Goal: Information Seeking & Learning: Learn about a topic

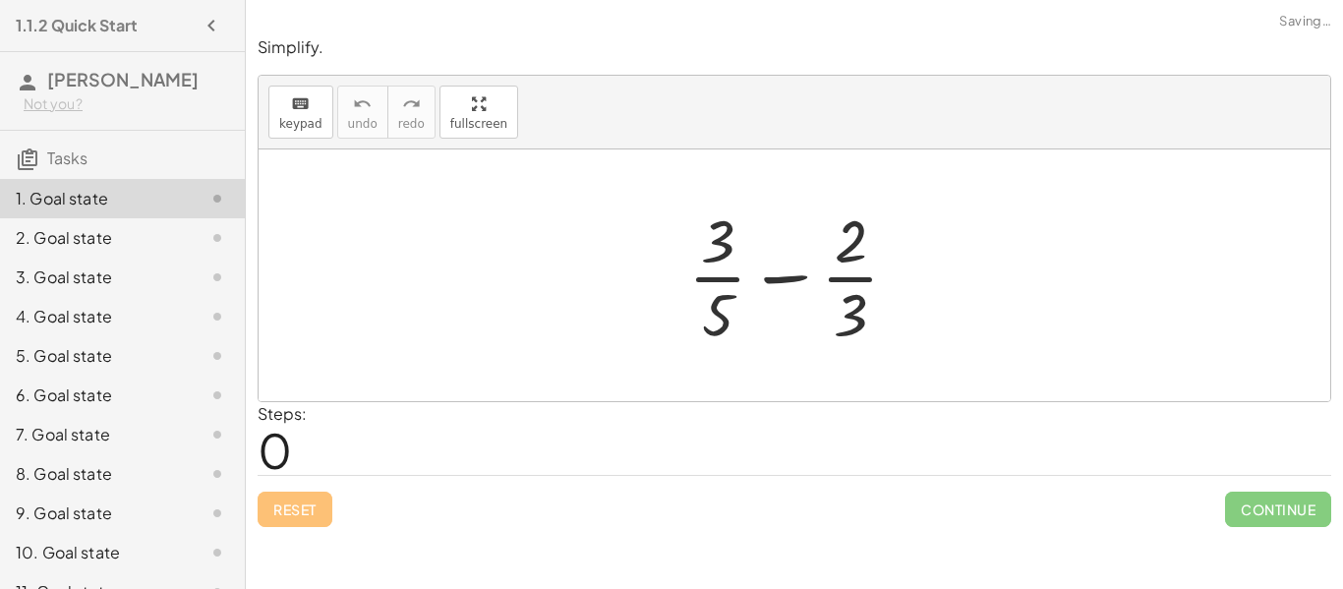
scroll to position [70, 0]
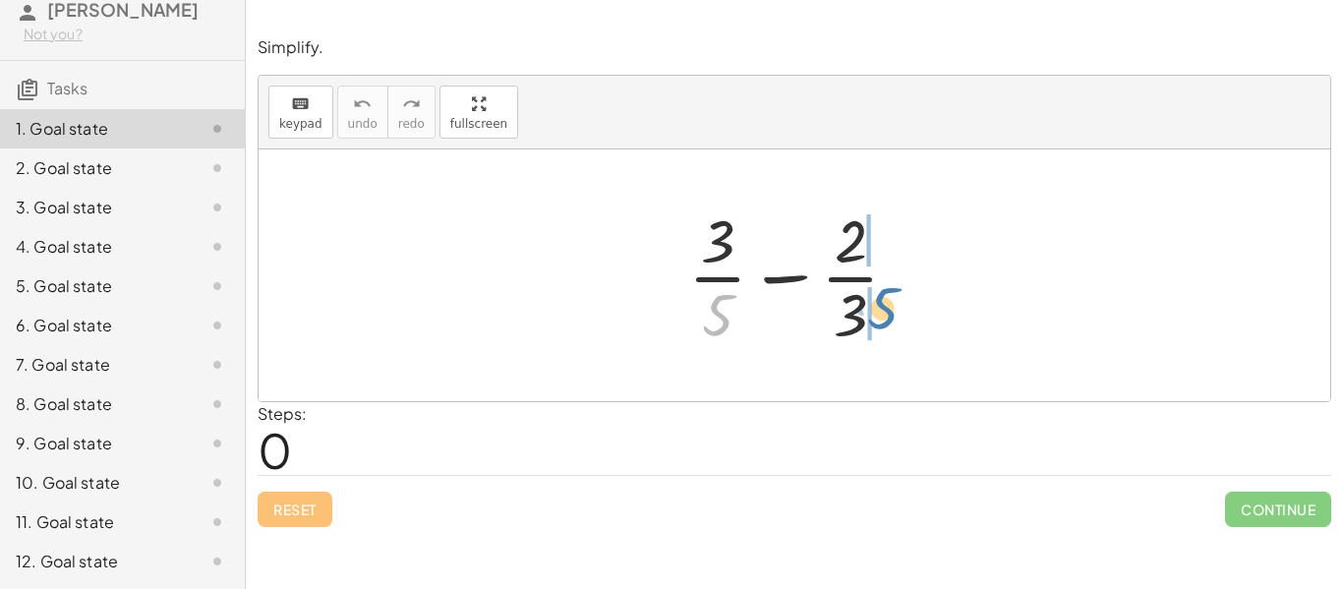
drag, startPoint x: 726, startPoint y: 315, endPoint x: 891, endPoint y: 308, distance: 165.3
click at [891, 308] on div at bounding box center [801, 275] width 246 height 151
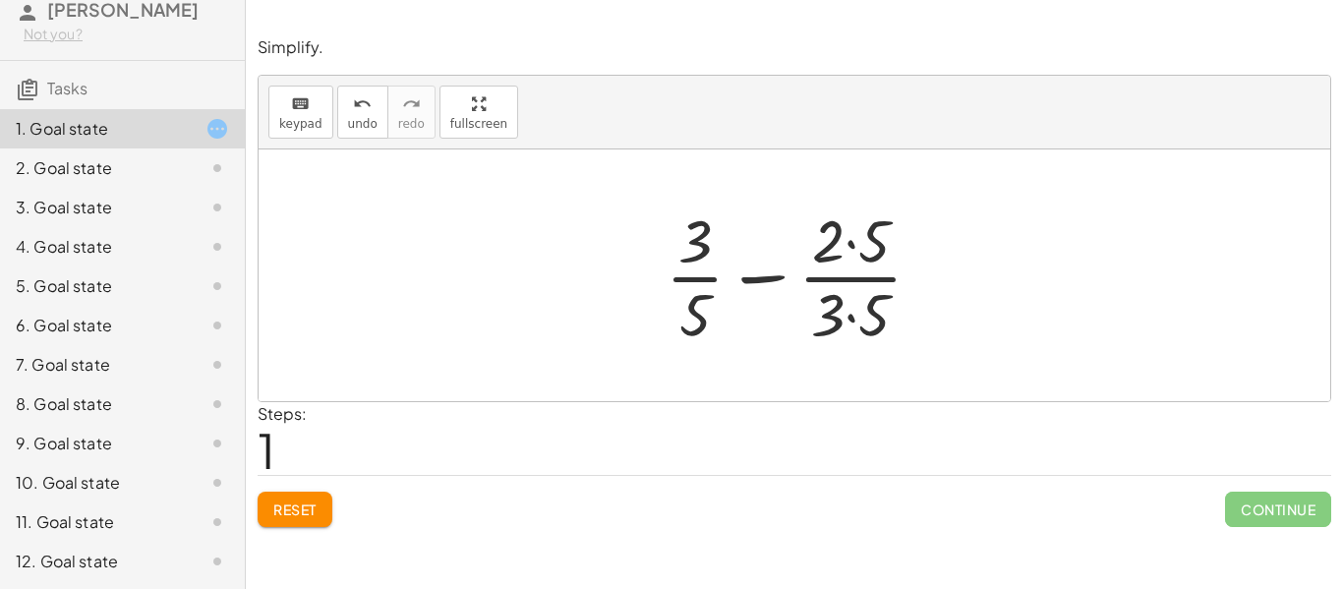
click at [856, 317] on div at bounding box center [802, 275] width 292 height 151
click at [849, 247] on div at bounding box center [802, 275] width 290 height 151
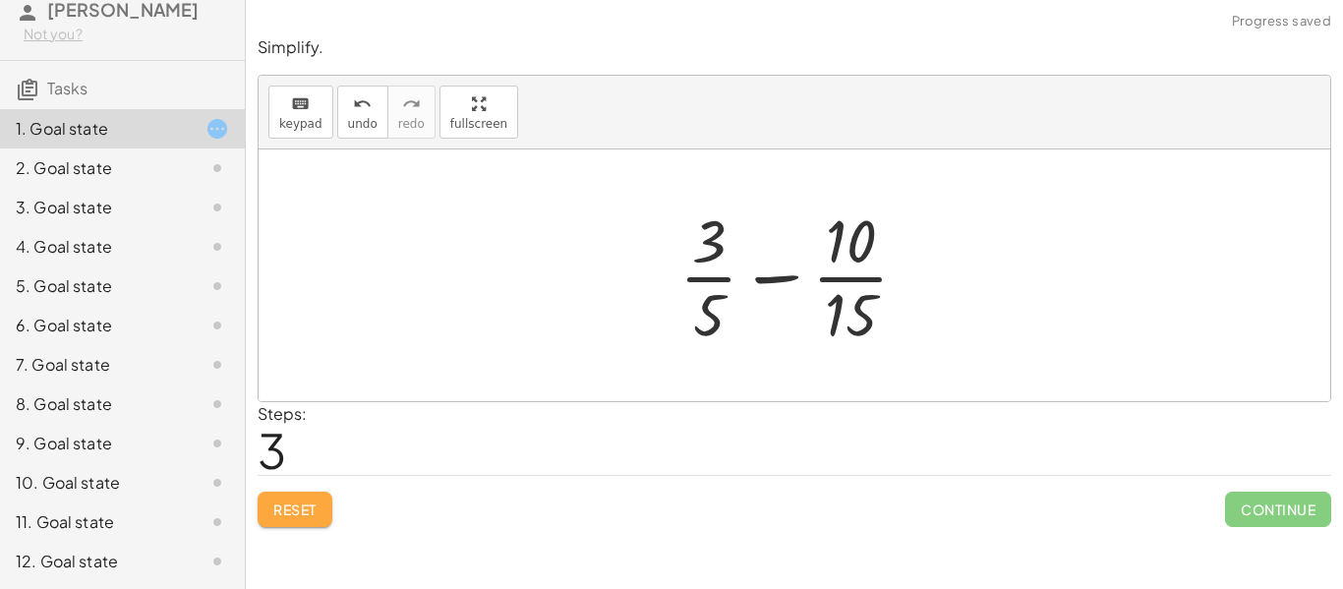
click at [301, 504] on span "Reset" at bounding box center [294, 509] width 43 height 18
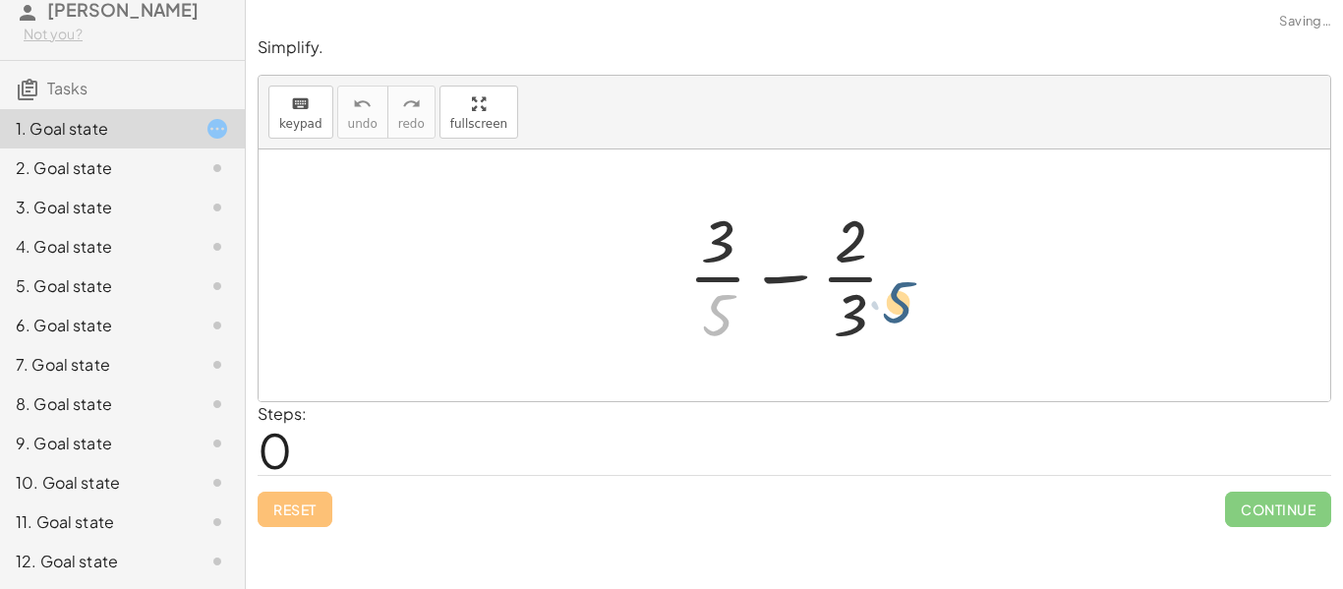
drag, startPoint x: 712, startPoint y: 318, endPoint x: 895, endPoint y: 307, distance: 183.2
click at [895, 307] on div at bounding box center [801, 275] width 246 height 151
click at [890, 307] on div at bounding box center [801, 275] width 246 height 151
click at [723, 316] on div at bounding box center [801, 275] width 246 height 151
drag, startPoint x: 715, startPoint y: 318, endPoint x: 879, endPoint y: 320, distance: 164.2
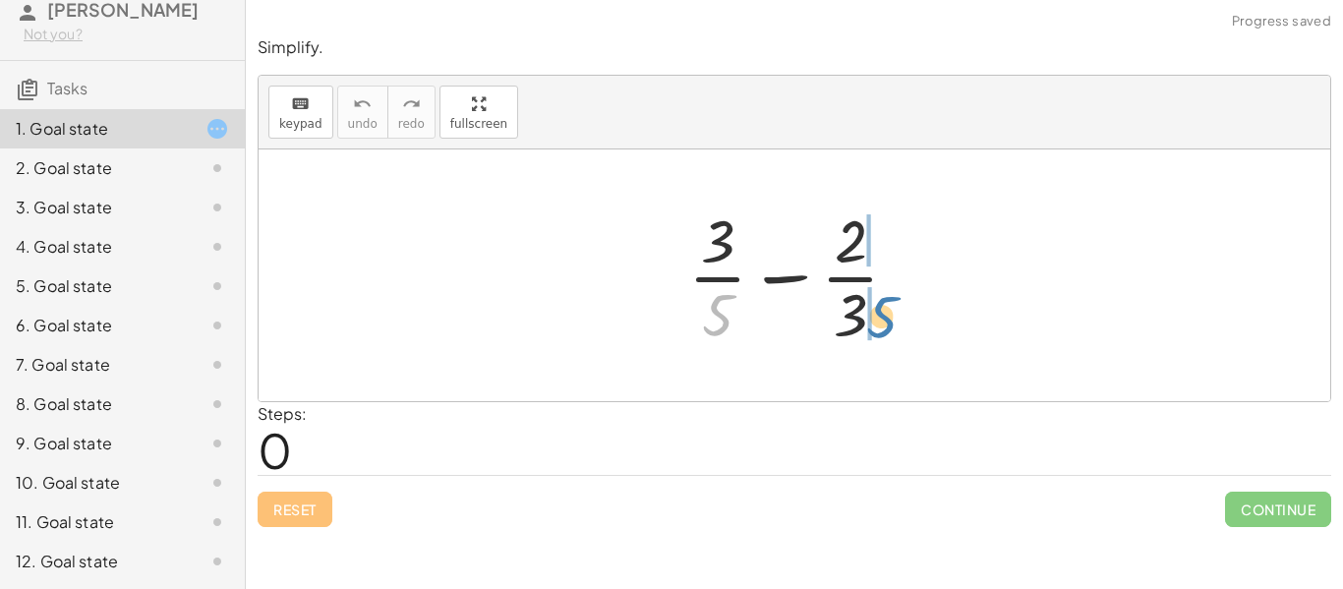
click at [879, 320] on div at bounding box center [801, 275] width 246 height 151
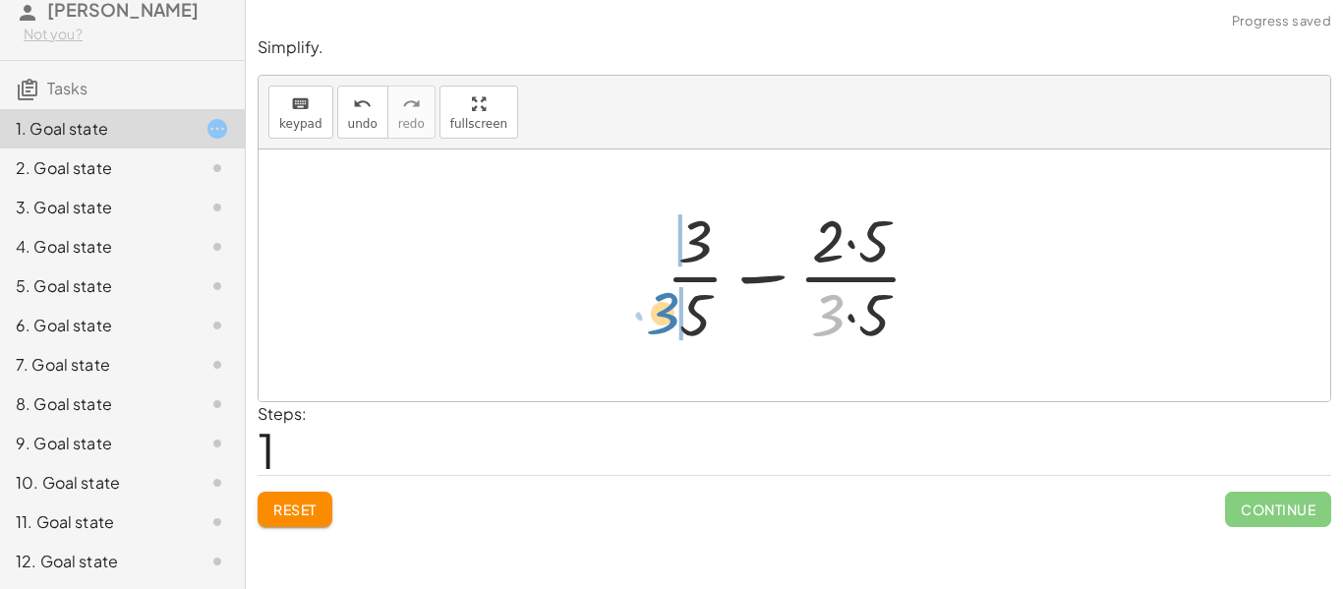
drag, startPoint x: 834, startPoint y: 317, endPoint x: 669, endPoint y: 315, distance: 165.2
click at [669, 315] on div at bounding box center [802, 275] width 292 height 151
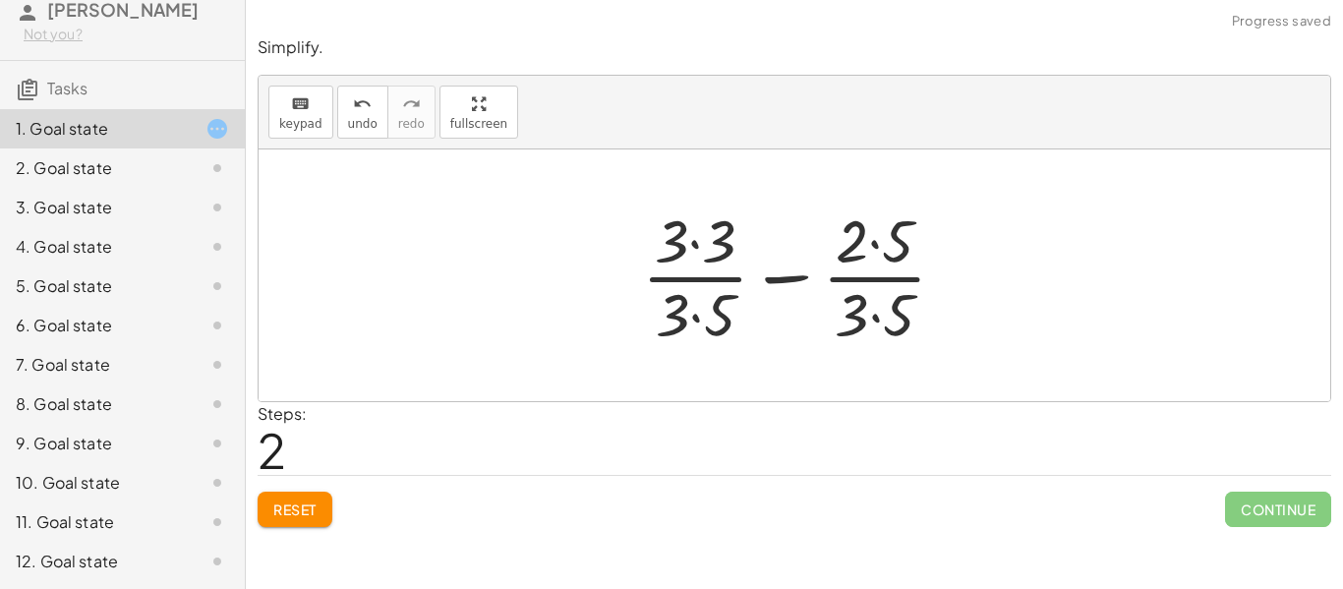
click at [698, 322] on div at bounding box center [801, 275] width 339 height 151
click at [875, 329] on div at bounding box center [801, 275] width 339 height 151
click at [874, 245] on div at bounding box center [802, 275] width 338 height 151
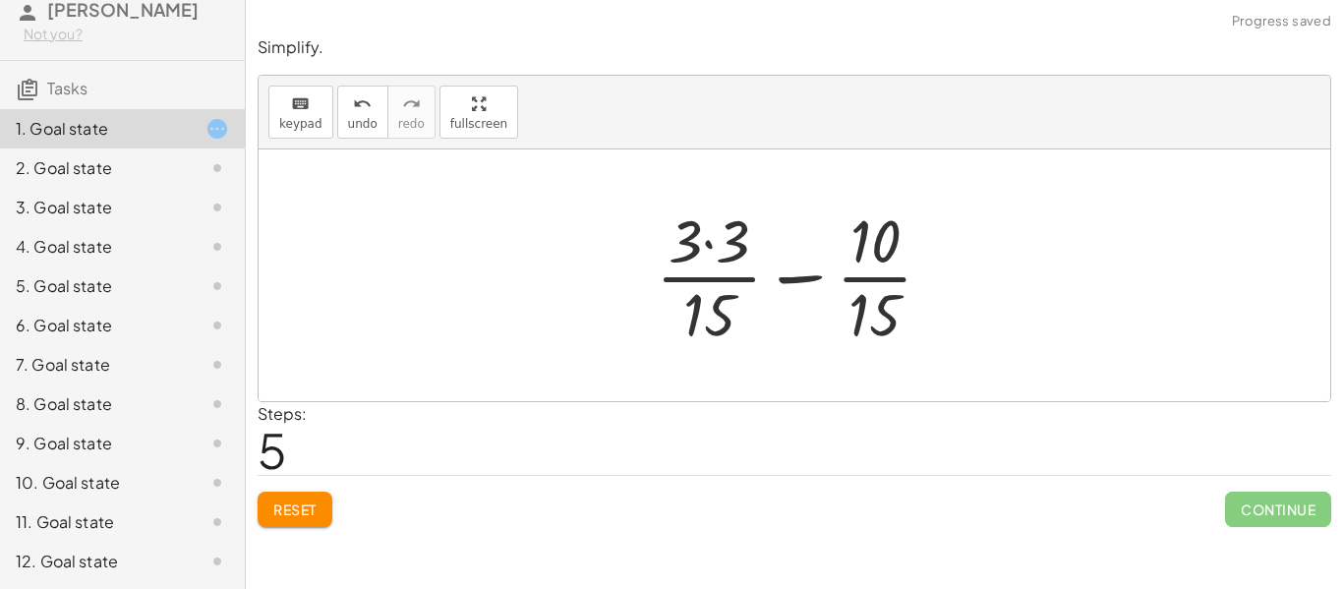
click at [712, 249] on div at bounding box center [802, 275] width 312 height 151
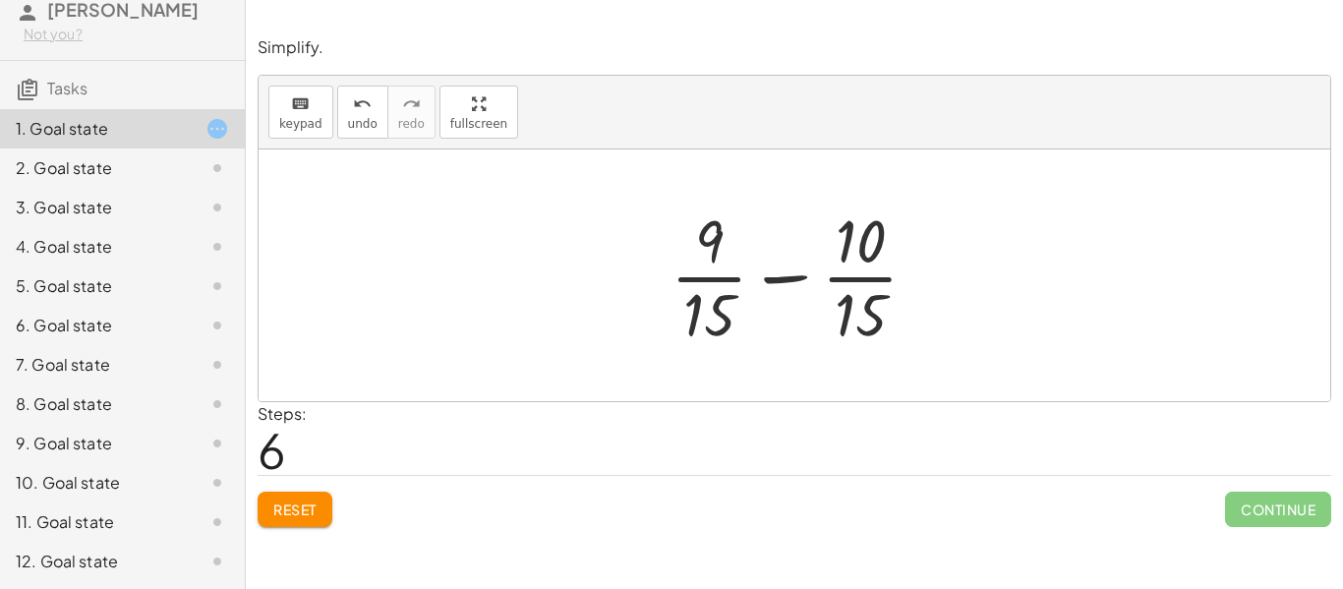
click at [783, 281] on div at bounding box center [802, 275] width 283 height 151
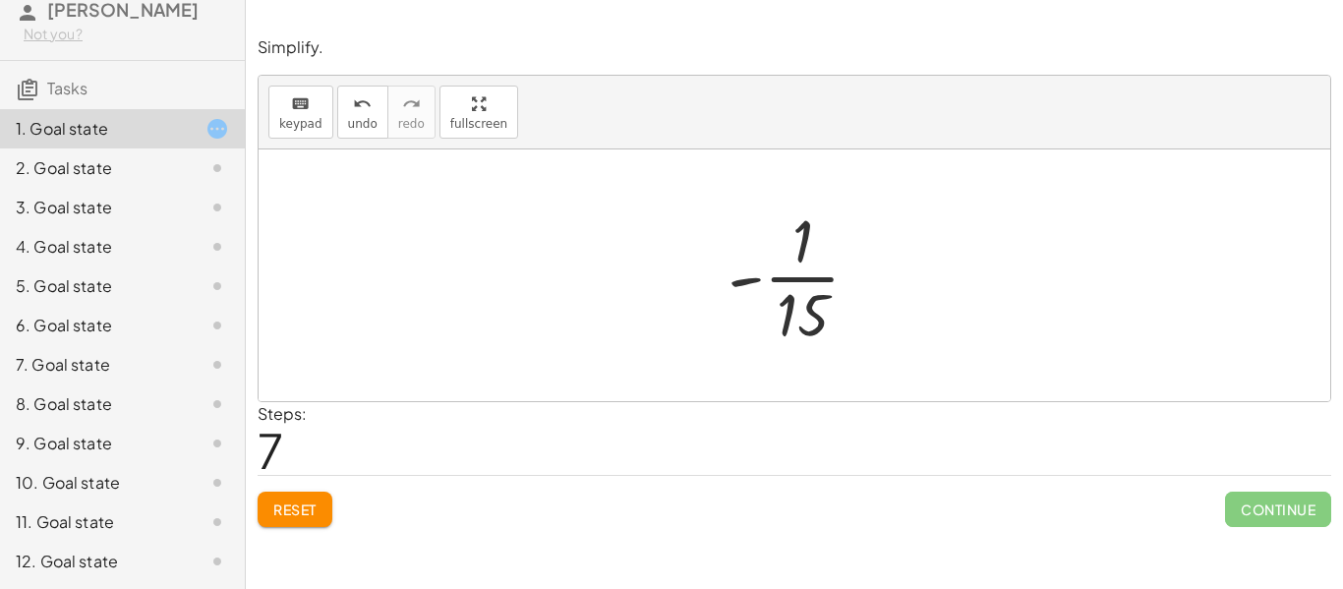
click at [791, 266] on div at bounding box center [802, 275] width 168 height 151
click at [794, 274] on div at bounding box center [802, 275] width 168 height 151
click at [794, 274] on div at bounding box center [802, 275] width 294 height 97
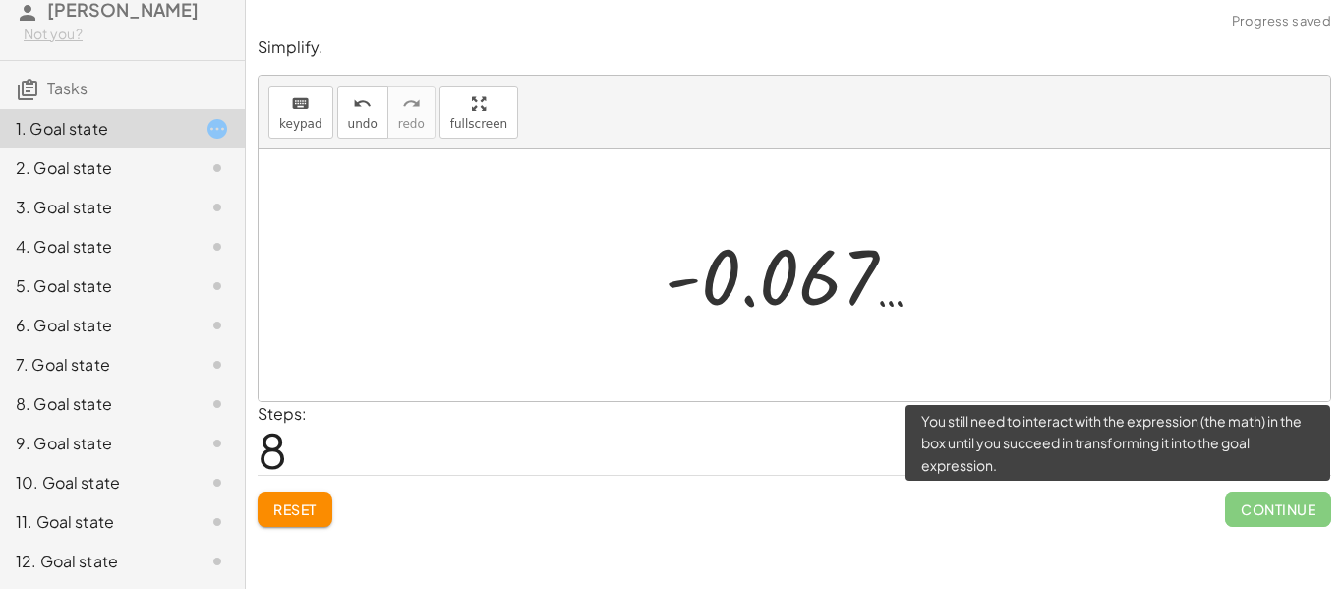
click at [1279, 517] on span "Continue" at bounding box center [1278, 509] width 106 height 35
click at [1278, 517] on span "Continue" at bounding box center [1278, 509] width 106 height 35
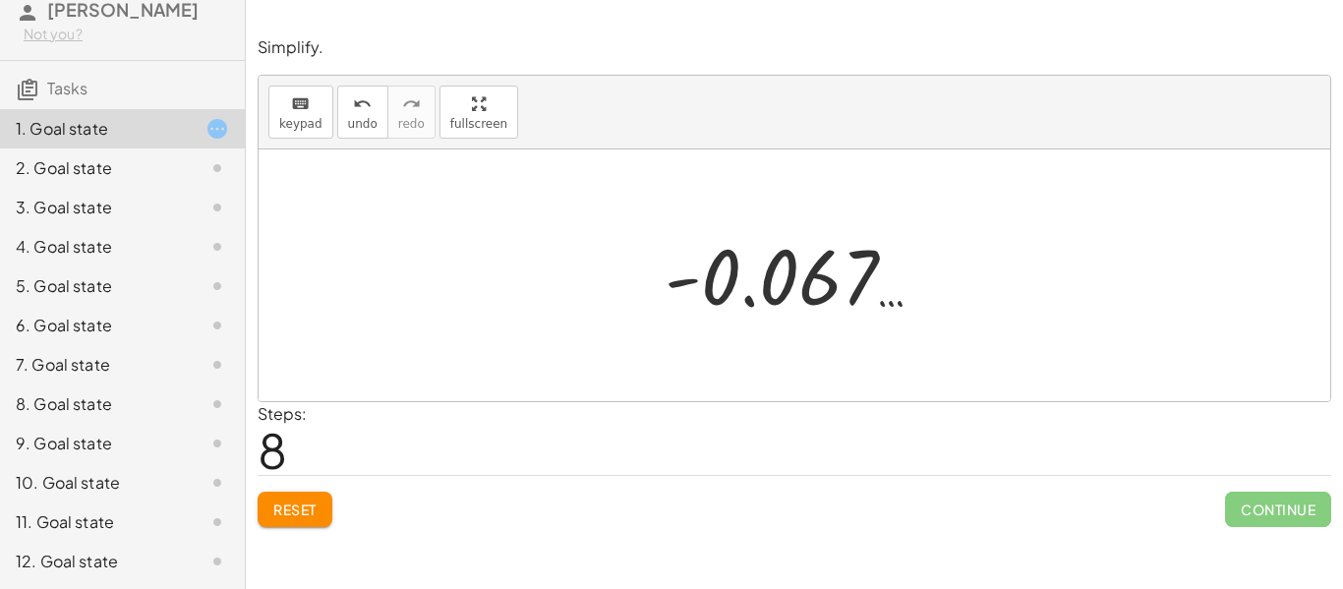
click at [297, 511] on span "Reset" at bounding box center [294, 509] width 43 height 18
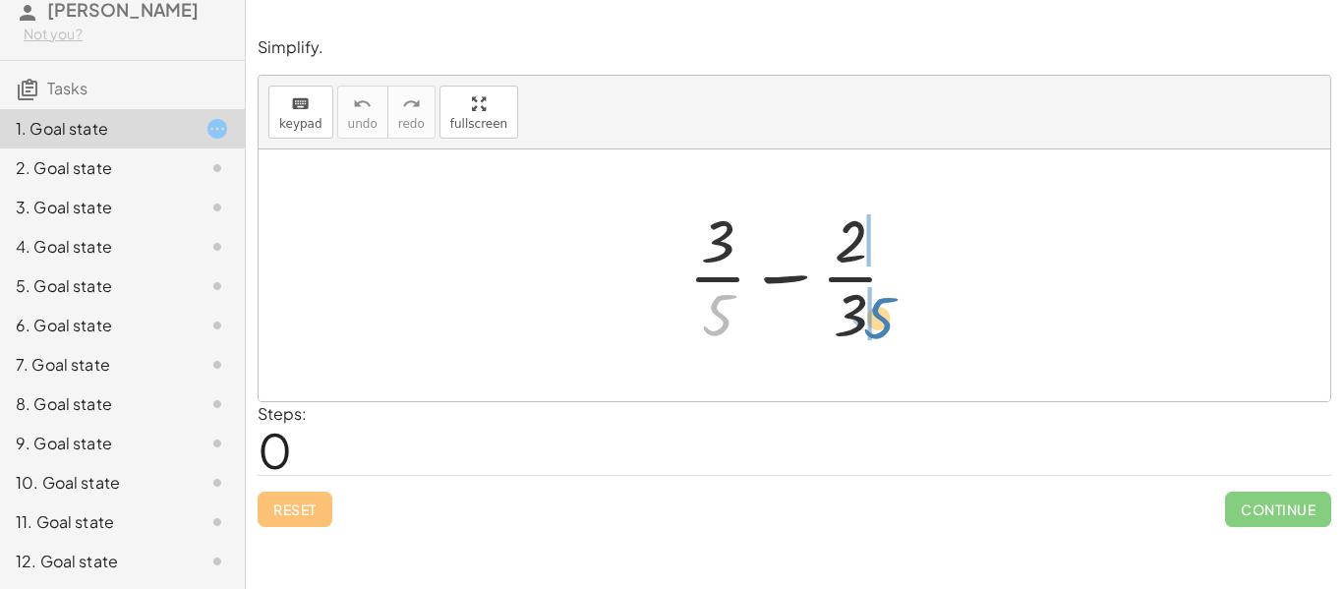
drag, startPoint x: 728, startPoint y: 306, endPoint x: 889, endPoint y: 309, distance: 161.3
click at [889, 309] on div at bounding box center [801, 275] width 246 height 151
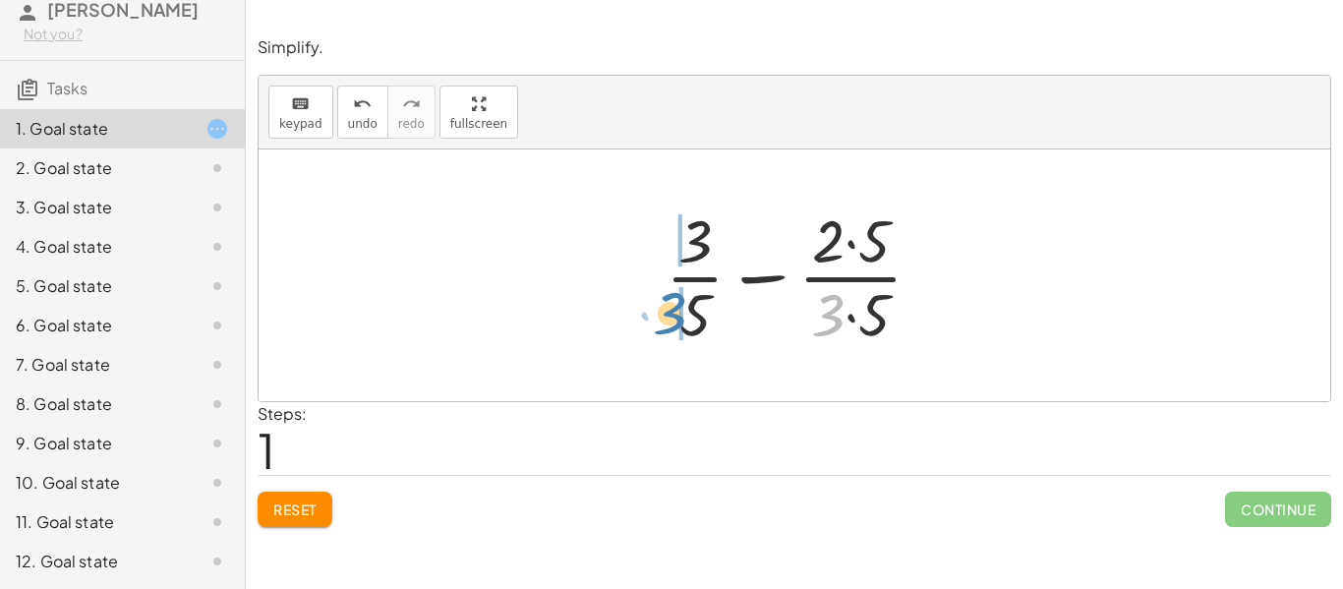
drag, startPoint x: 834, startPoint y: 320, endPoint x: 675, endPoint y: 318, distance: 158.3
click at [675, 318] on div at bounding box center [802, 275] width 292 height 151
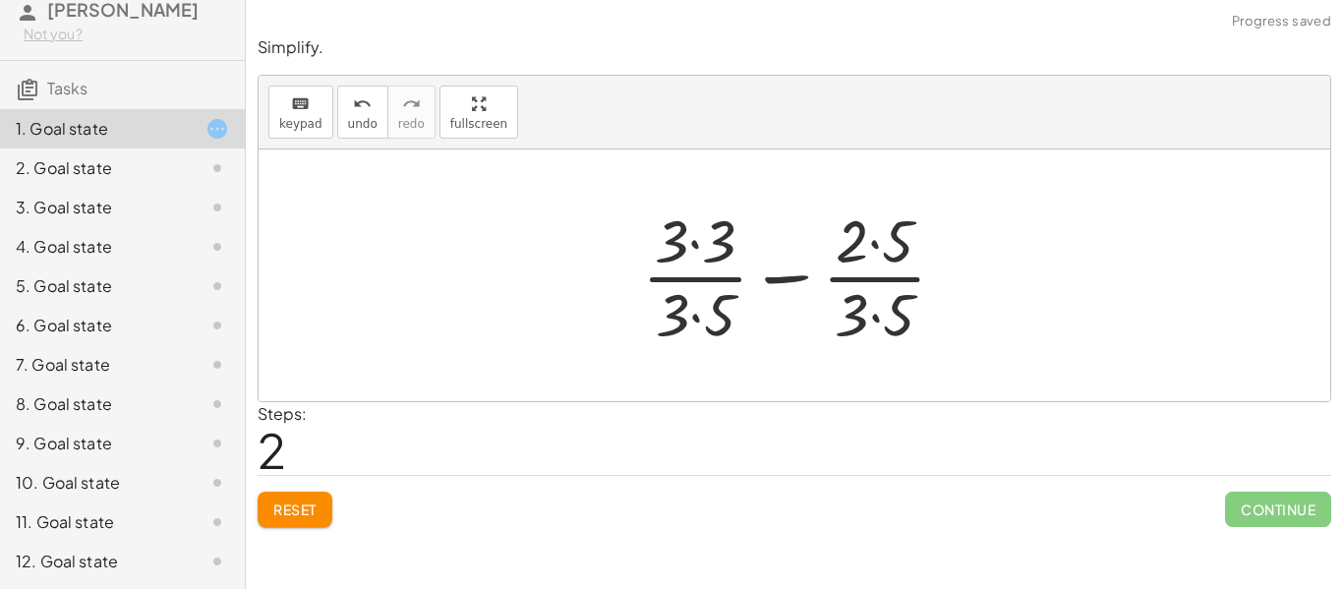
click at [691, 244] on div at bounding box center [801, 275] width 339 height 151
click at [874, 245] on div at bounding box center [801, 275] width 337 height 151
click at [876, 317] on div at bounding box center [801, 275] width 337 height 151
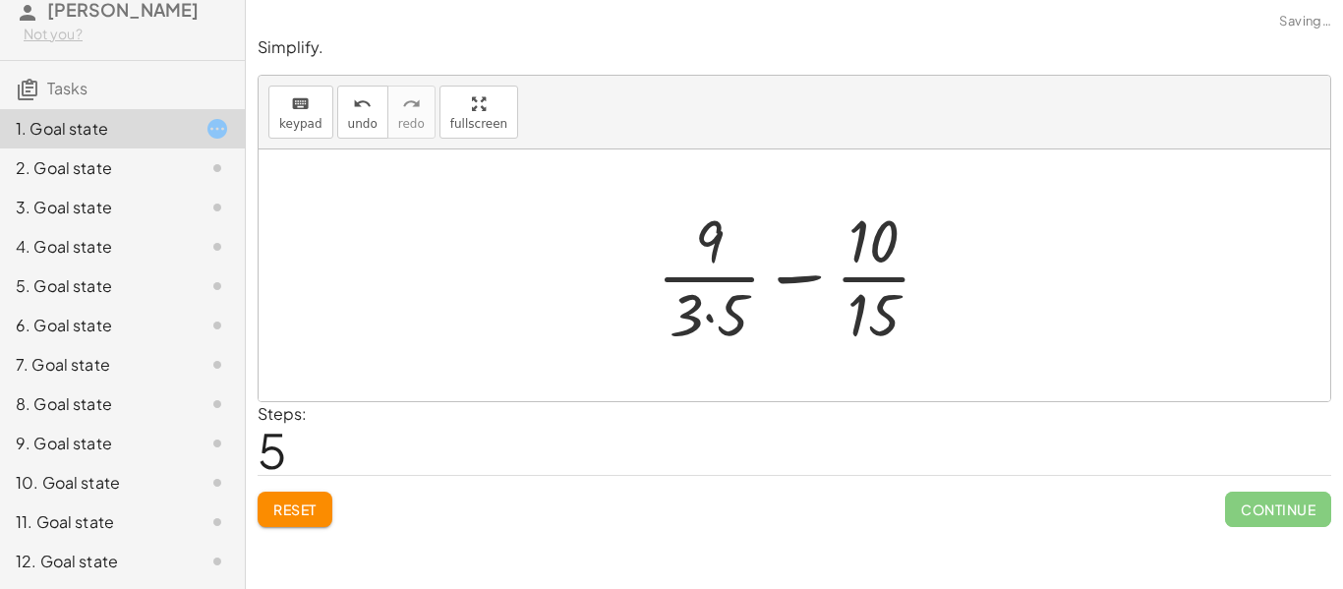
click at [710, 319] on div at bounding box center [802, 275] width 310 height 151
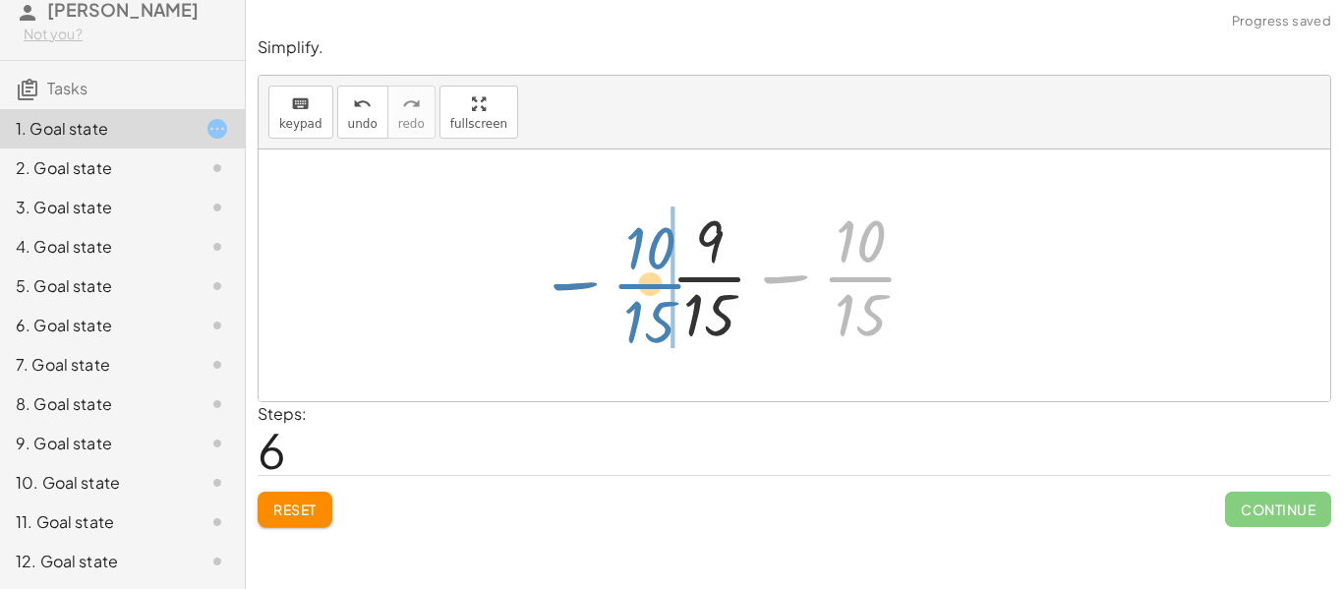
drag, startPoint x: 850, startPoint y: 281, endPoint x: 640, endPoint y: 288, distance: 210.5
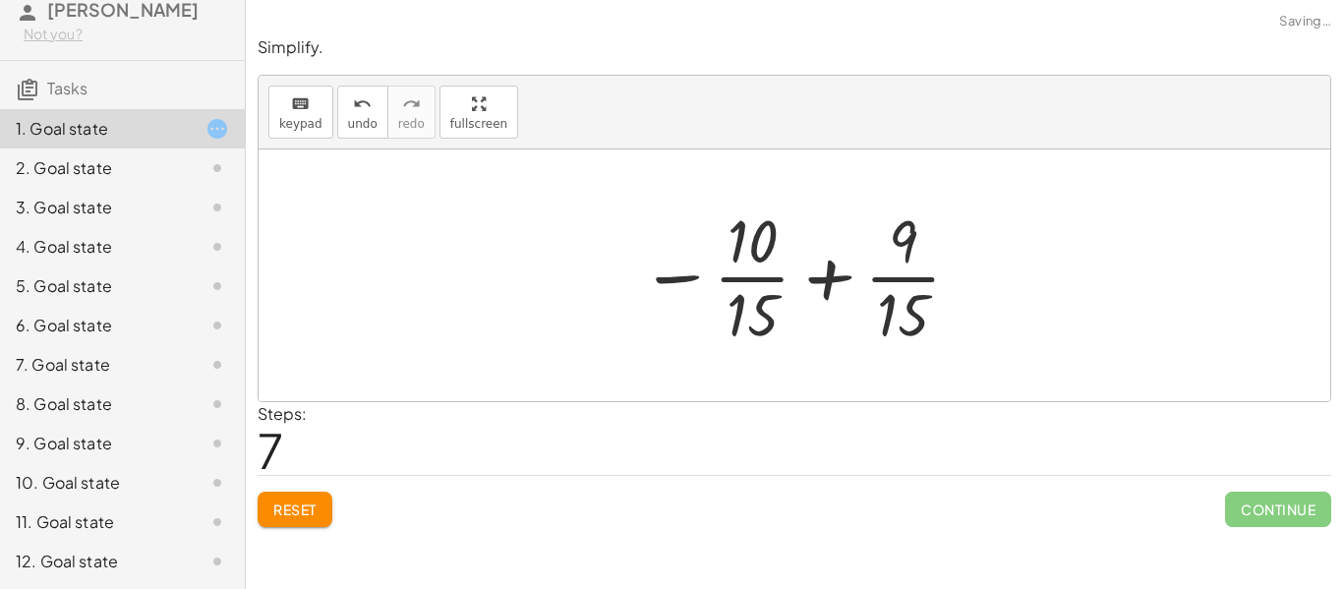
click at [828, 273] on div at bounding box center [801, 275] width 343 height 151
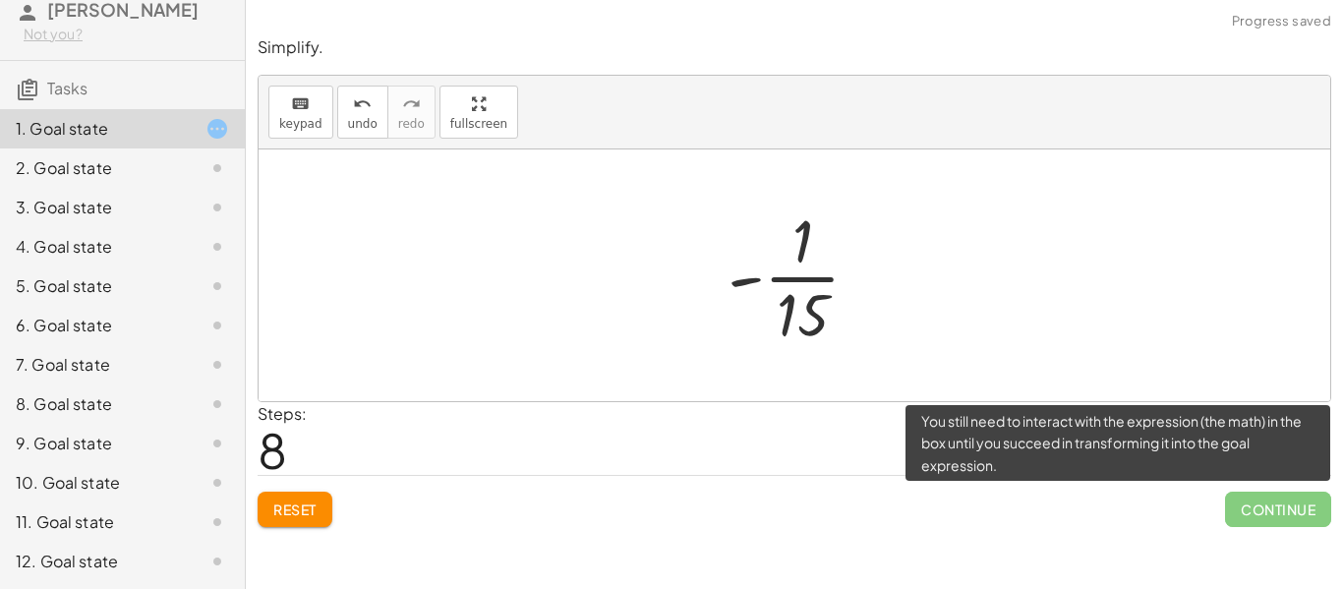
click at [1278, 516] on span "Continue" at bounding box center [1278, 509] width 106 height 35
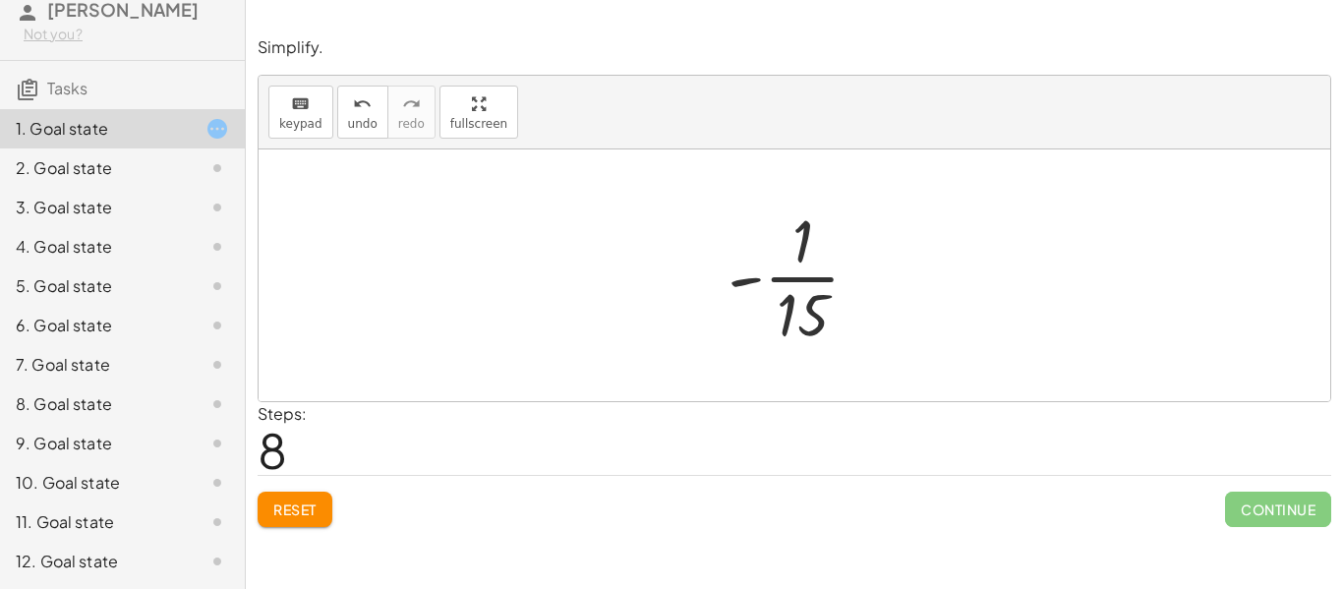
click at [306, 524] on button "Reset" at bounding box center [295, 509] width 75 height 35
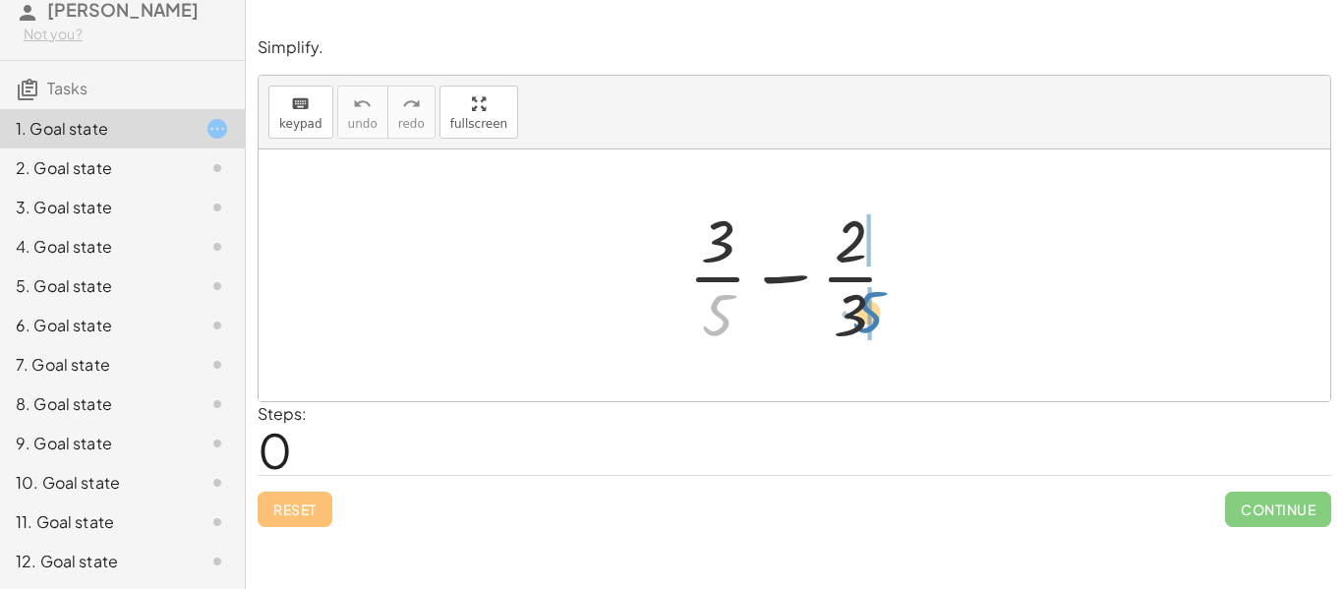
drag, startPoint x: 716, startPoint y: 306, endPoint x: 869, endPoint y: 303, distance: 153.4
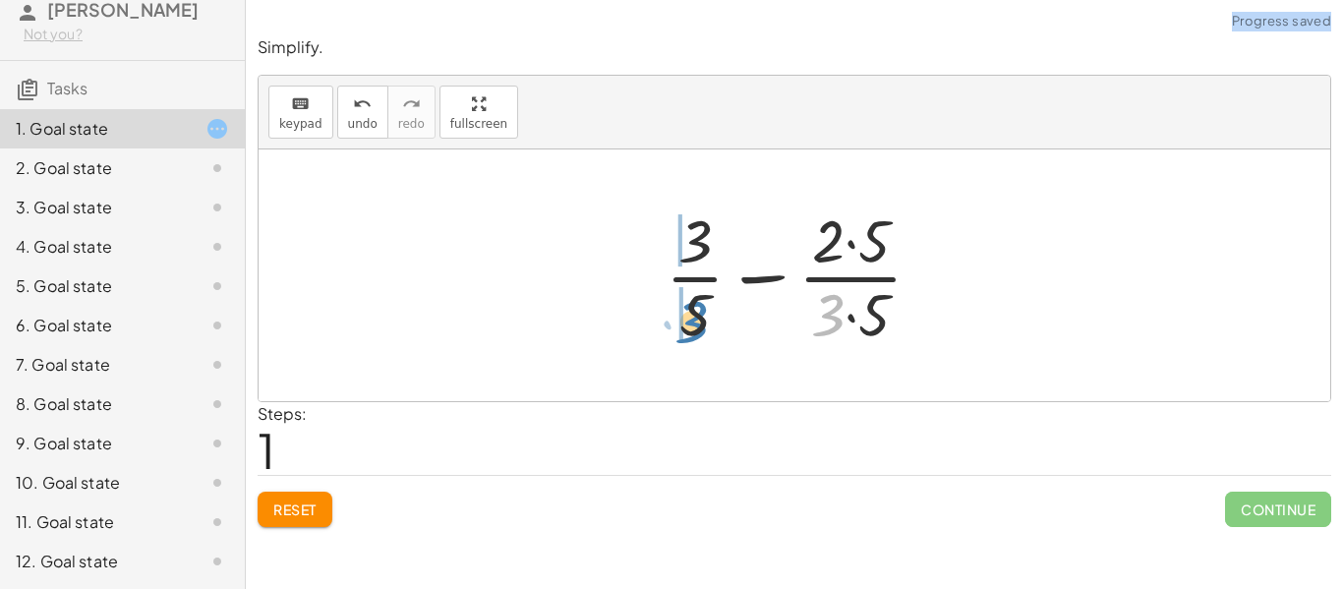
drag, startPoint x: 833, startPoint y: 299, endPoint x: 692, endPoint y: 306, distance: 140.8
click at [692, 306] on div at bounding box center [802, 275] width 292 height 151
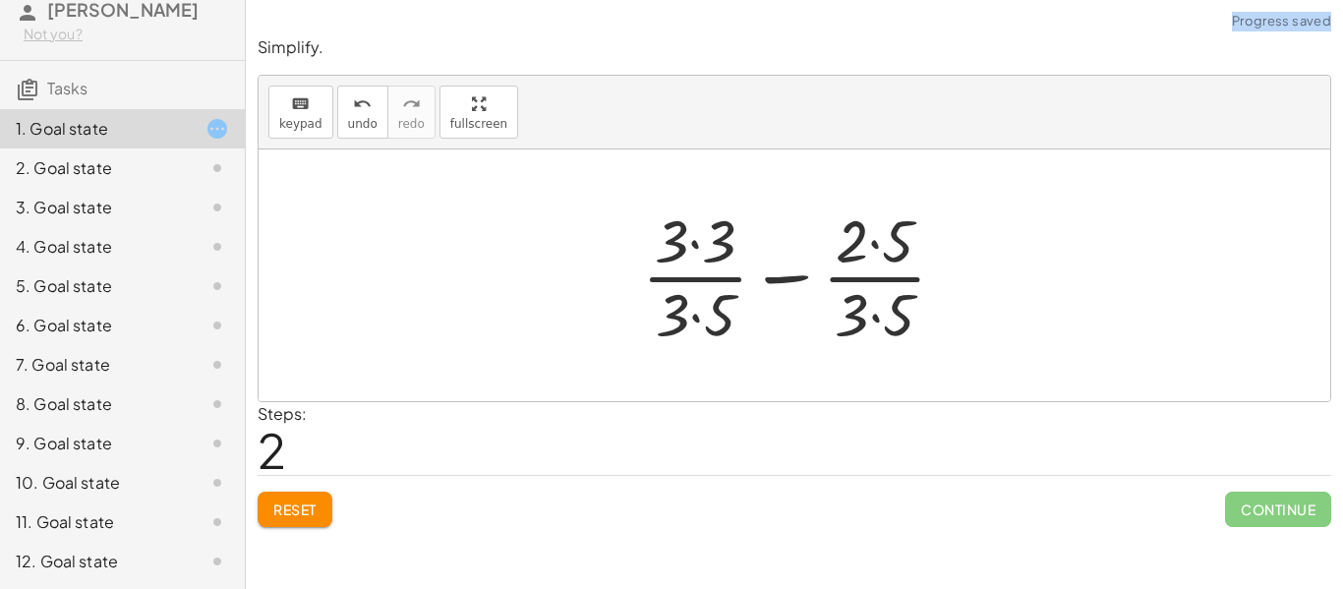
click at [698, 319] on div at bounding box center [801, 275] width 339 height 151
click at [872, 321] on div at bounding box center [801, 275] width 339 height 151
click at [878, 247] on div at bounding box center [802, 275] width 338 height 151
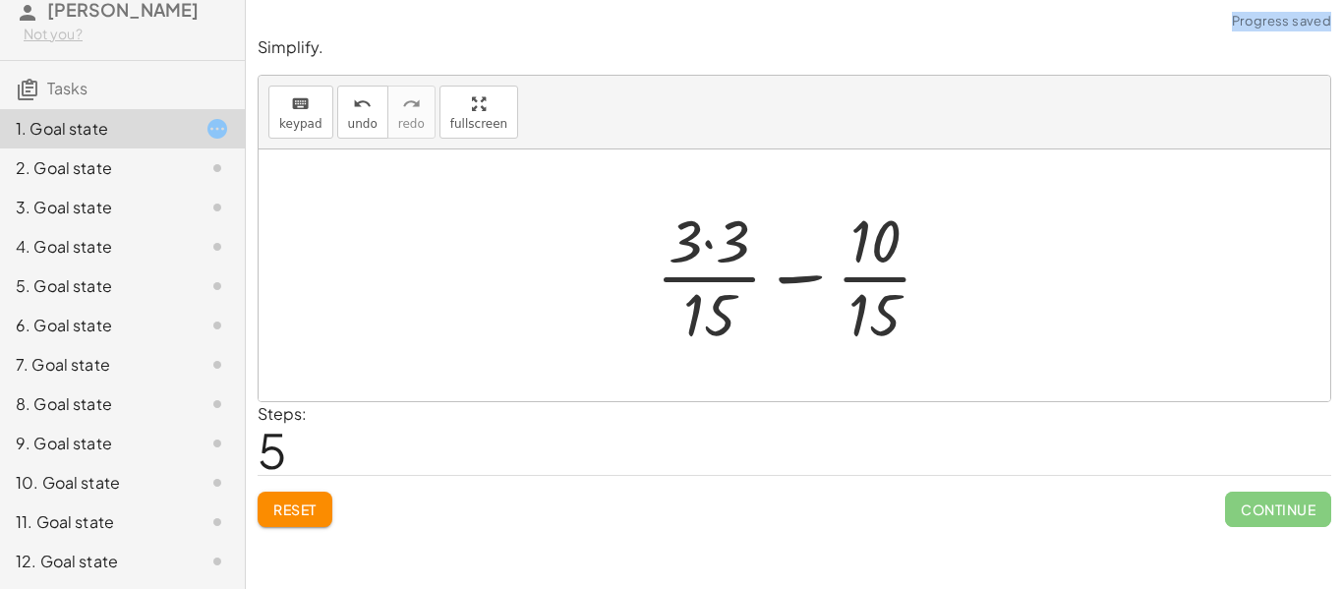
click at [713, 248] on div at bounding box center [802, 275] width 312 height 151
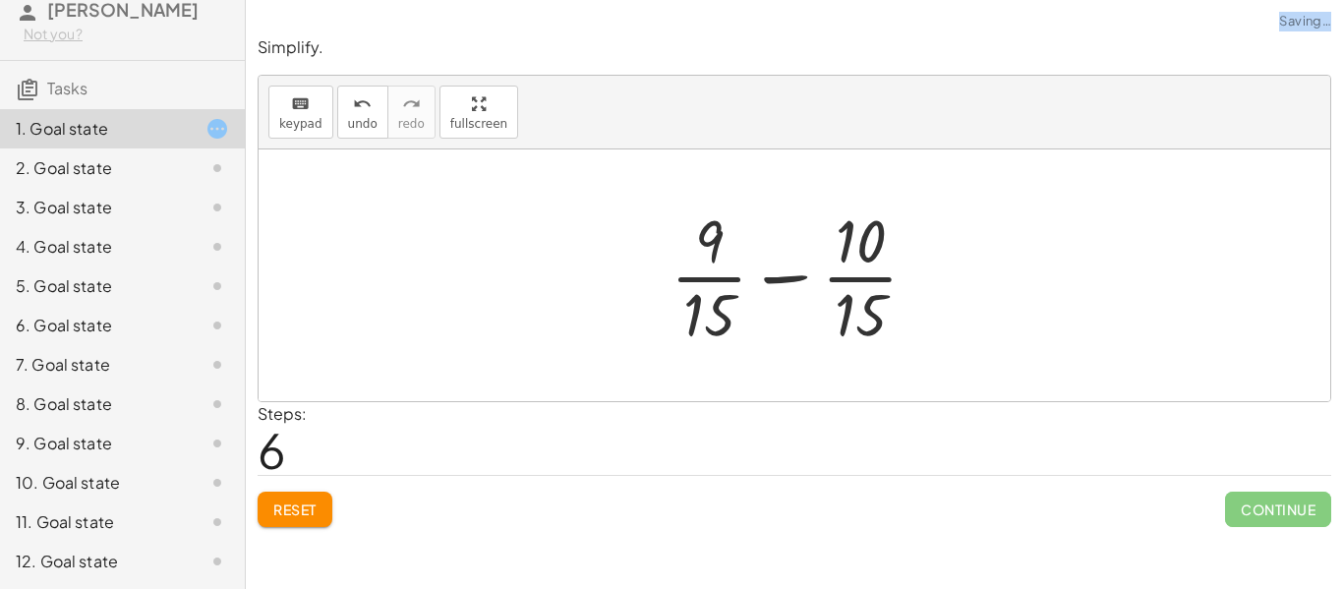
click at [788, 281] on div at bounding box center [802, 275] width 283 height 151
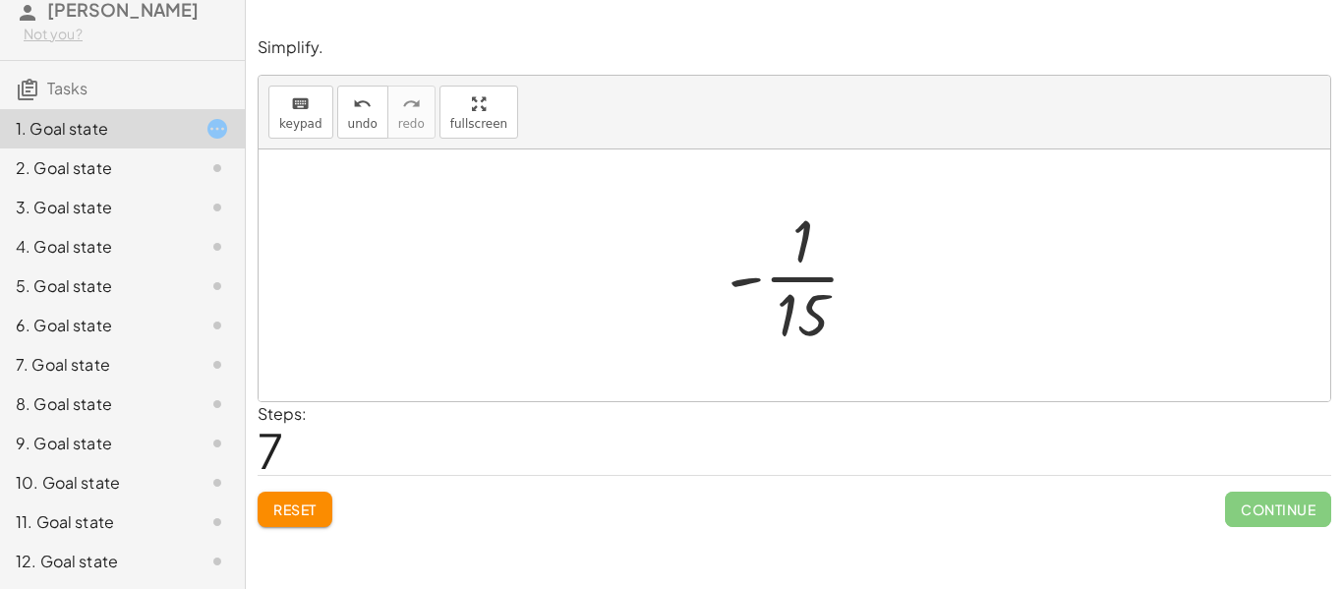
click at [292, 524] on button "Reset" at bounding box center [295, 509] width 75 height 35
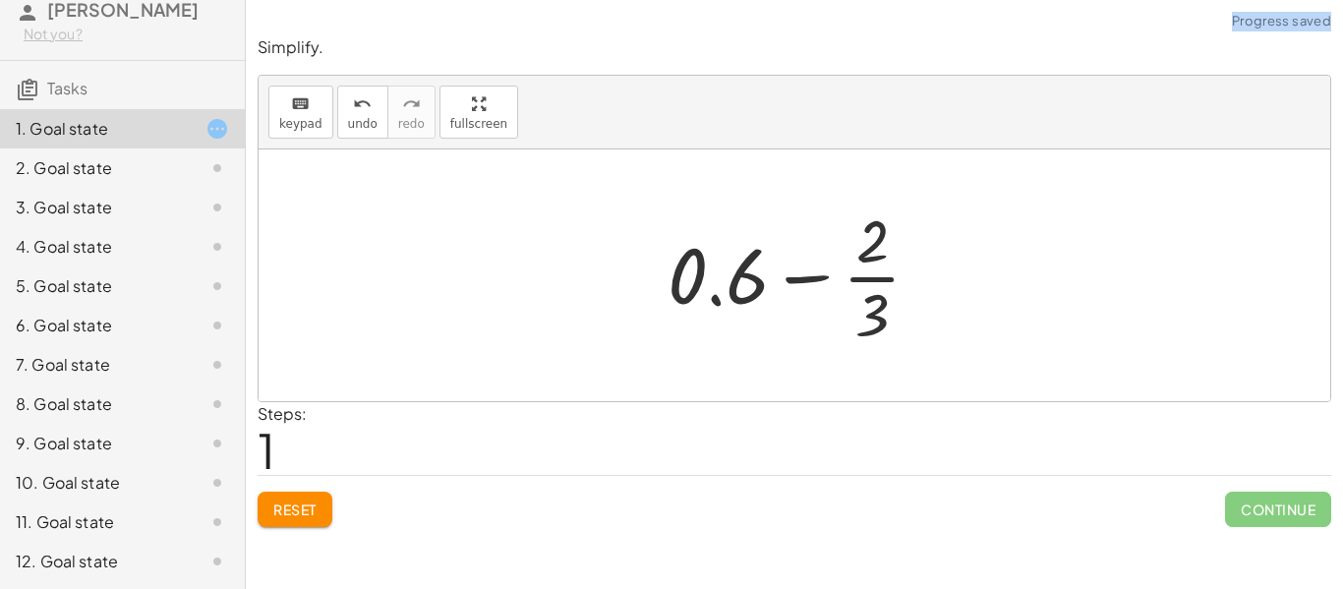
click at [312, 514] on span "Reset" at bounding box center [294, 509] width 43 height 18
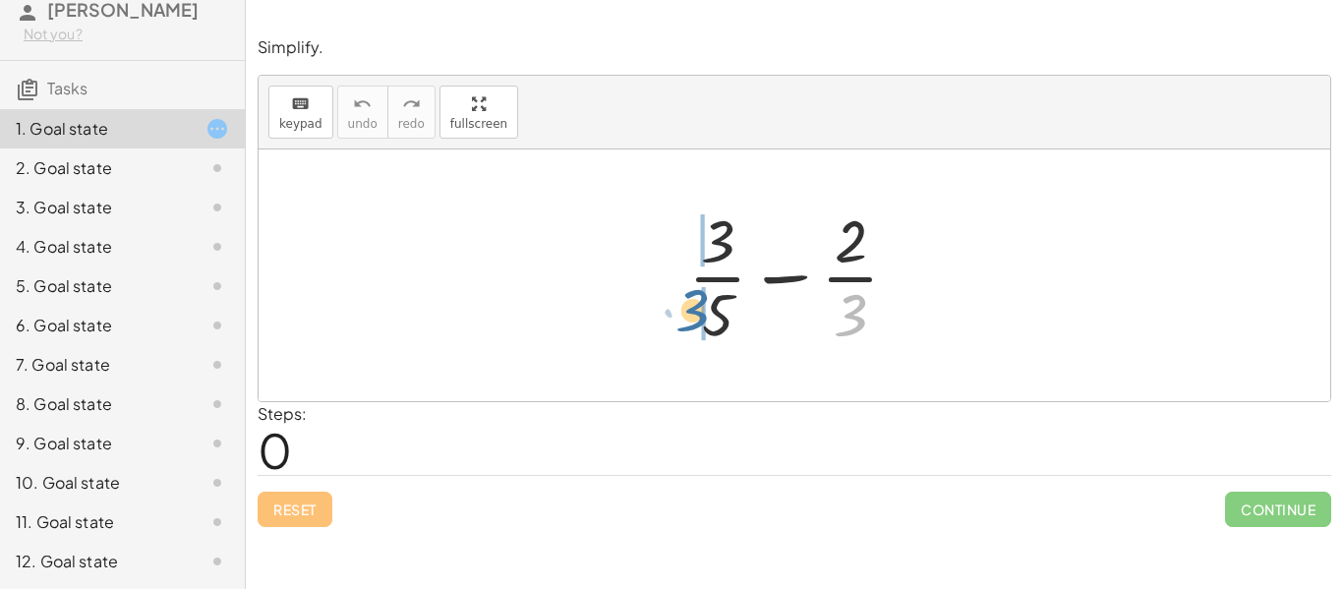
drag, startPoint x: 864, startPoint y: 308, endPoint x: 703, endPoint y: 303, distance: 161.3
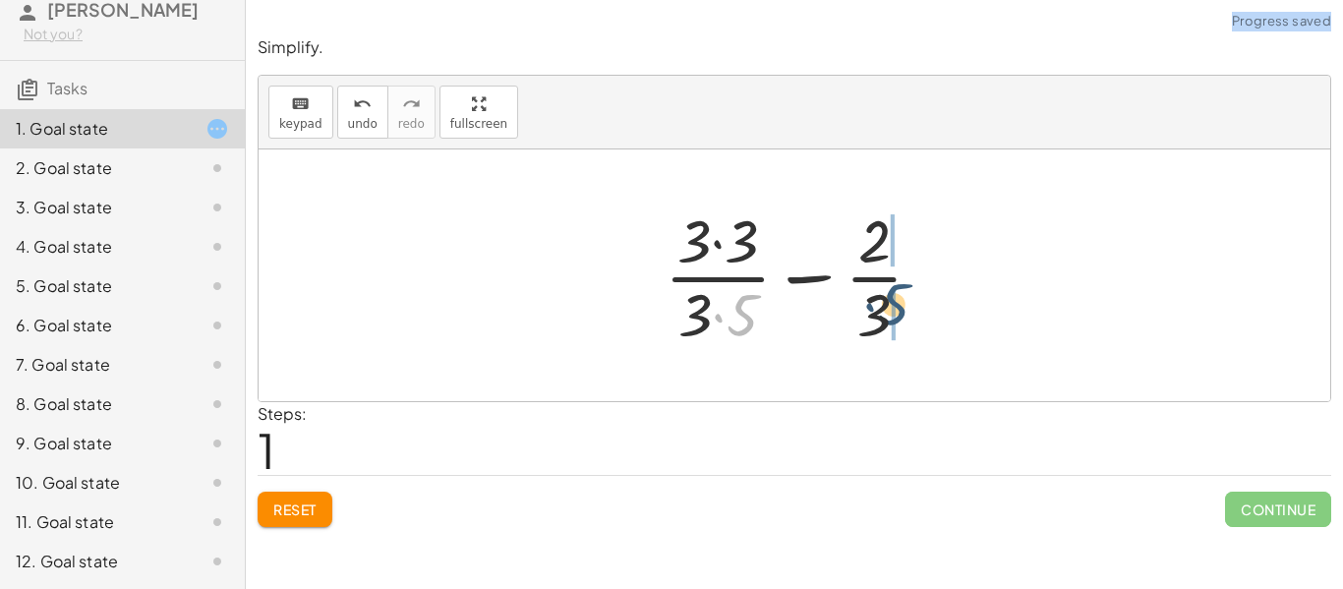
drag, startPoint x: 737, startPoint y: 304, endPoint x: 904, endPoint y: 295, distance: 166.4
click at [904, 295] on div at bounding box center [802, 275] width 294 height 151
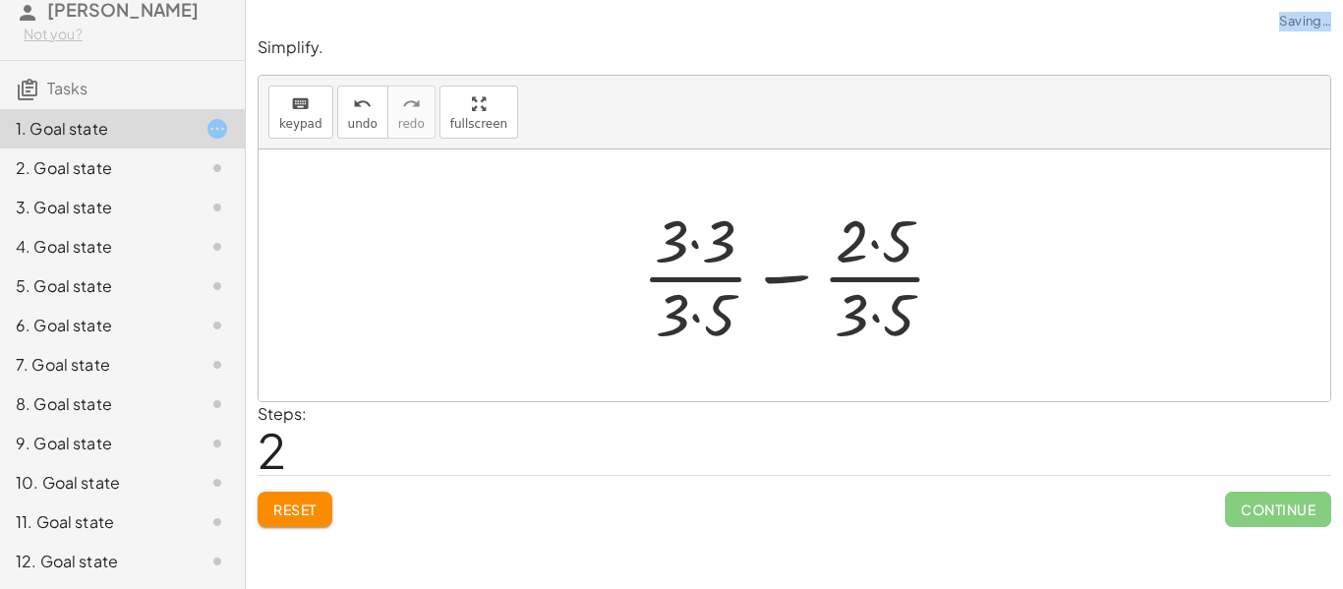
click at [872, 310] on div at bounding box center [801, 275] width 339 height 151
click at [873, 245] on div at bounding box center [802, 275] width 338 height 151
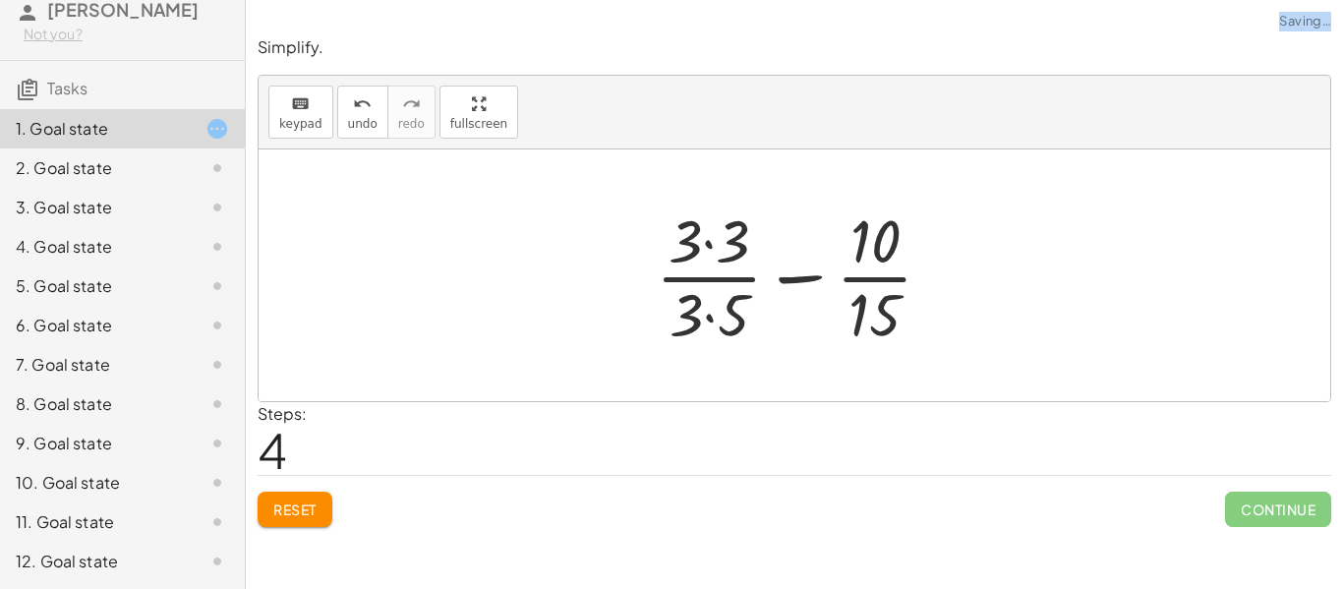
click at [715, 310] on div at bounding box center [802, 275] width 312 height 151
click at [710, 237] on div at bounding box center [802, 275] width 312 height 151
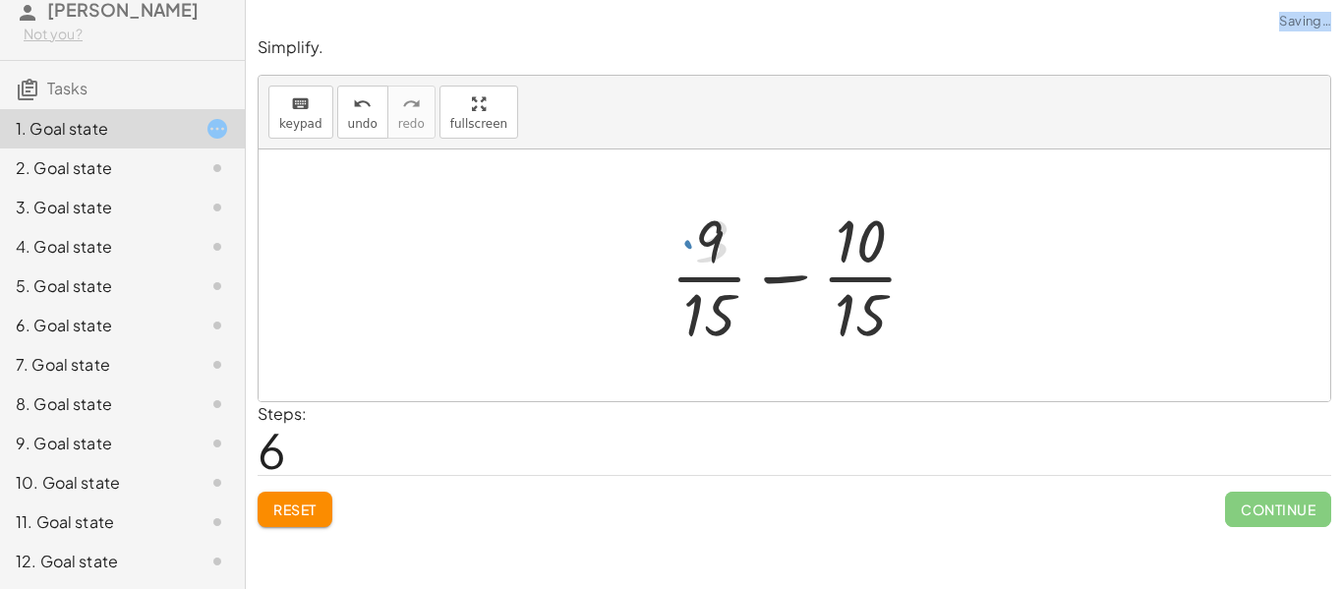
click at [787, 277] on div at bounding box center [802, 275] width 283 height 151
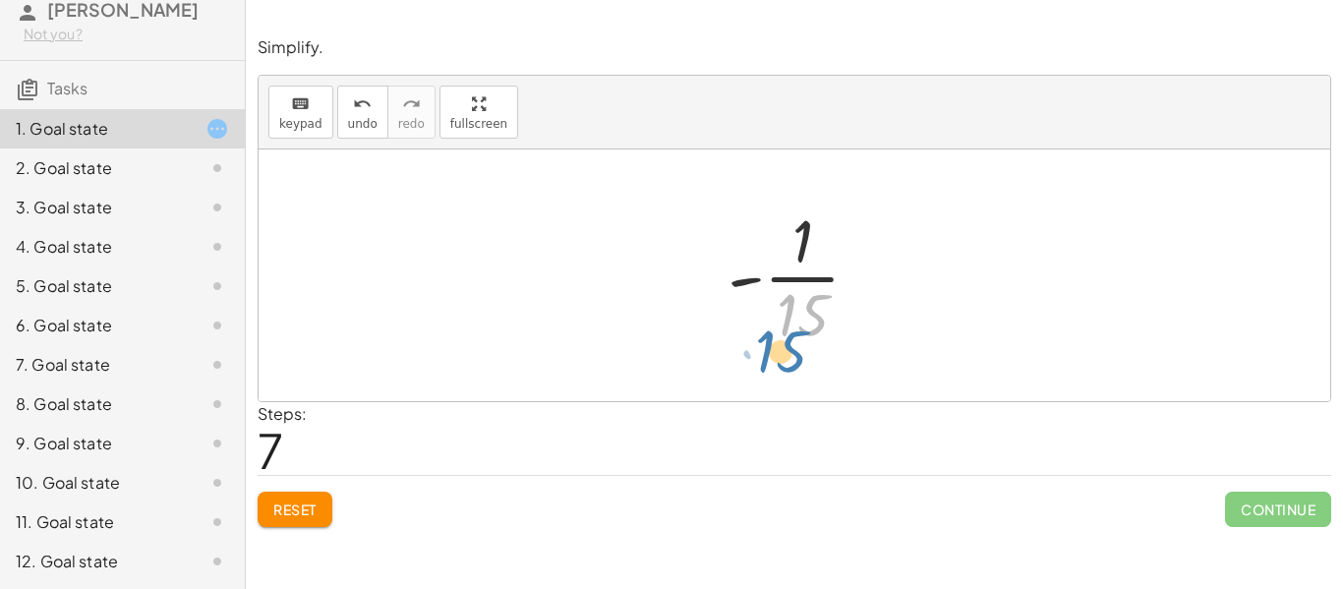
drag, startPoint x: 823, startPoint y: 329, endPoint x: 796, endPoint y: 384, distance: 61.1
click at [796, 384] on div "+ · 3 · 5 − · 2 · 3 + · 3 · 3 · 3 · 5 − · 2 · 3 + · 3 · 3 · 3 · 5 − · 2 · 5 · 3…" at bounding box center [795, 275] width 1072 height 252
drag, startPoint x: 740, startPoint y: 287, endPoint x: 755, endPoint y: 279, distance: 16.7
click at [755, 279] on div at bounding box center [802, 275] width 168 height 151
drag, startPoint x: 739, startPoint y: 282, endPoint x: 783, endPoint y: 249, distance: 54.7
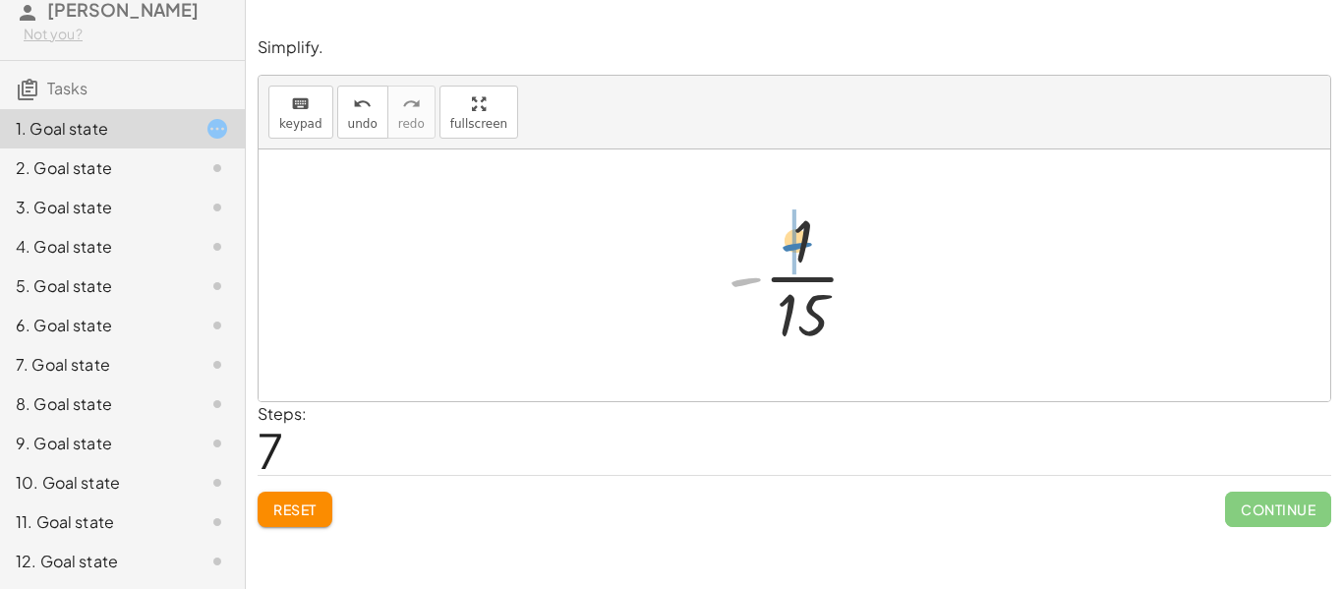
click at [783, 249] on div at bounding box center [802, 275] width 168 height 151
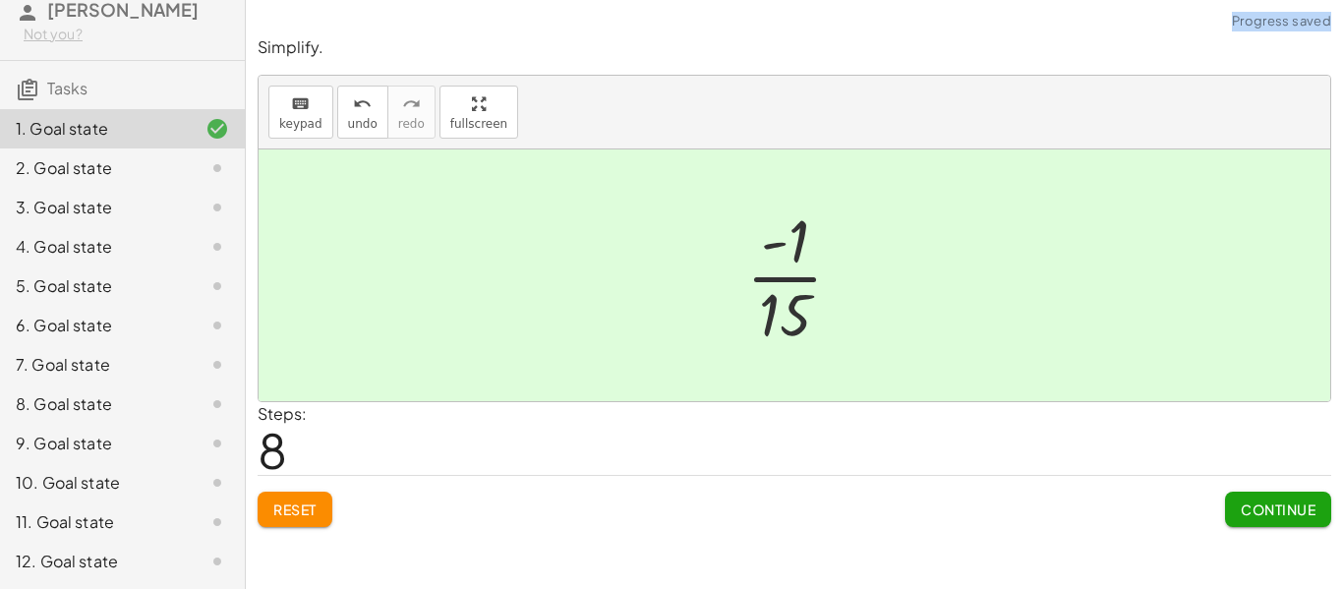
click at [1290, 508] on span "Continue" at bounding box center [1278, 509] width 75 height 18
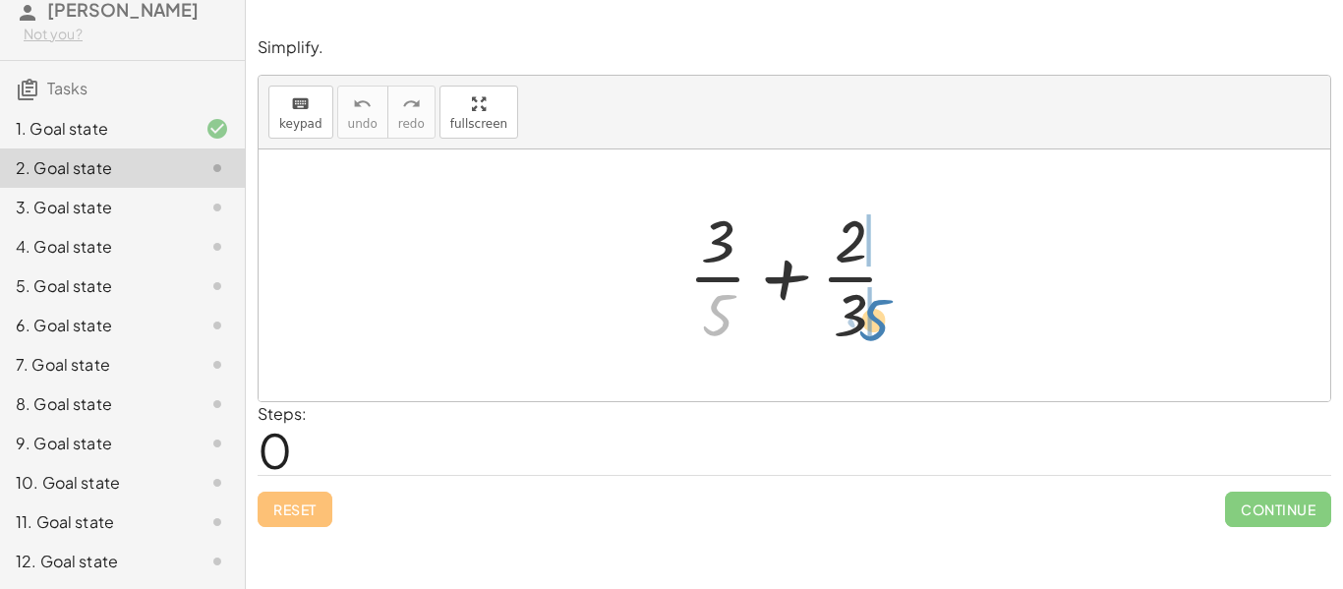
drag, startPoint x: 710, startPoint y: 316, endPoint x: 870, endPoint y: 321, distance: 160.3
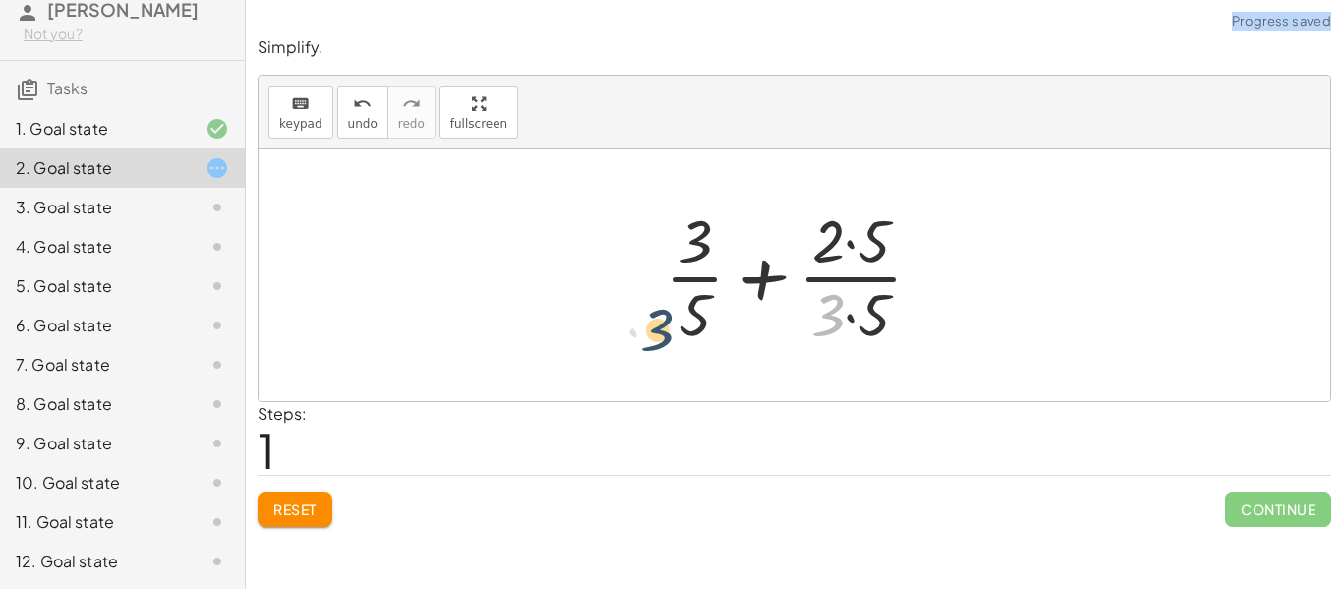
drag, startPoint x: 834, startPoint y: 303, endPoint x: 656, endPoint y: 319, distance: 178.7
click at [656, 319] on div at bounding box center [802, 275] width 292 height 151
drag, startPoint x: 838, startPoint y: 322, endPoint x: 683, endPoint y: 319, distance: 154.4
click at [683, 319] on div at bounding box center [802, 275] width 292 height 151
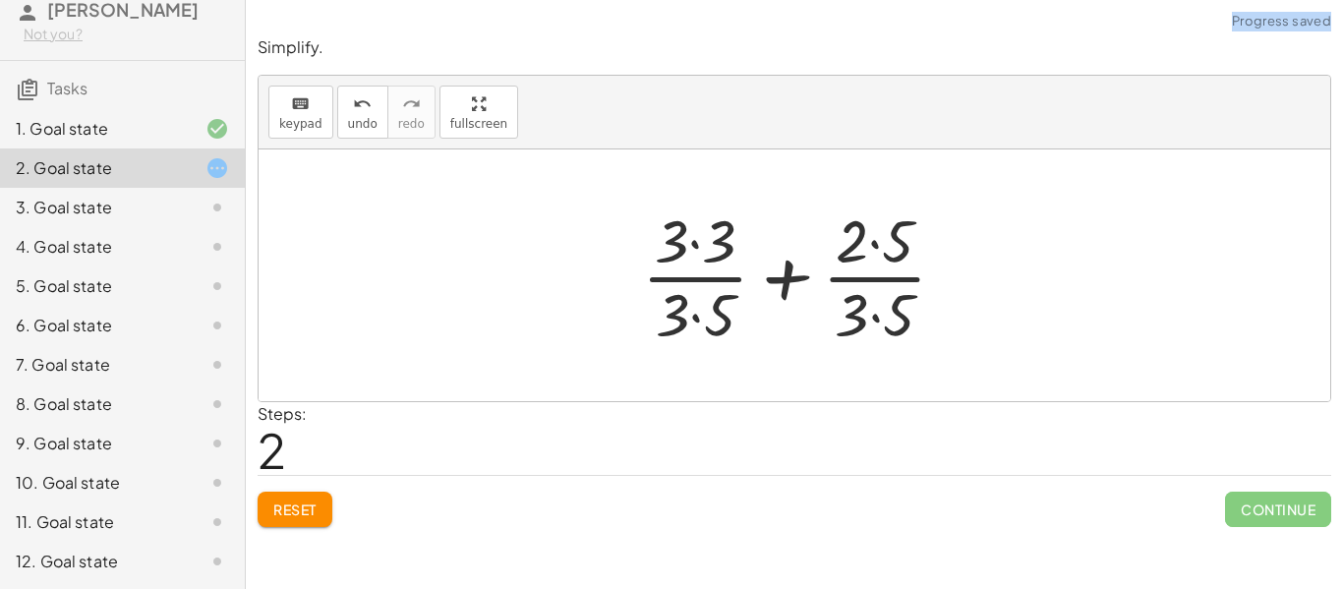
click at [692, 313] on div at bounding box center [801, 275] width 339 height 151
click at [697, 248] on div at bounding box center [801, 275] width 339 height 151
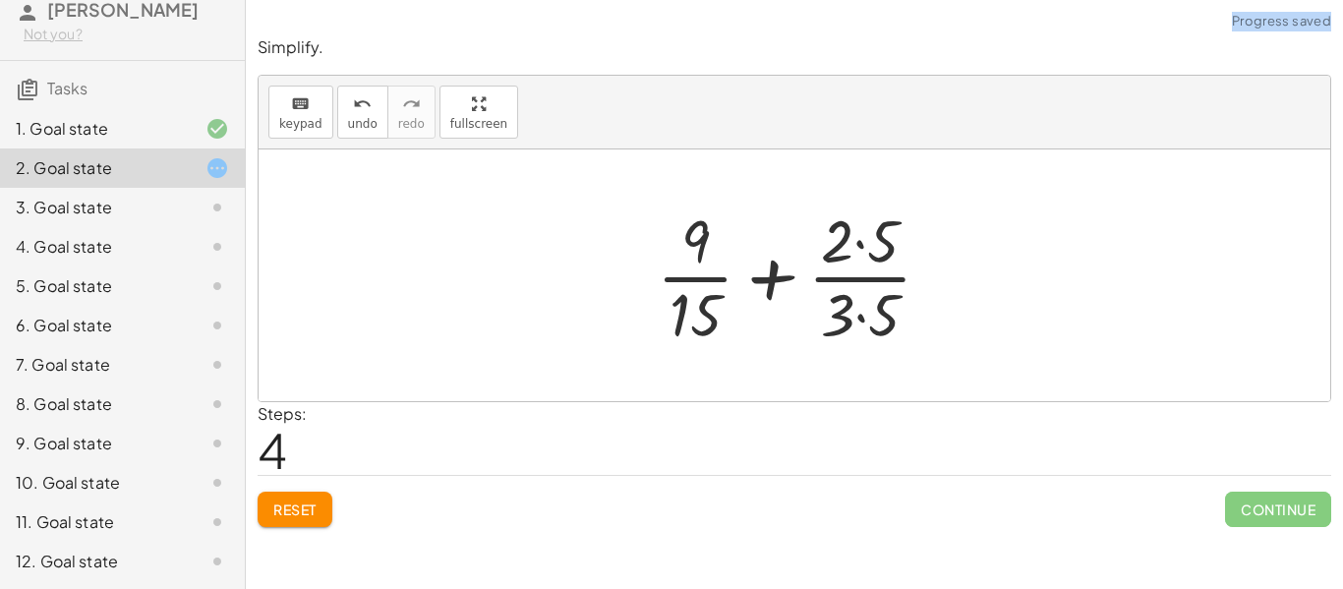
click at [855, 248] on div at bounding box center [802, 275] width 310 height 151
click at [859, 316] on div at bounding box center [802, 275] width 310 height 151
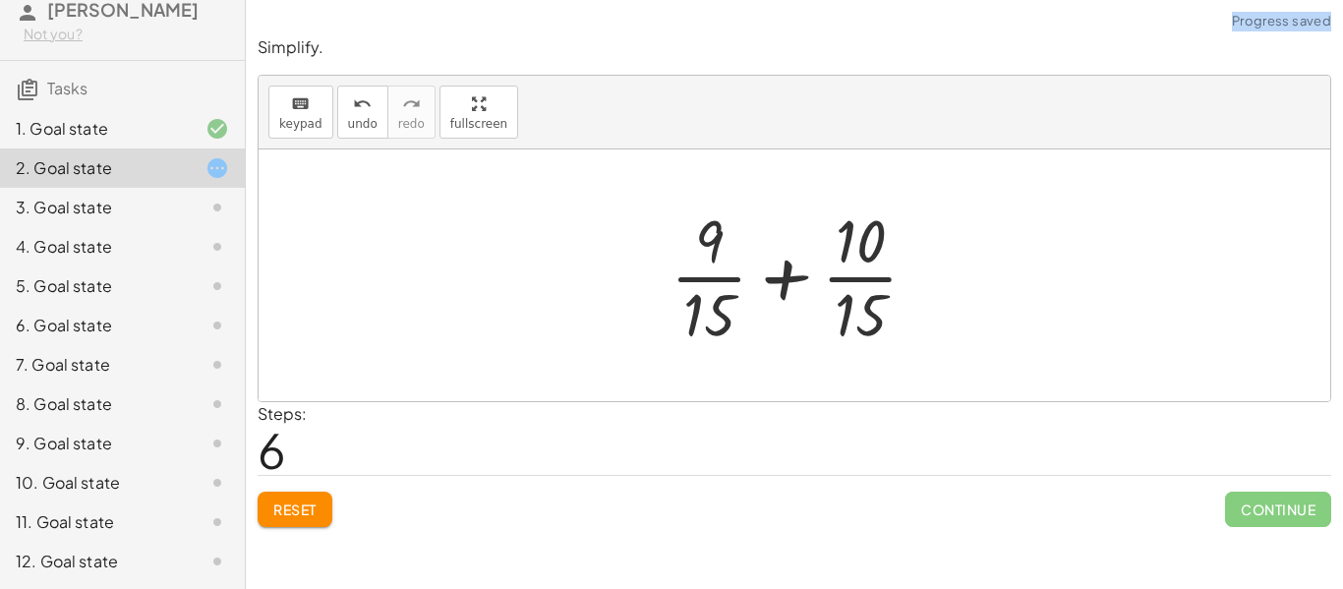
click at [787, 278] on div at bounding box center [802, 275] width 283 height 151
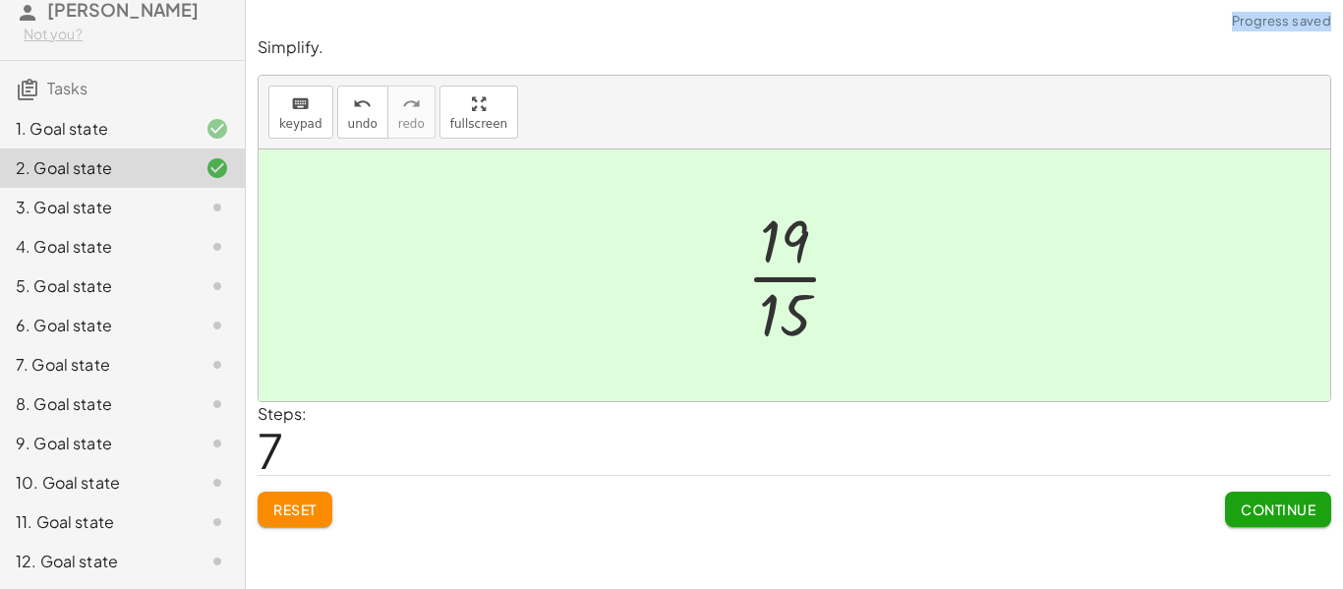
click at [1303, 514] on span "Continue" at bounding box center [1278, 509] width 75 height 18
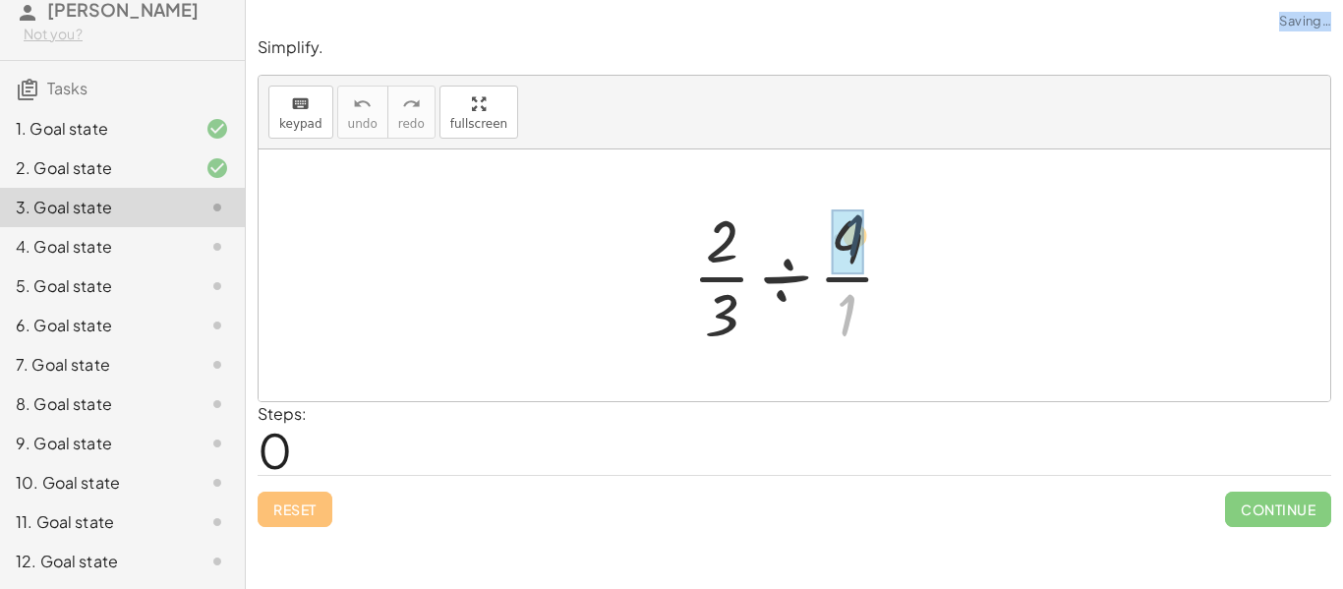
drag, startPoint x: 845, startPoint y: 303, endPoint x: 851, endPoint y: 221, distance: 81.9
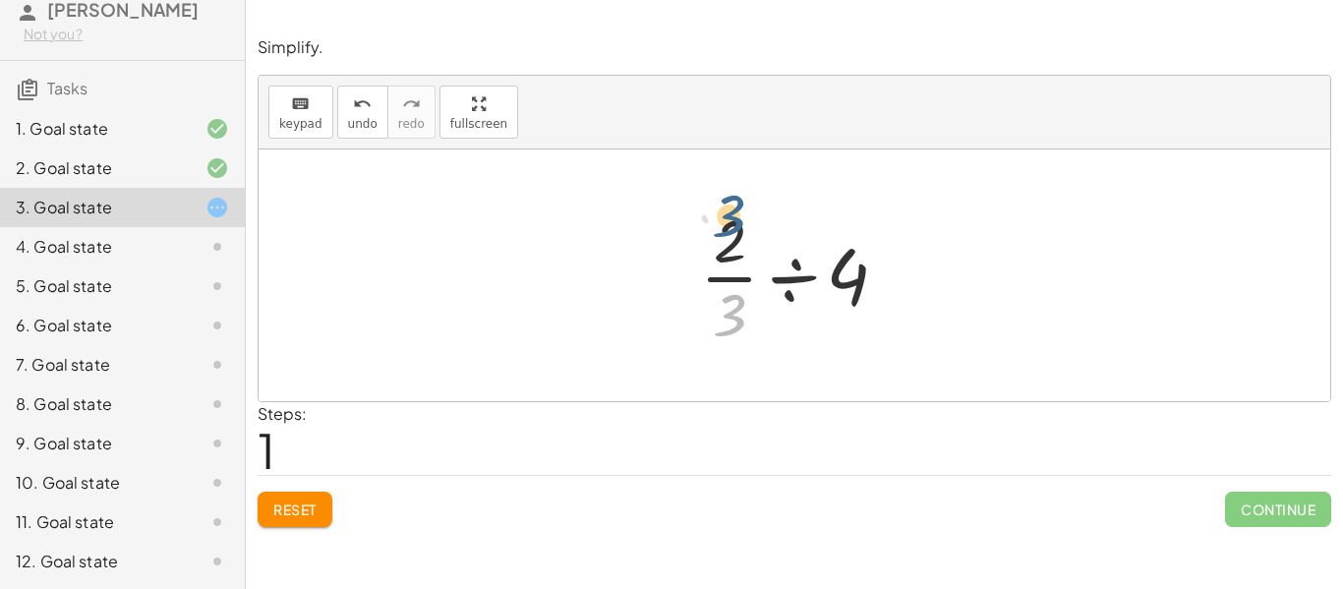
drag, startPoint x: 732, startPoint y: 302, endPoint x: 730, endPoint y: 202, distance: 100.3
click at [730, 202] on div at bounding box center [801, 275] width 223 height 151
click at [810, 281] on div at bounding box center [801, 275] width 223 height 151
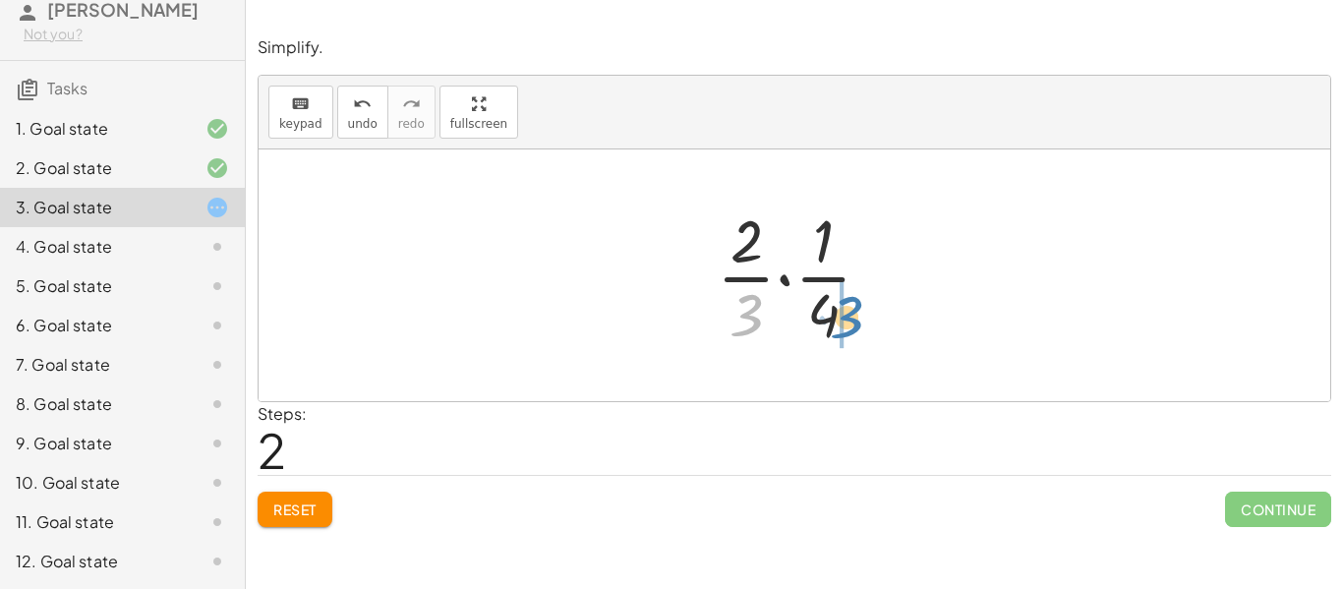
drag, startPoint x: 750, startPoint y: 308, endPoint x: 849, endPoint y: 310, distance: 99.3
click at [849, 310] on div at bounding box center [802, 275] width 190 height 151
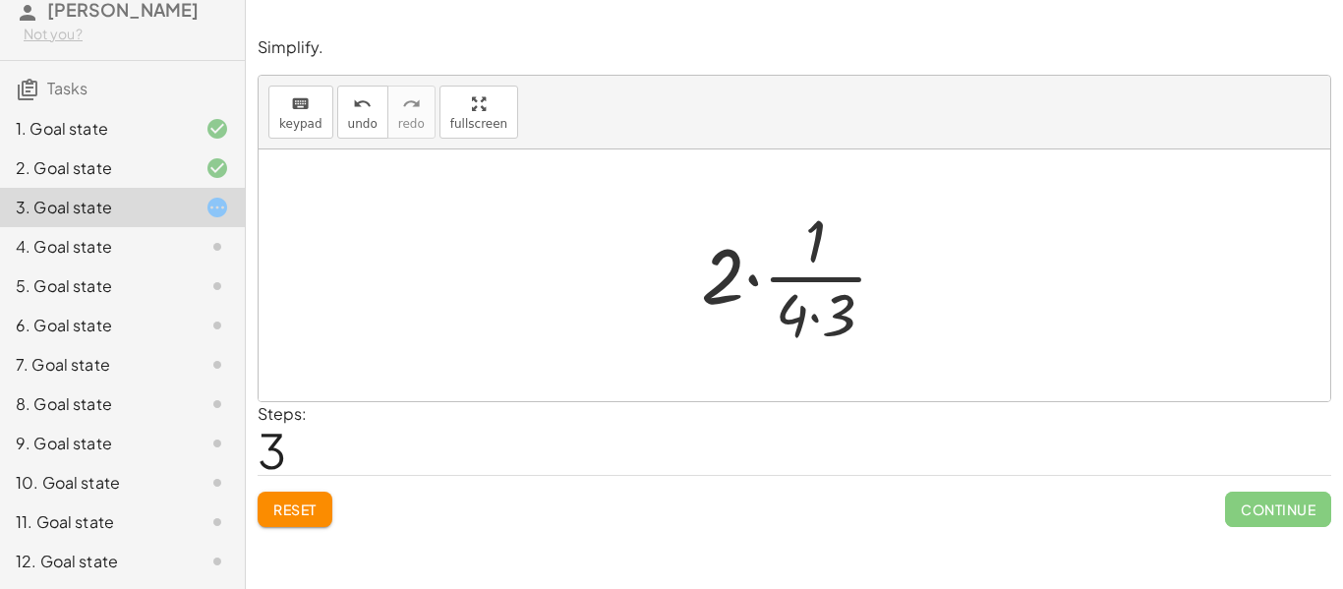
click at [312, 520] on button "Reset" at bounding box center [295, 509] width 75 height 35
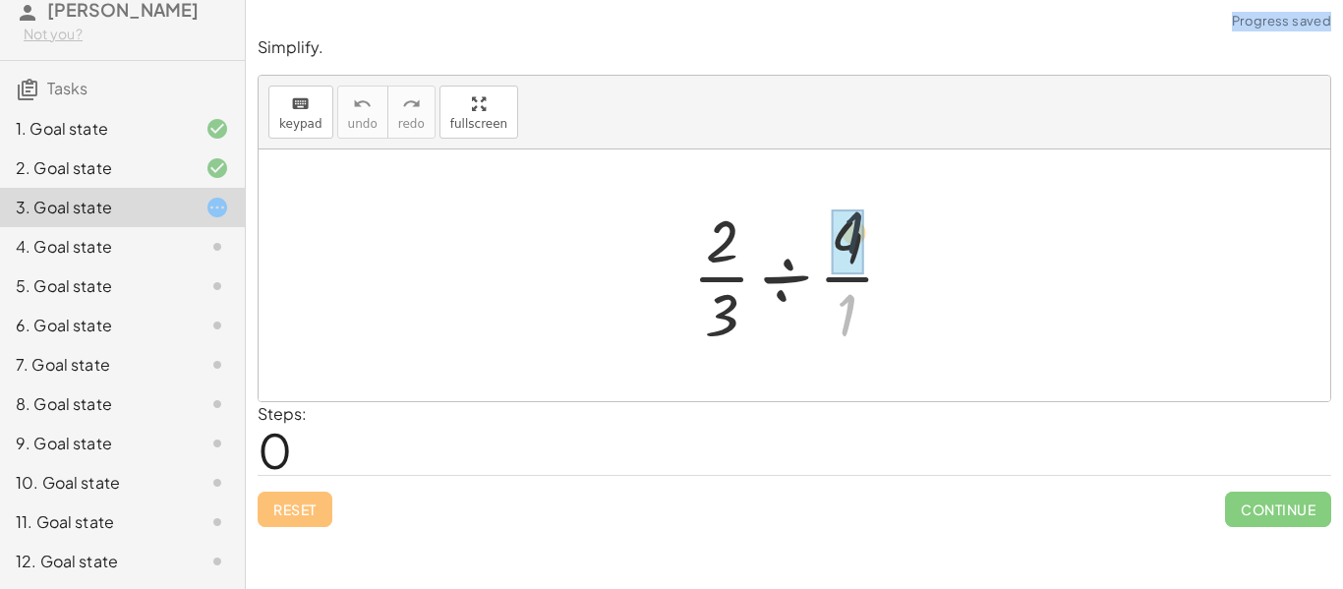
drag, startPoint x: 856, startPoint y: 306, endPoint x: 863, endPoint y: 218, distance: 87.8
click at [863, 218] on div at bounding box center [801, 275] width 238 height 151
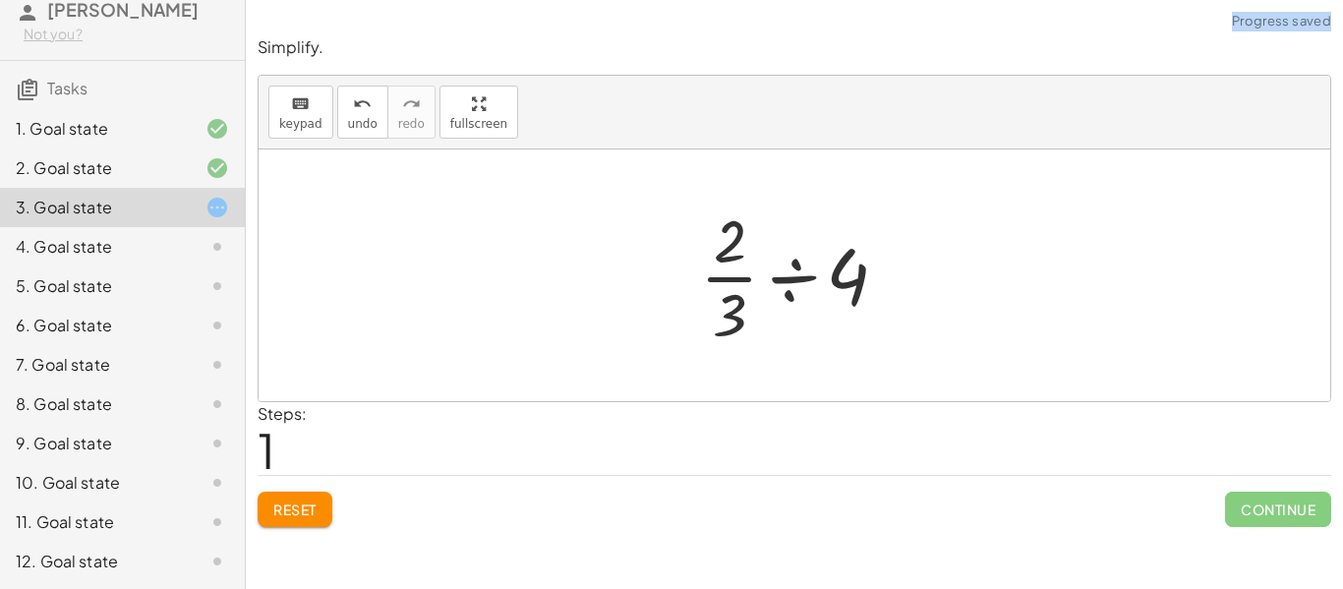
click at [792, 279] on div at bounding box center [801, 275] width 223 height 151
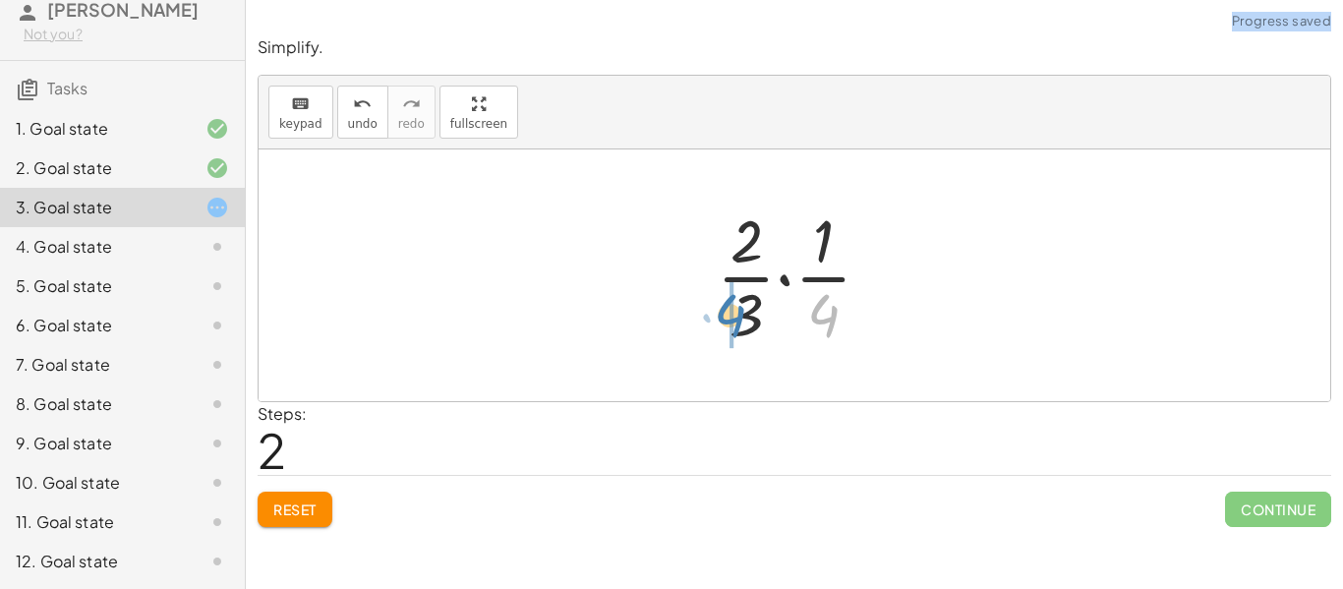
drag, startPoint x: 825, startPoint y: 311, endPoint x: 729, endPoint y: 311, distance: 96.4
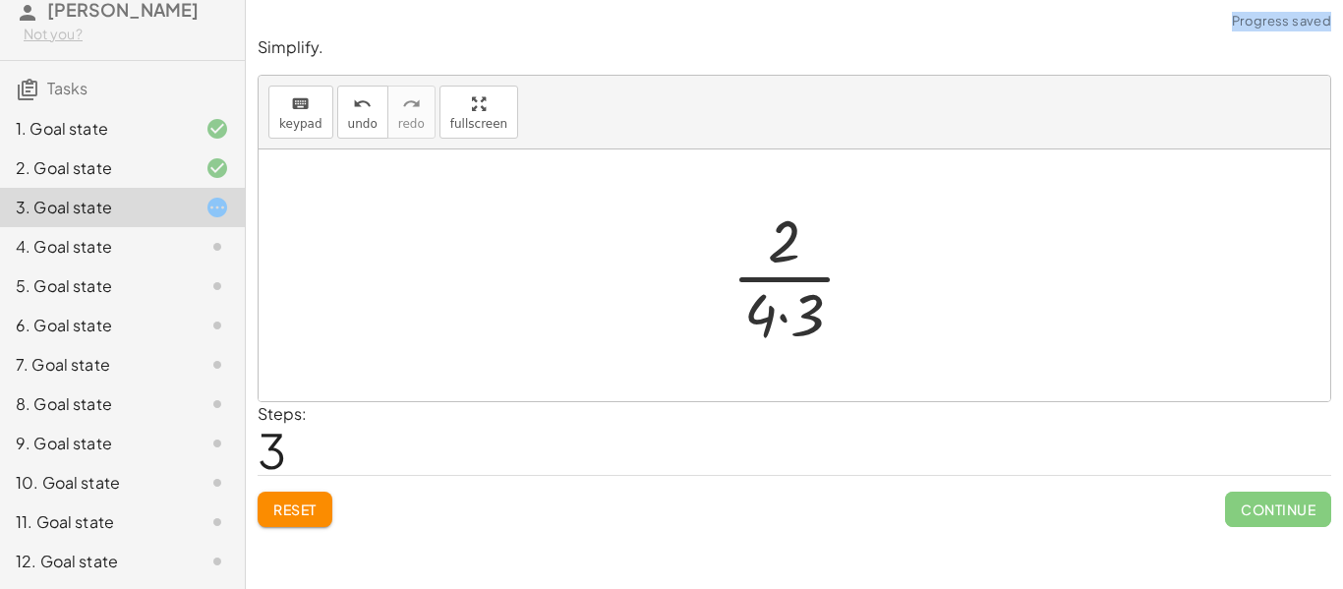
click at [787, 319] on div at bounding box center [802, 275] width 160 height 151
click at [785, 266] on div at bounding box center [801, 275] width 133 height 151
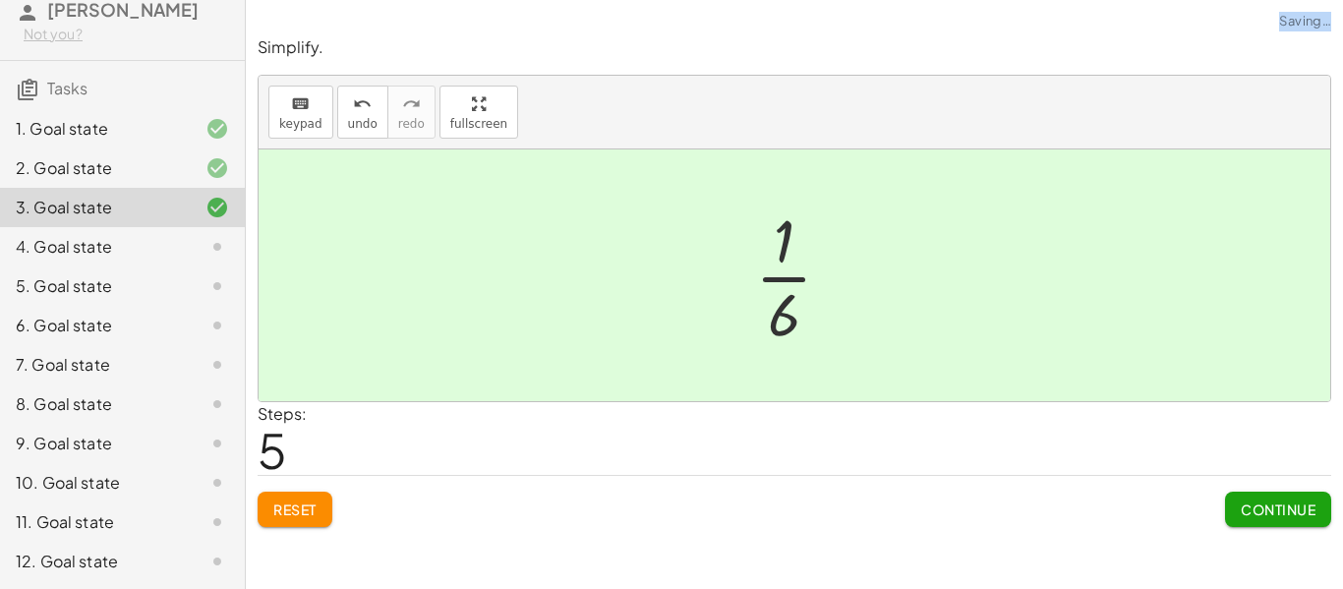
click at [0, 0] on div "Simplify. keyboard keypad undo undo redo redo fullscreen · · 2 · 3 ÷ · 4 · 1 · …" at bounding box center [0, 0] width 0 height 0
click at [1300, 522] on button "Continue" at bounding box center [1278, 509] width 106 height 35
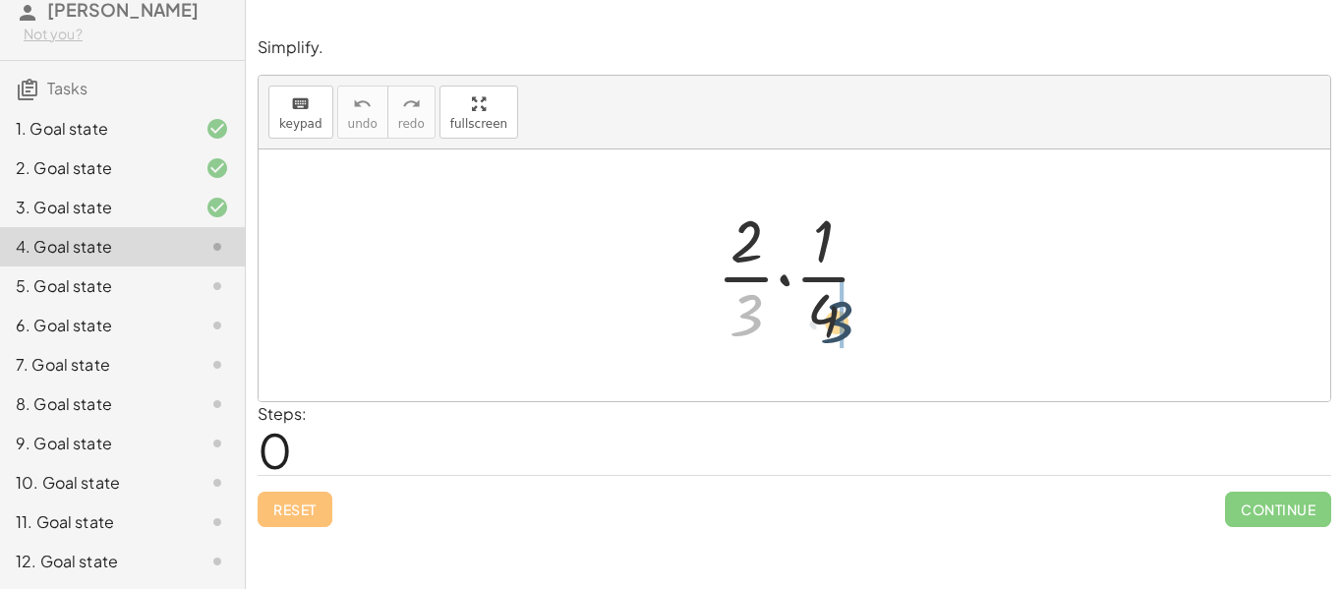
drag, startPoint x: 755, startPoint y: 305, endPoint x: 863, endPoint y: 313, distance: 108.4
click at [863, 313] on div at bounding box center [802, 275] width 190 height 151
drag, startPoint x: 828, startPoint y: 312, endPoint x: 726, endPoint y: 313, distance: 102.3
click at [726, 313] on div at bounding box center [802, 275] width 190 height 151
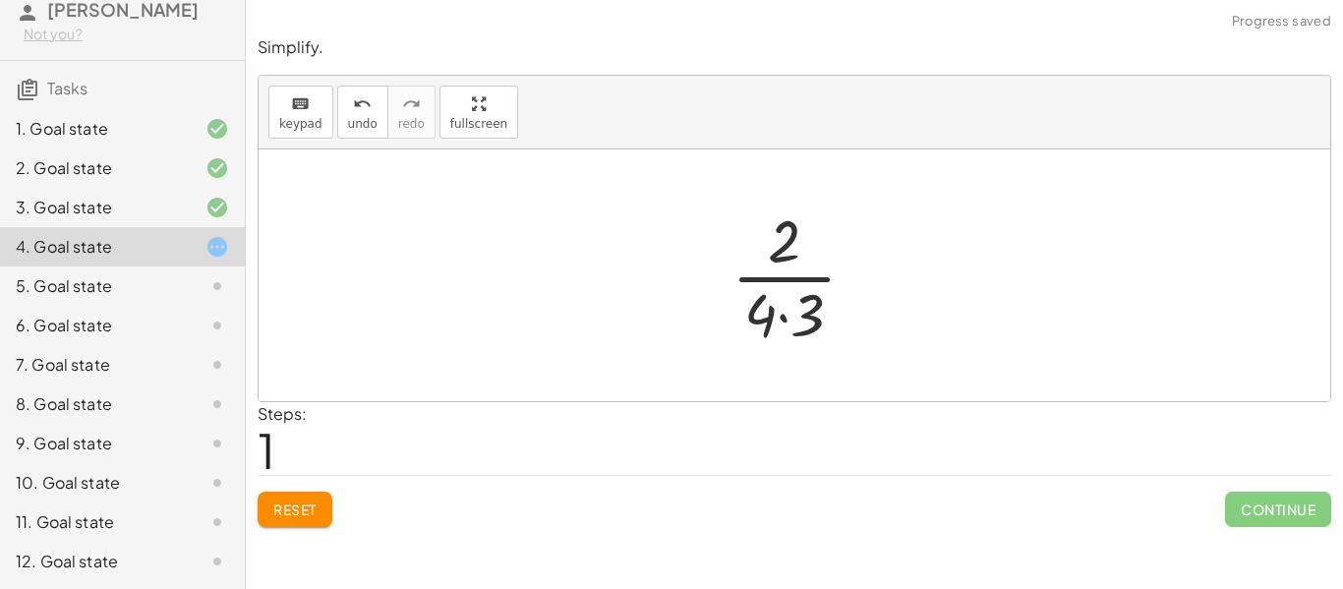
click at [787, 316] on div at bounding box center [802, 275] width 160 height 151
click at [789, 268] on div at bounding box center [801, 275] width 133 height 151
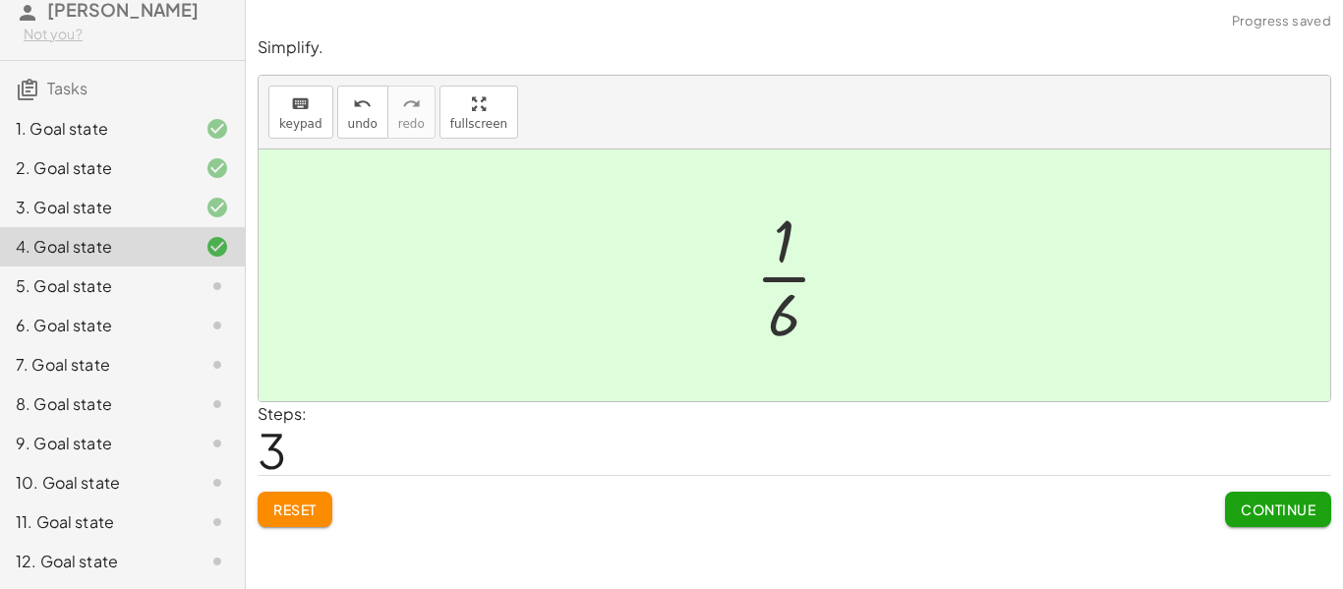
click at [1229, 502] on button "Continue" at bounding box center [1278, 509] width 106 height 35
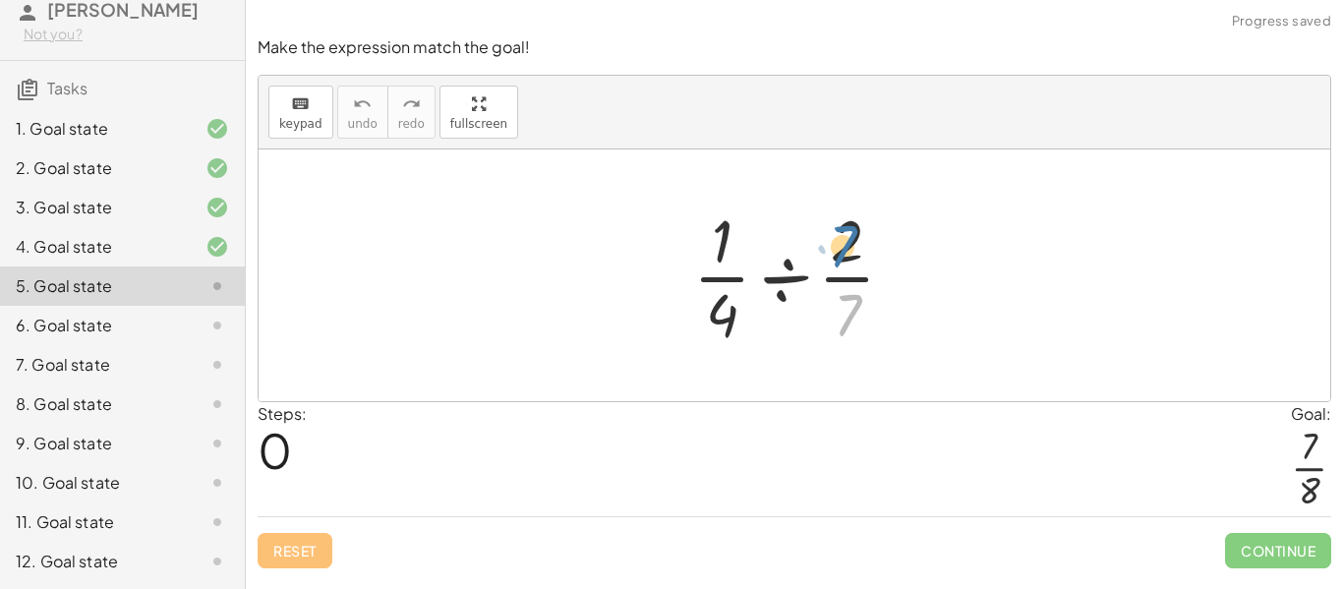
drag, startPoint x: 842, startPoint y: 309, endPoint x: 836, endPoint y: 238, distance: 71.0
click at [836, 238] on div at bounding box center [801, 275] width 237 height 151
click at [849, 299] on div at bounding box center [801, 275] width 237 height 151
drag, startPoint x: 716, startPoint y: 317, endPoint x: 865, endPoint y: 315, distance: 149.5
click at [865, 315] on div at bounding box center [801, 275] width 237 height 151
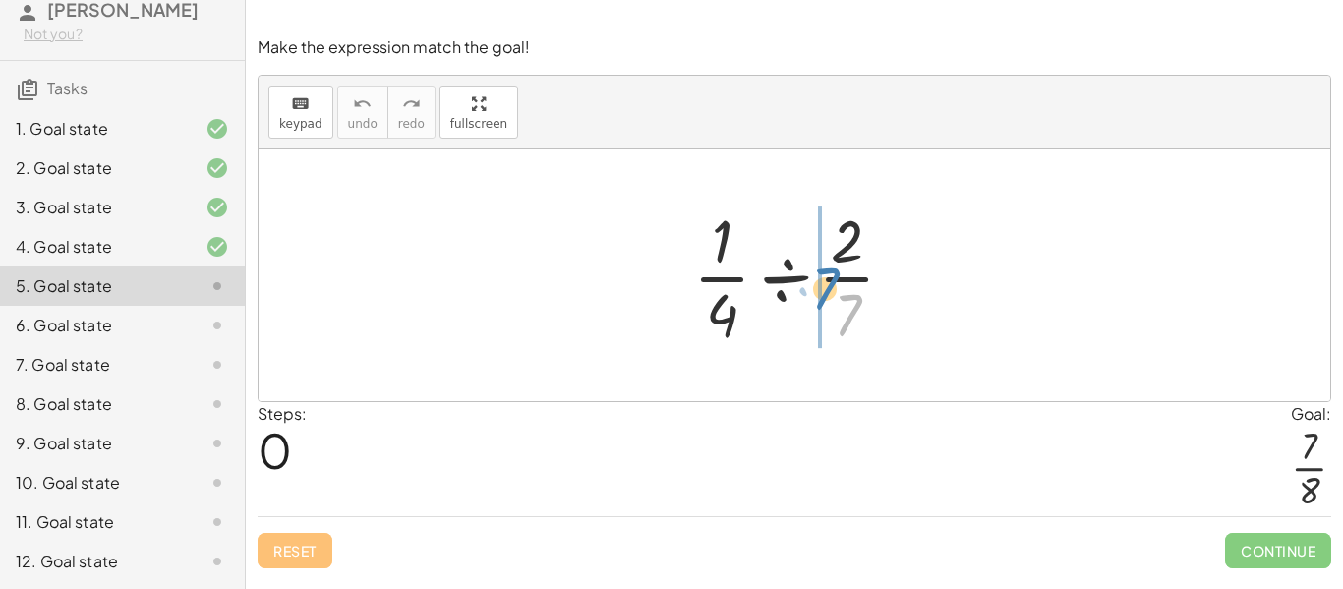
drag, startPoint x: 850, startPoint y: 312, endPoint x: 831, endPoint y: 285, distance: 33.0
click at [831, 285] on div at bounding box center [801, 275] width 237 height 151
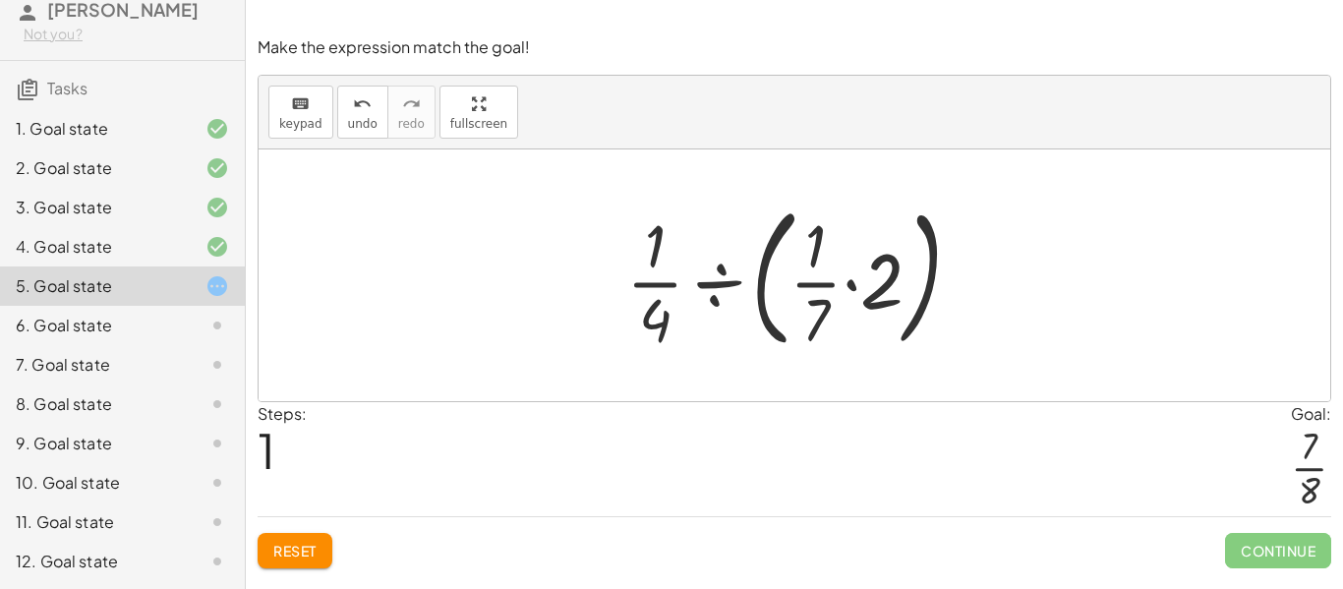
click at [286, 563] on button "Reset" at bounding box center [295, 550] width 75 height 35
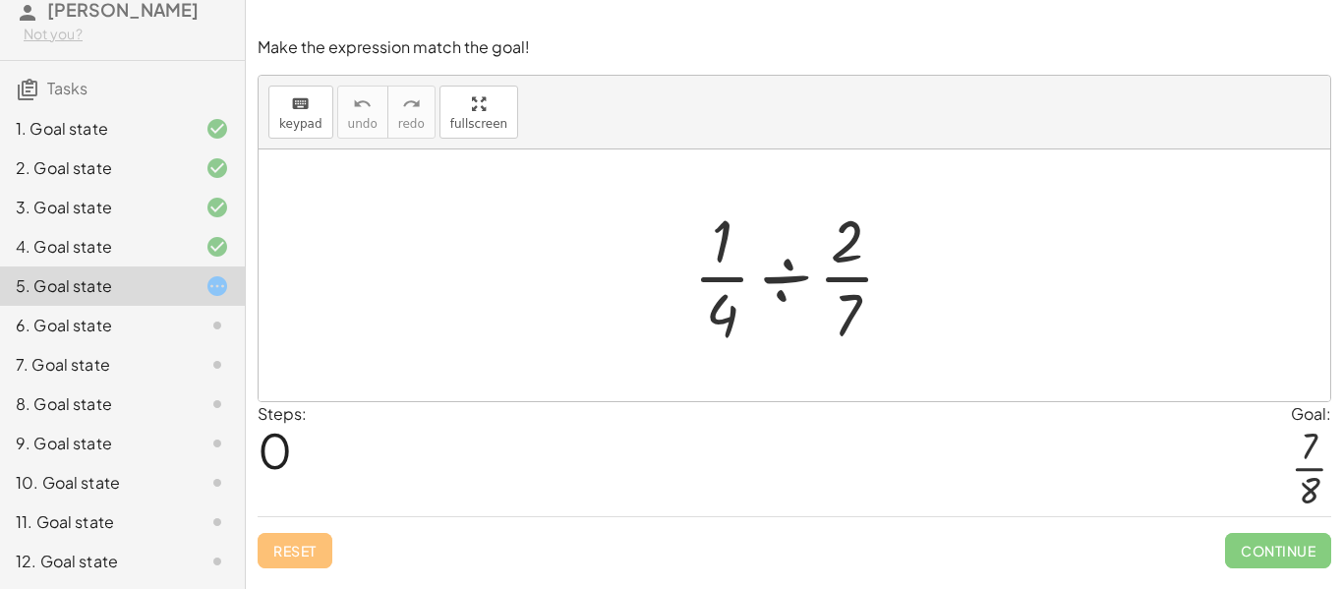
click at [789, 279] on div at bounding box center [801, 275] width 237 height 151
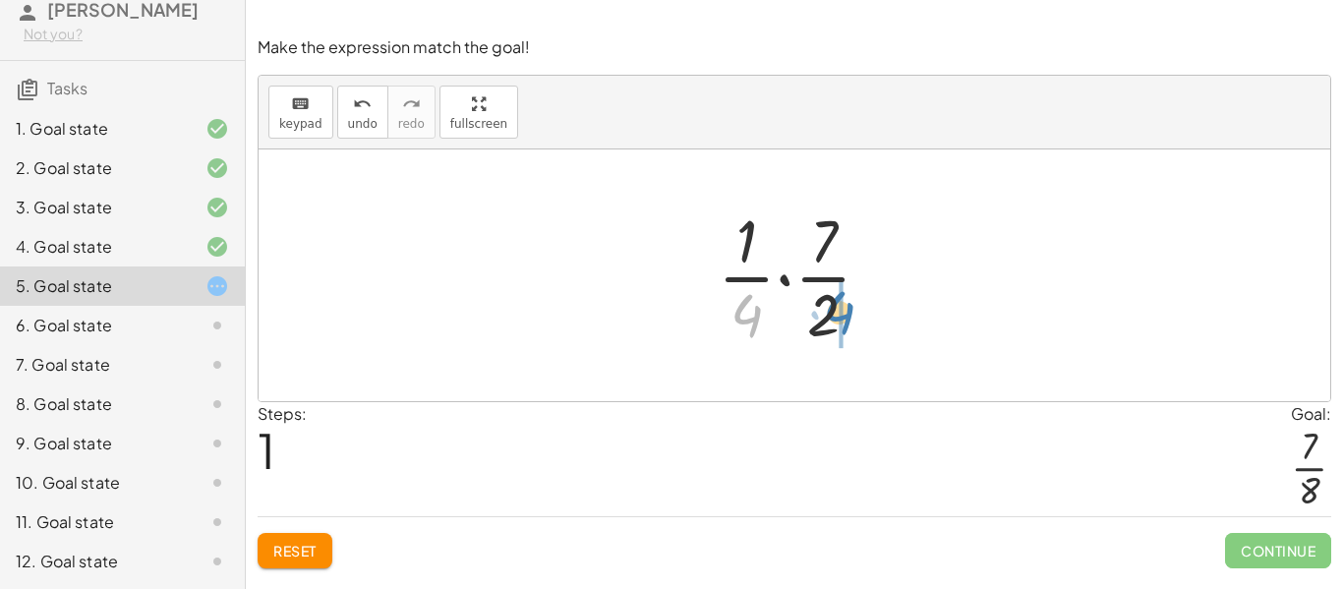
drag, startPoint x: 747, startPoint y: 319, endPoint x: 836, endPoint y: 318, distance: 88.5
click at [836, 318] on div at bounding box center [802, 275] width 189 height 151
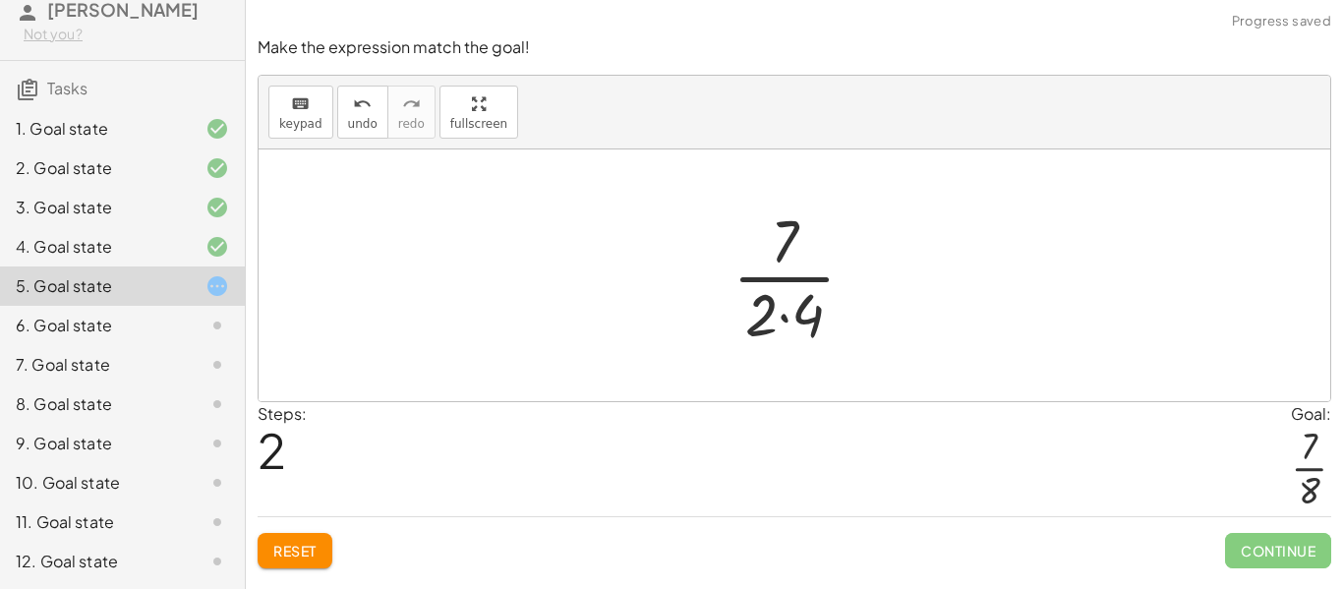
click at [783, 312] on div at bounding box center [802, 275] width 158 height 151
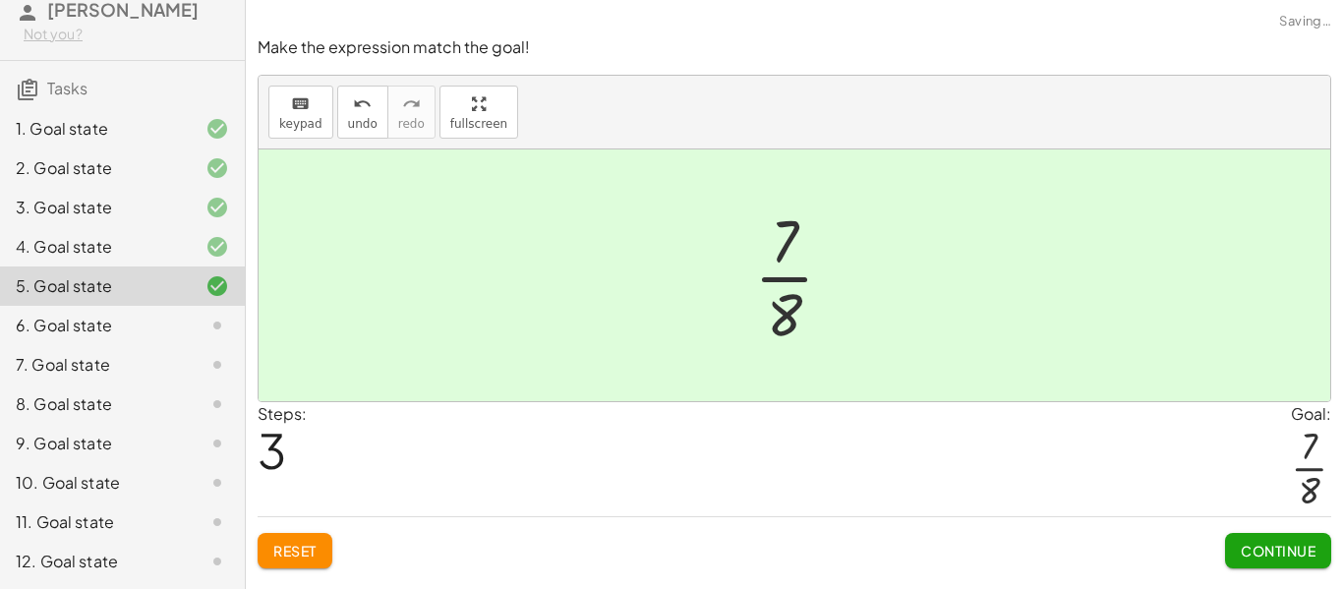
click at [1274, 555] on span "Continue" at bounding box center [1278, 551] width 75 height 18
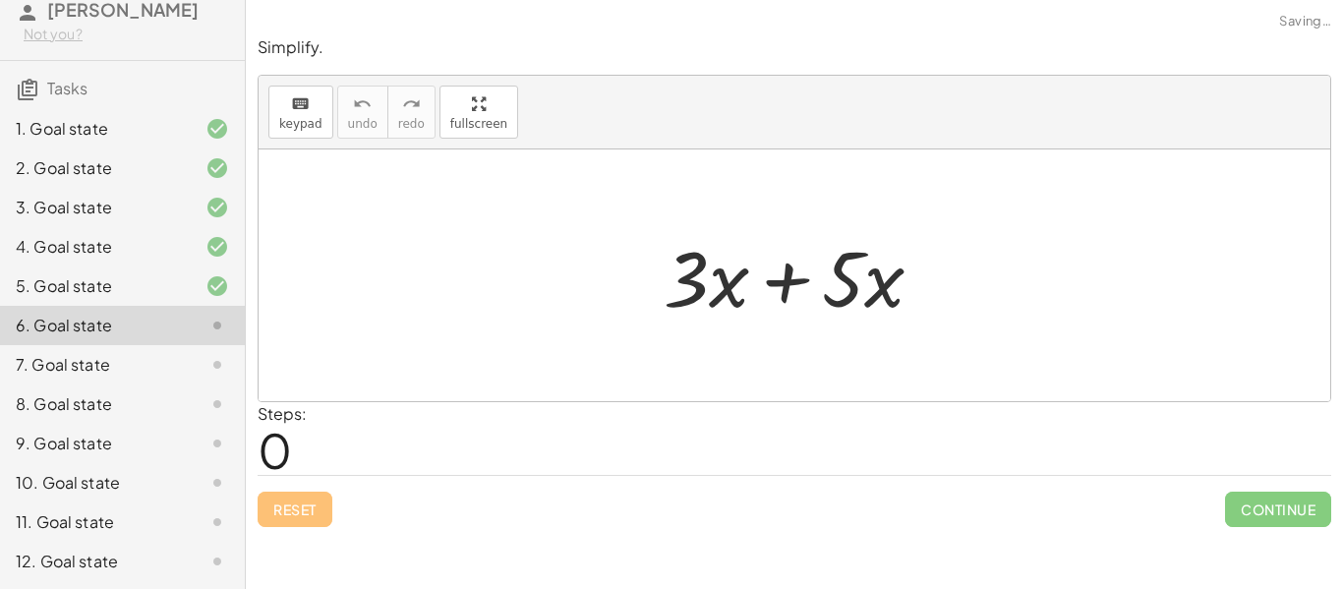
click at [781, 279] on div at bounding box center [802, 275] width 296 height 101
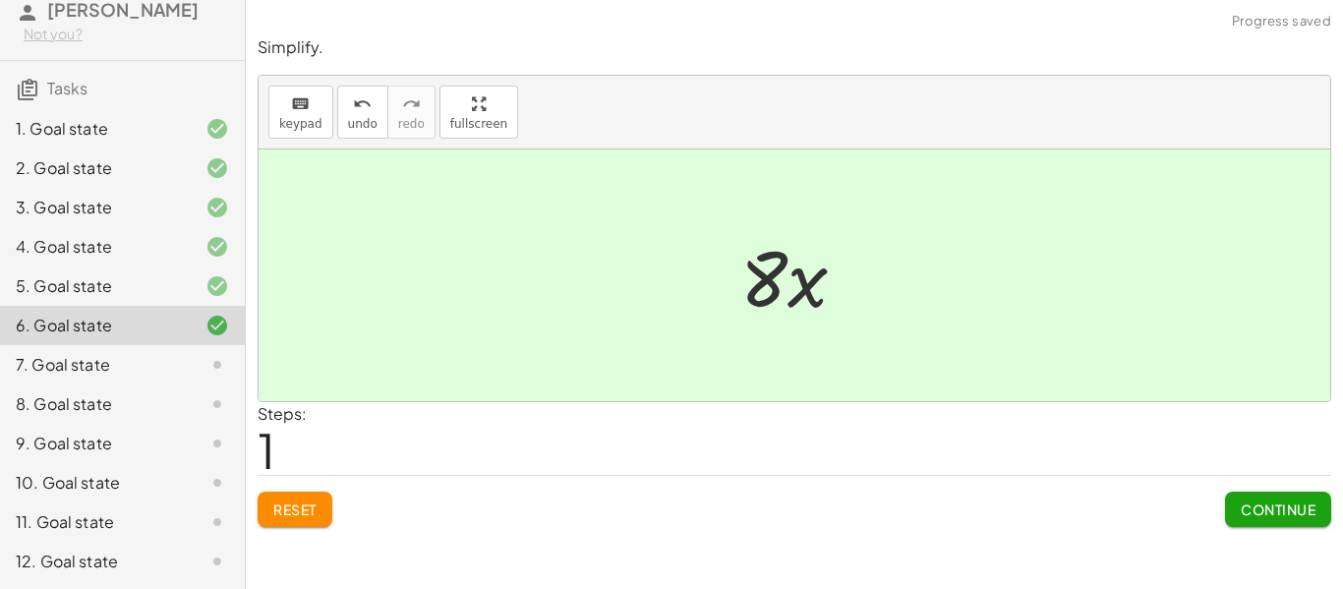
click at [1294, 502] on span "Continue" at bounding box center [1278, 509] width 75 height 18
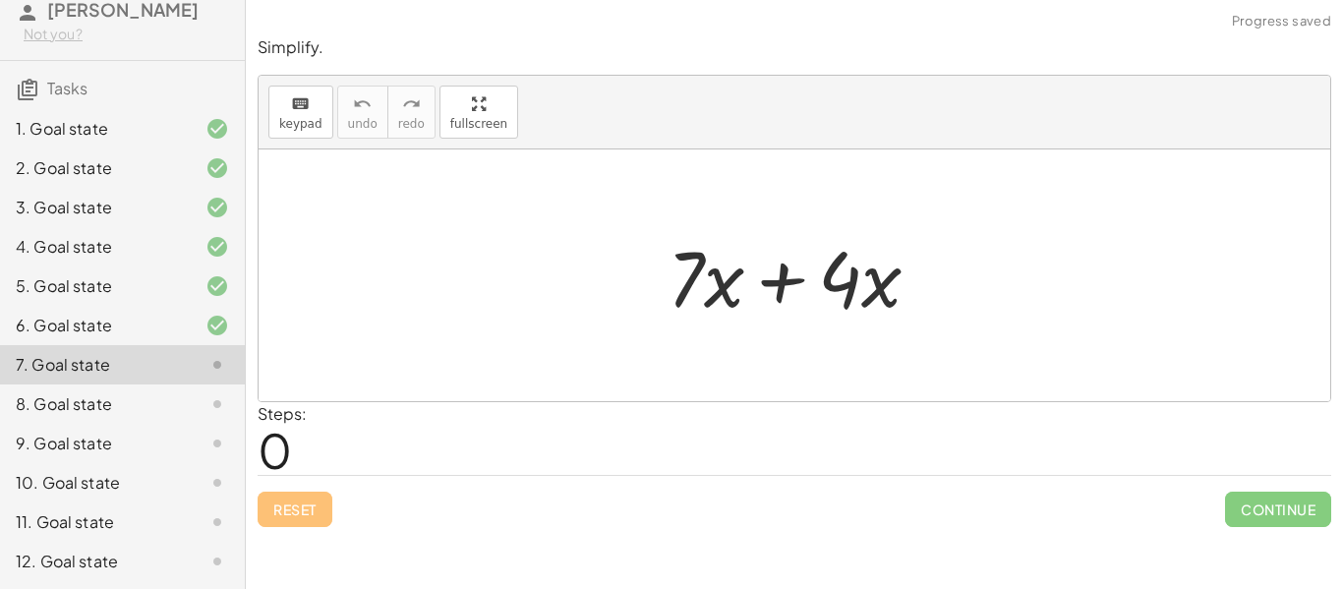
click at [786, 291] on div at bounding box center [802, 275] width 288 height 101
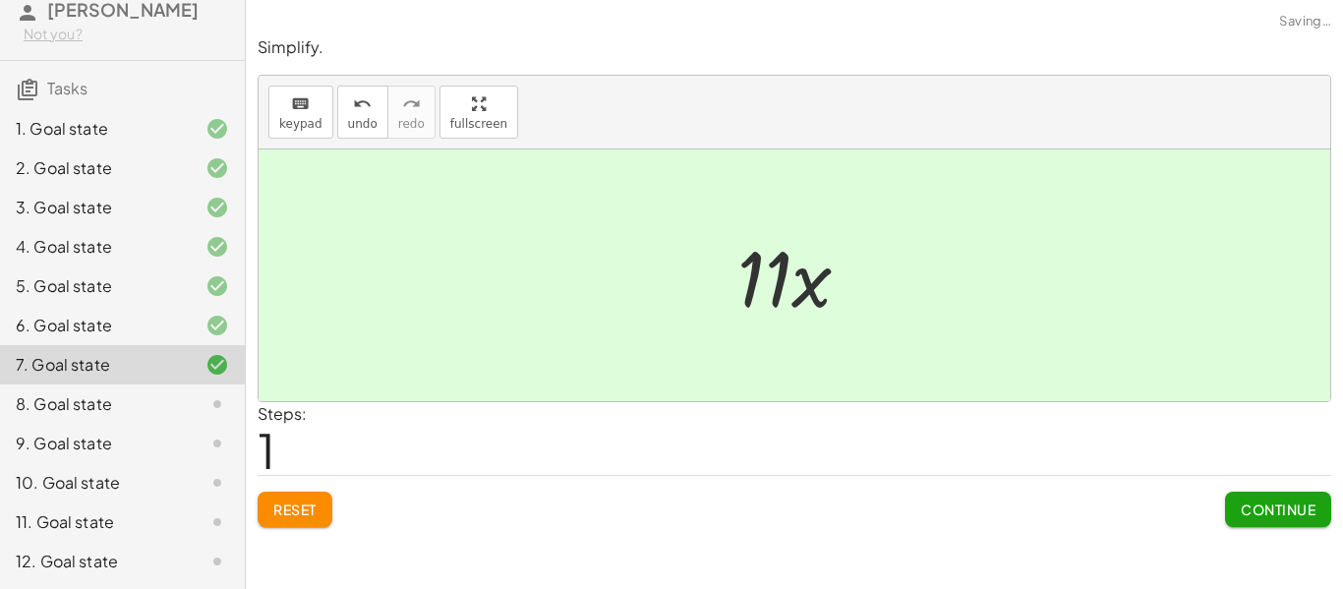
click at [1270, 498] on button "Continue" at bounding box center [1278, 509] width 106 height 35
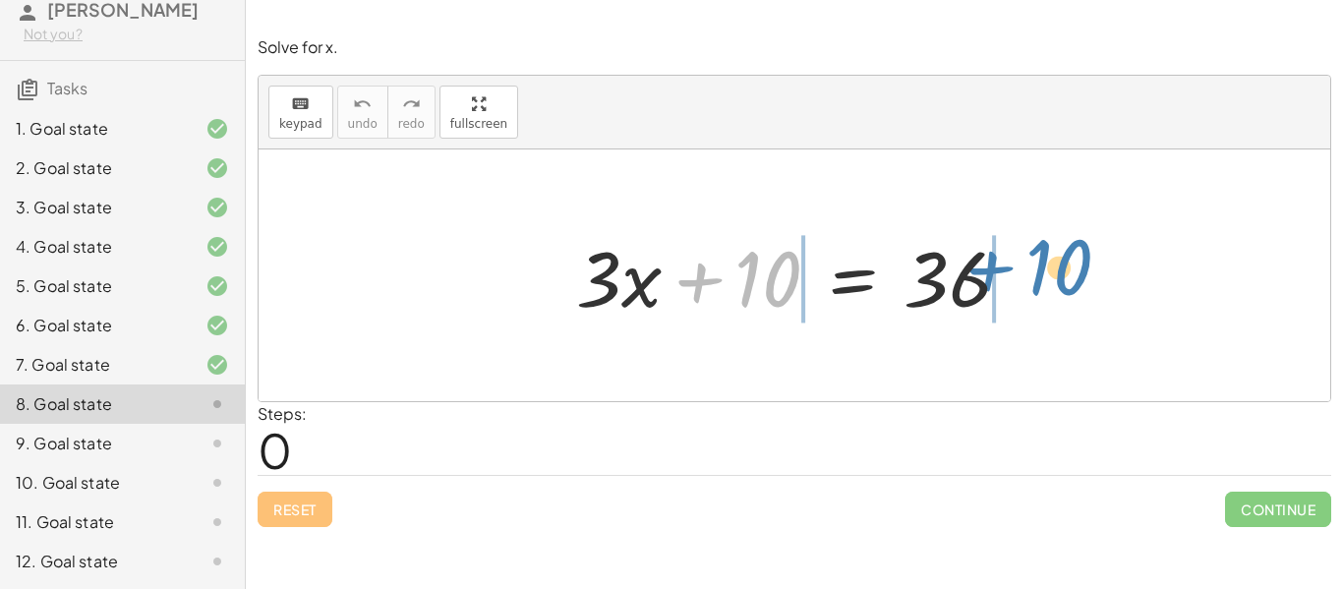
drag, startPoint x: 746, startPoint y: 270, endPoint x: 1038, endPoint y: 258, distance: 292.3
click at [1038, 258] on div "+ 10 + · 3 · x + 10 = 36" at bounding box center [794, 275] width 495 height 111
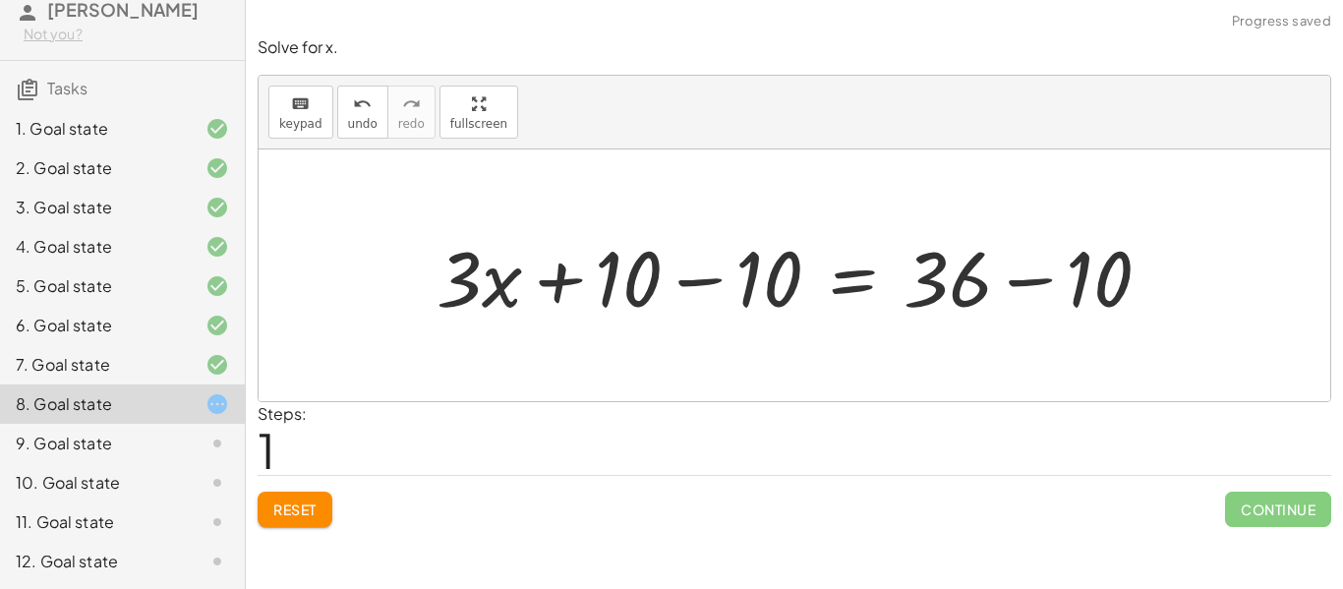
click at [1027, 282] on div at bounding box center [802, 275] width 750 height 101
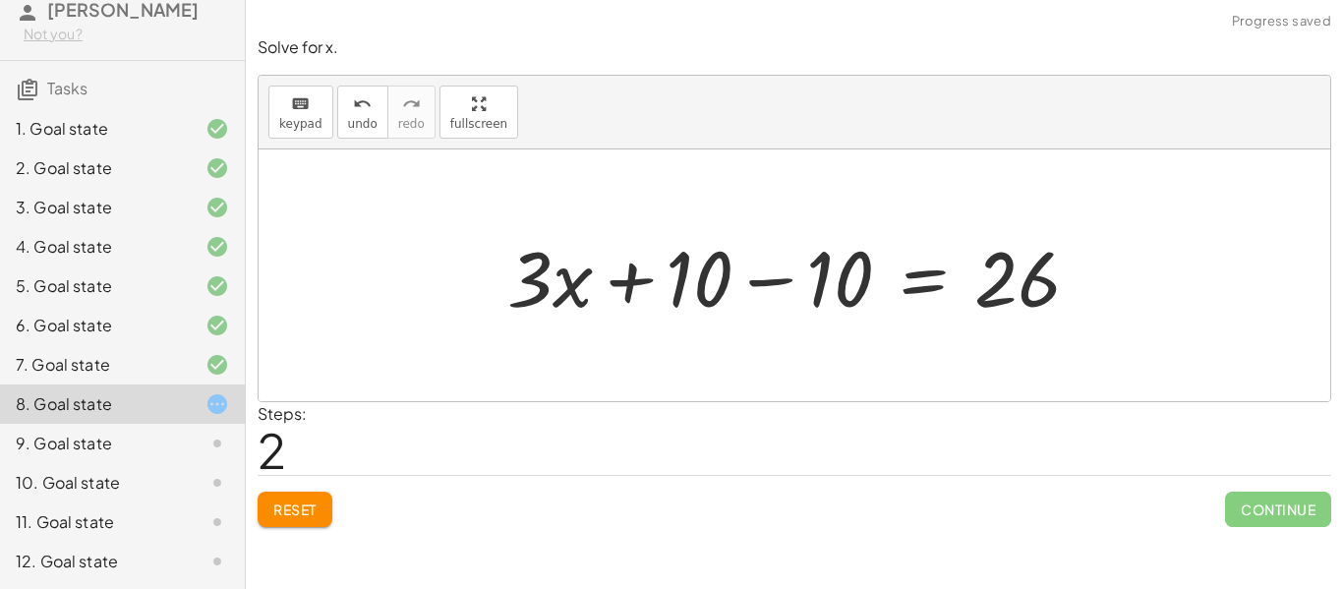
click at [783, 278] on div at bounding box center [801, 275] width 609 height 101
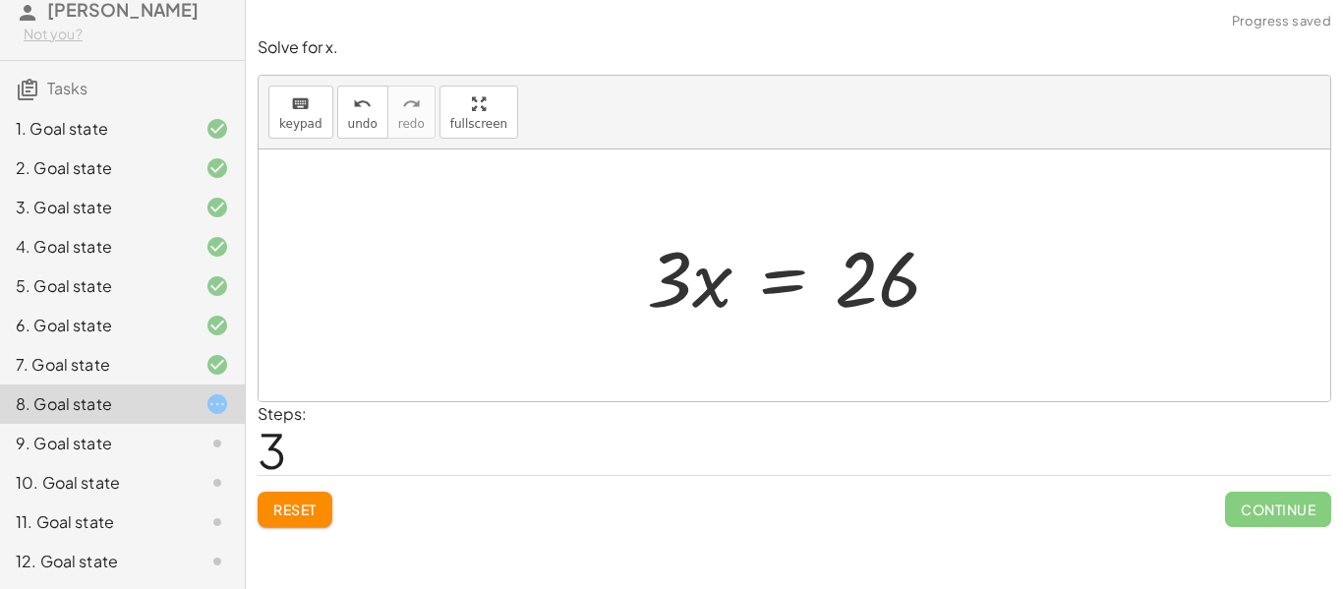
click at [877, 291] on div at bounding box center [801, 275] width 328 height 101
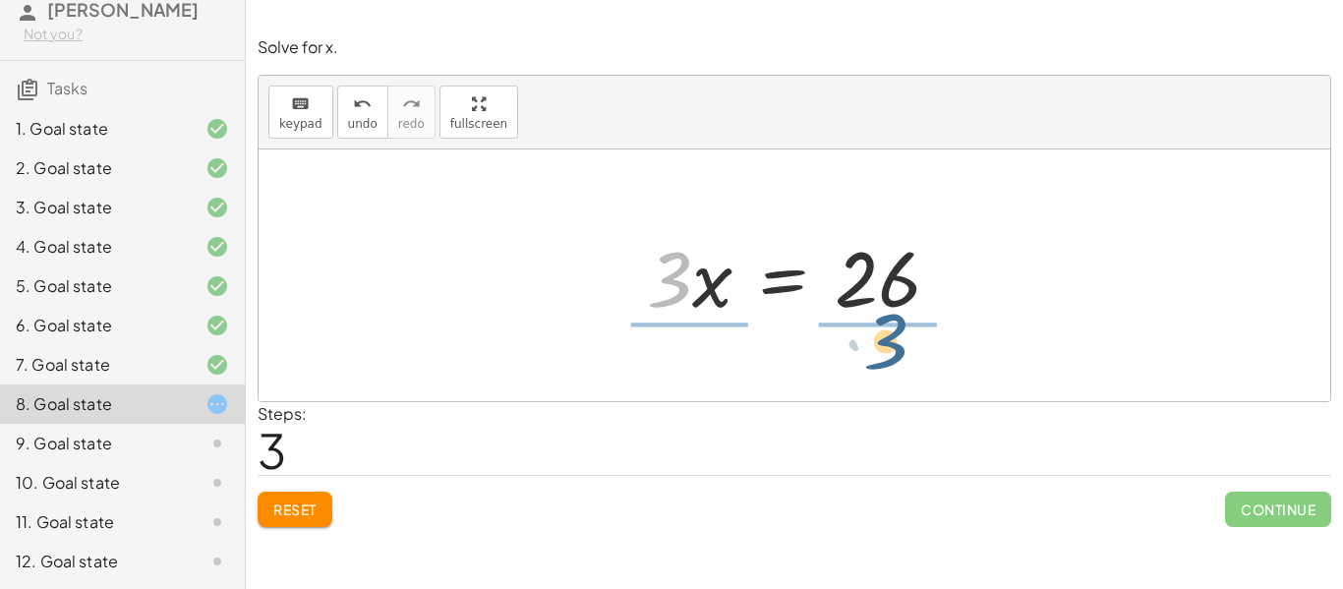
drag, startPoint x: 672, startPoint y: 269, endPoint x: 888, endPoint y: 331, distance: 225.0
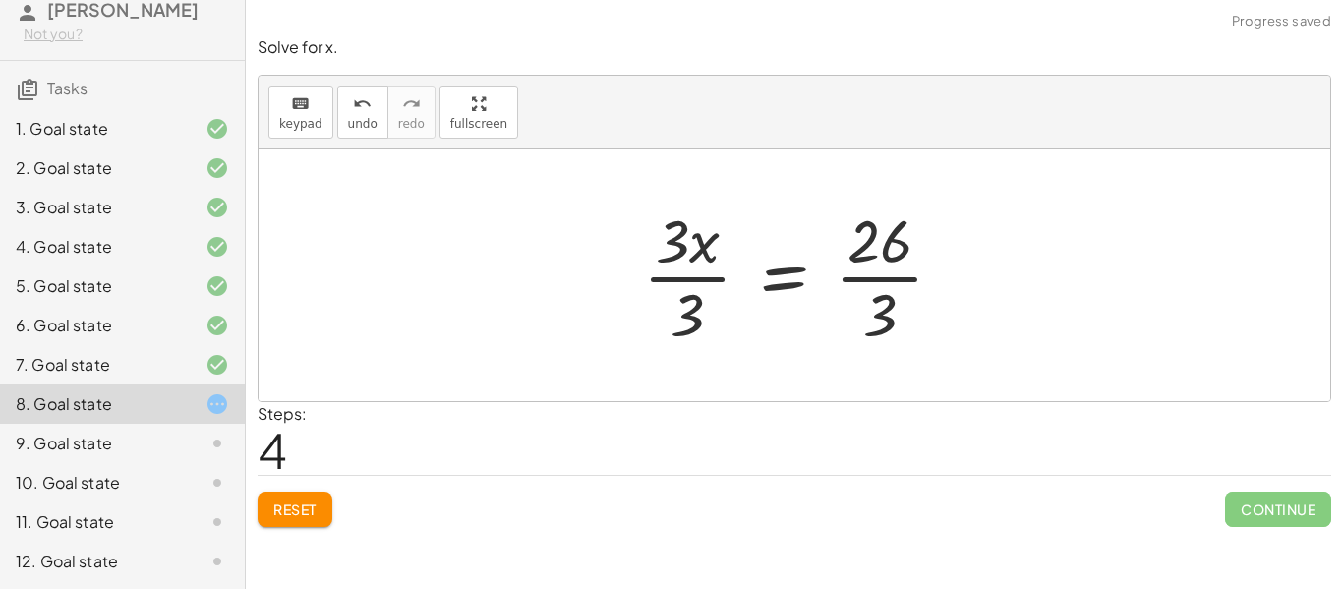
click at [884, 322] on div at bounding box center [801, 275] width 336 height 151
click at [874, 278] on div at bounding box center [801, 275] width 336 height 151
click at [874, 278] on div at bounding box center [864, 275] width 462 height 151
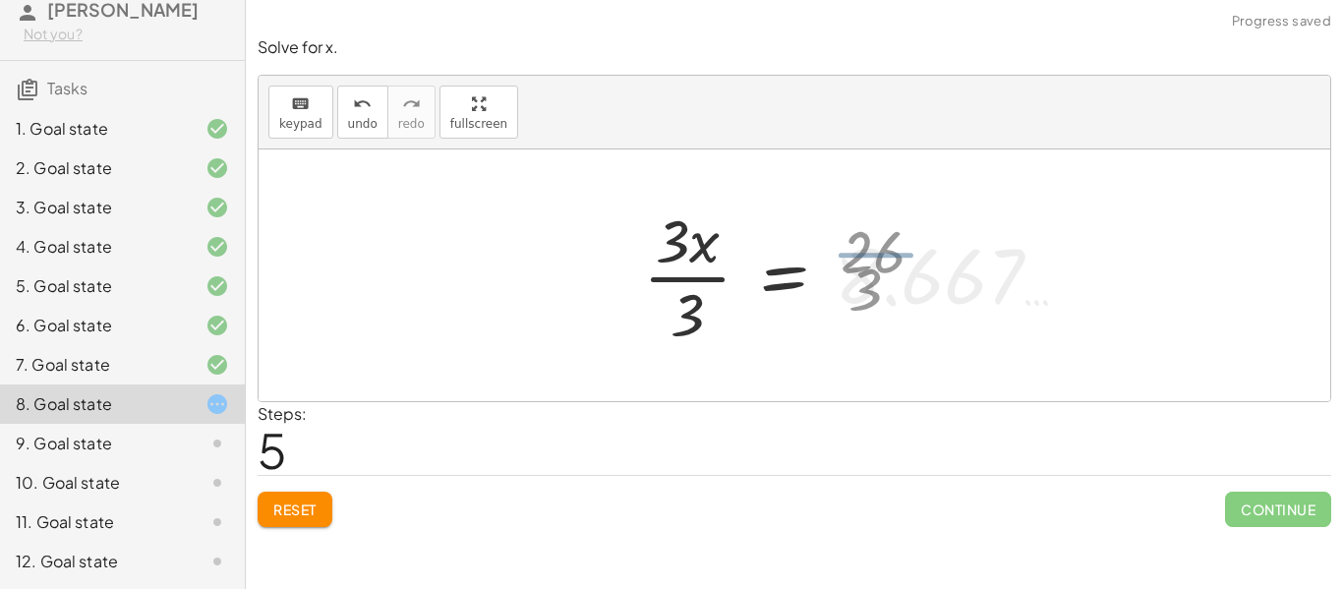
click at [874, 278] on div at bounding box center [864, 275] width 462 height 151
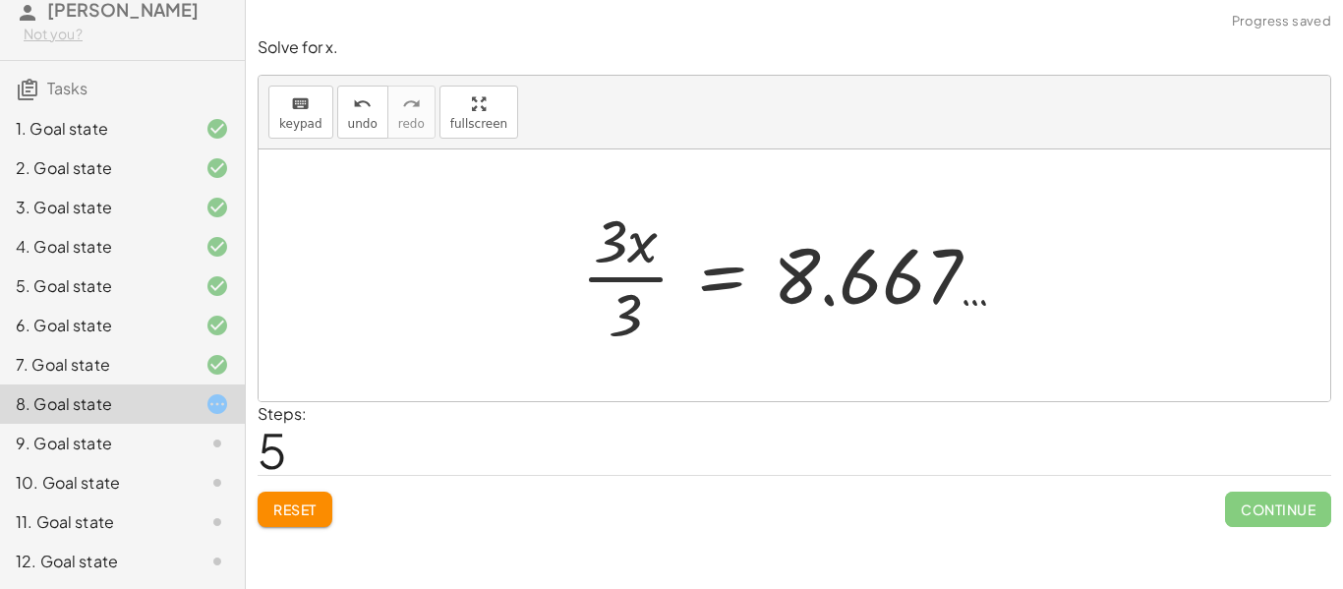
click at [640, 275] on div at bounding box center [802, 275] width 462 height 151
click at [640, 275] on div at bounding box center [826, 275] width 413 height 97
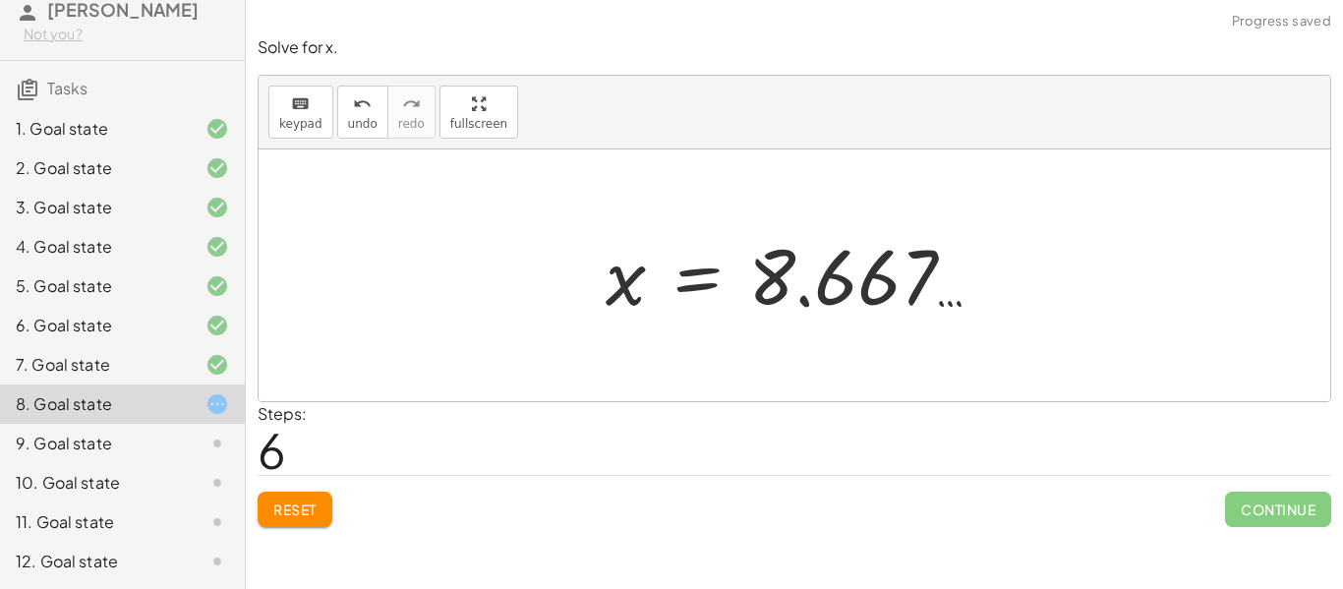
click at [696, 273] on div at bounding box center [802, 275] width 413 height 97
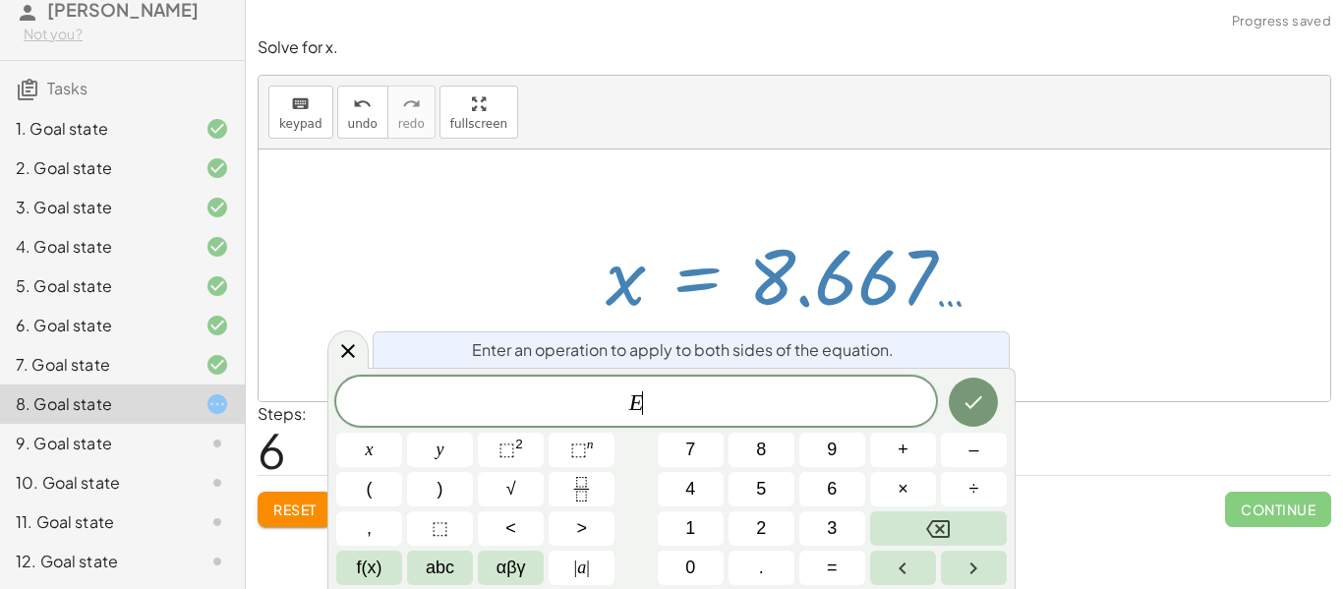
scroll to position [1, 0]
click at [351, 348] on icon at bounding box center [348, 351] width 24 height 24
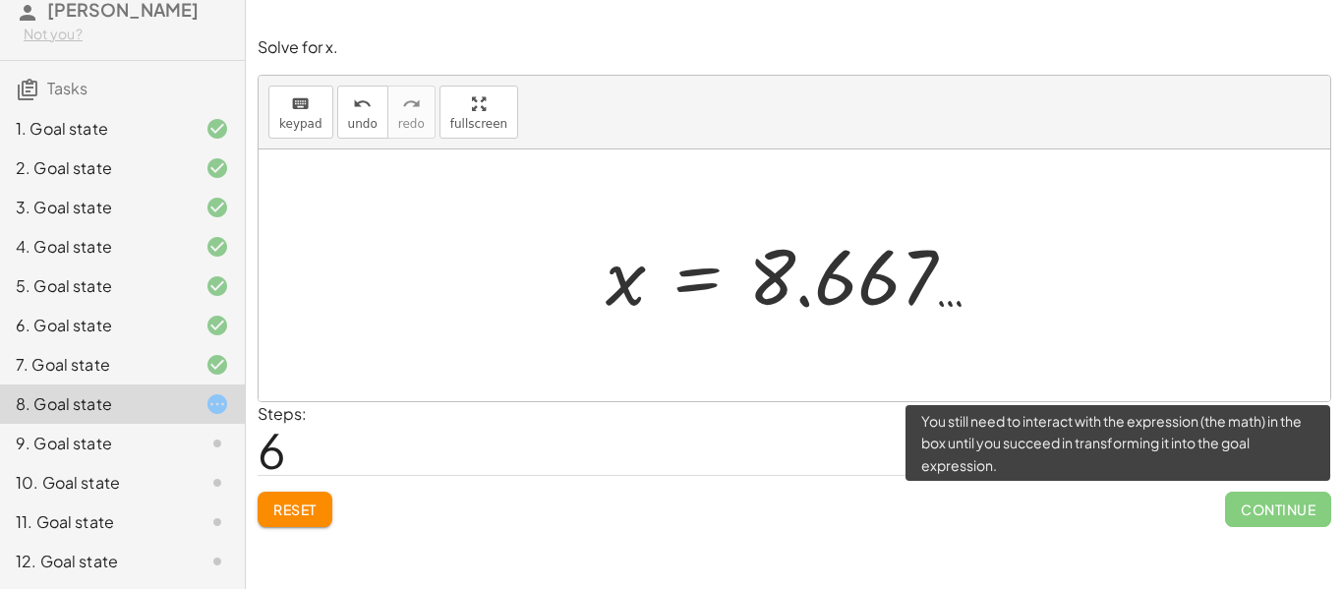
click at [1240, 504] on span "Continue" at bounding box center [1278, 509] width 106 height 35
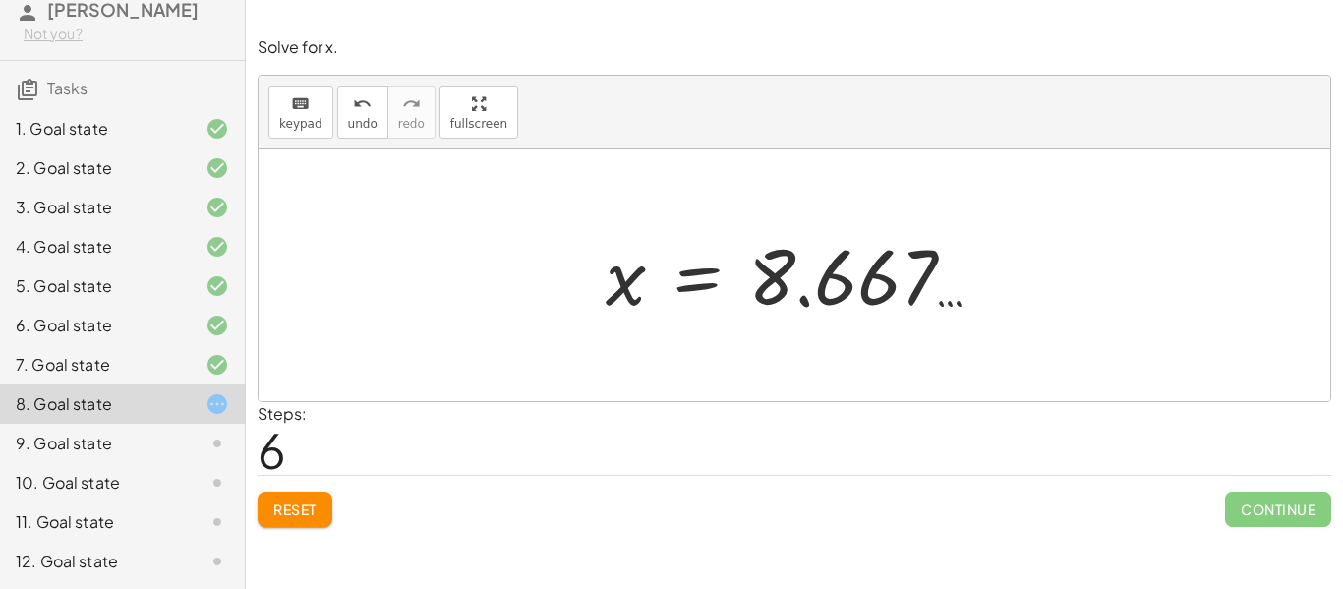
click at [289, 522] on button "Reset" at bounding box center [295, 509] width 75 height 35
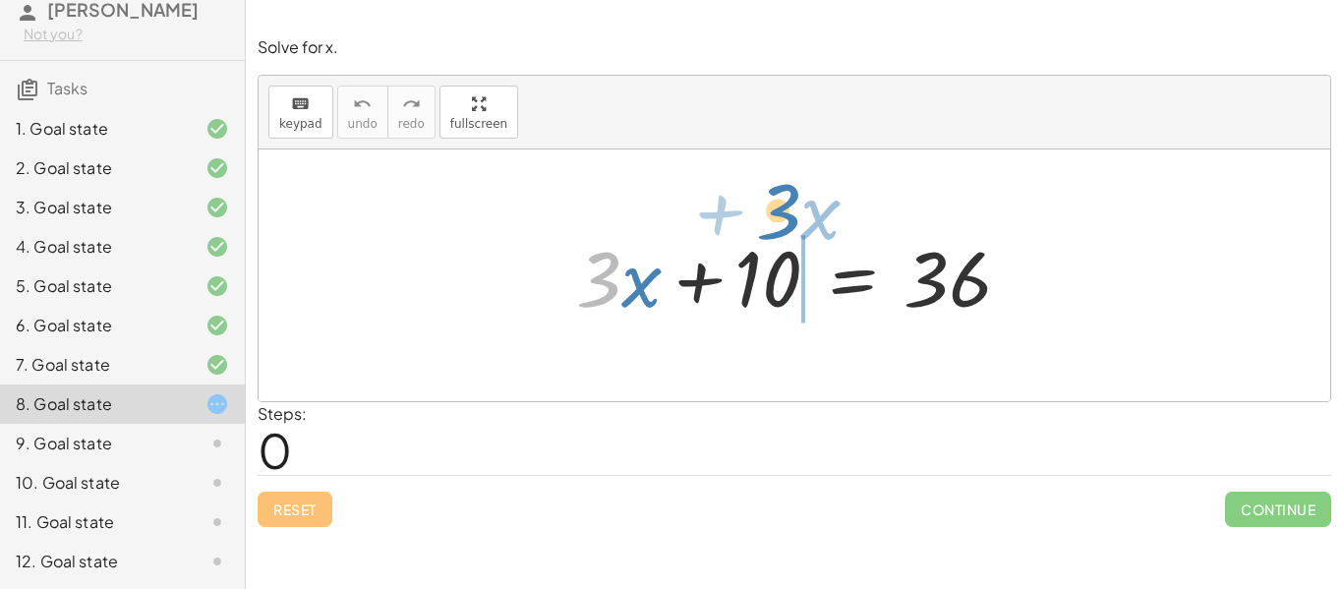
drag, startPoint x: 617, startPoint y: 279, endPoint x: 793, endPoint y: 211, distance: 188.6
click at [793, 211] on div "· 3 + · x + · 3 · x + 10 = 36" at bounding box center [795, 275] width 1072 height 252
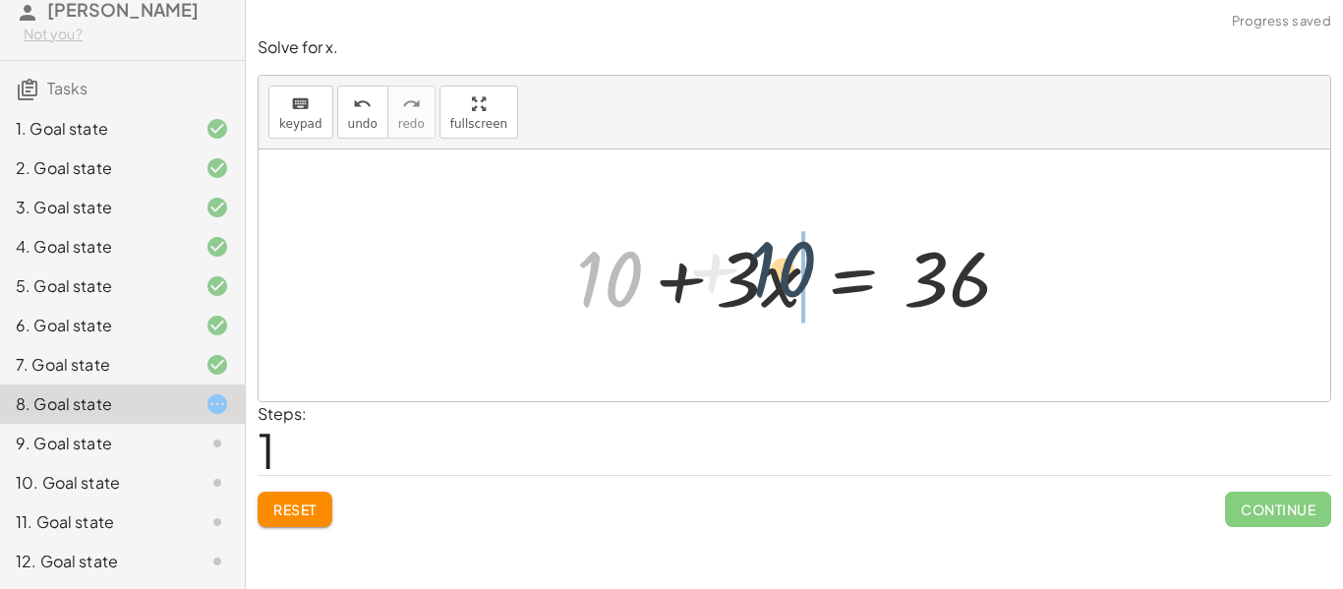
drag, startPoint x: 621, startPoint y: 278, endPoint x: 812, endPoint y: 269, distance: 190.9
click at [812, 269] on div at bounding box center [801, 275] width 470 height 101
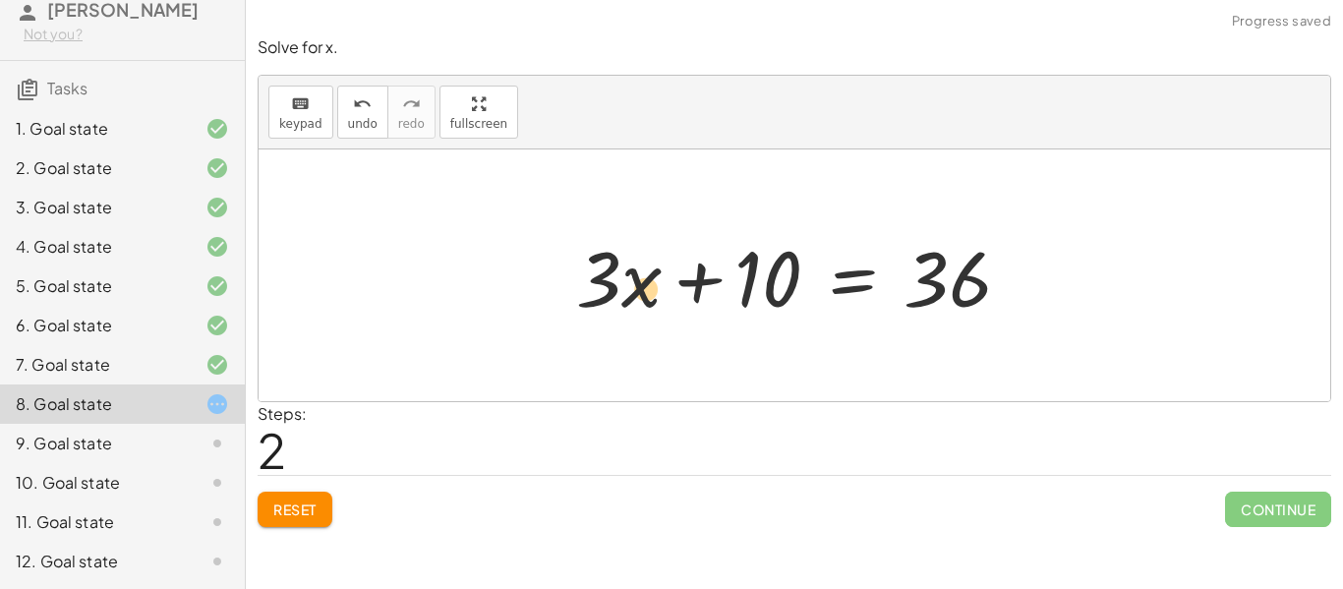
drag, startPoint x: 634, startPoint y: 282, endPoint x: 639, endPoint y: 292, distance: 11.0
click at [639, 292] on div at bounding box center [801, 275] width 470 height 101
drag, startPoint x: 629, startPoint y: 288, endPoint x: 911, endPoint y: 285, distance: 282.2
click at [911, 285] on div at bounding box center [801, 275] width 470 height 101
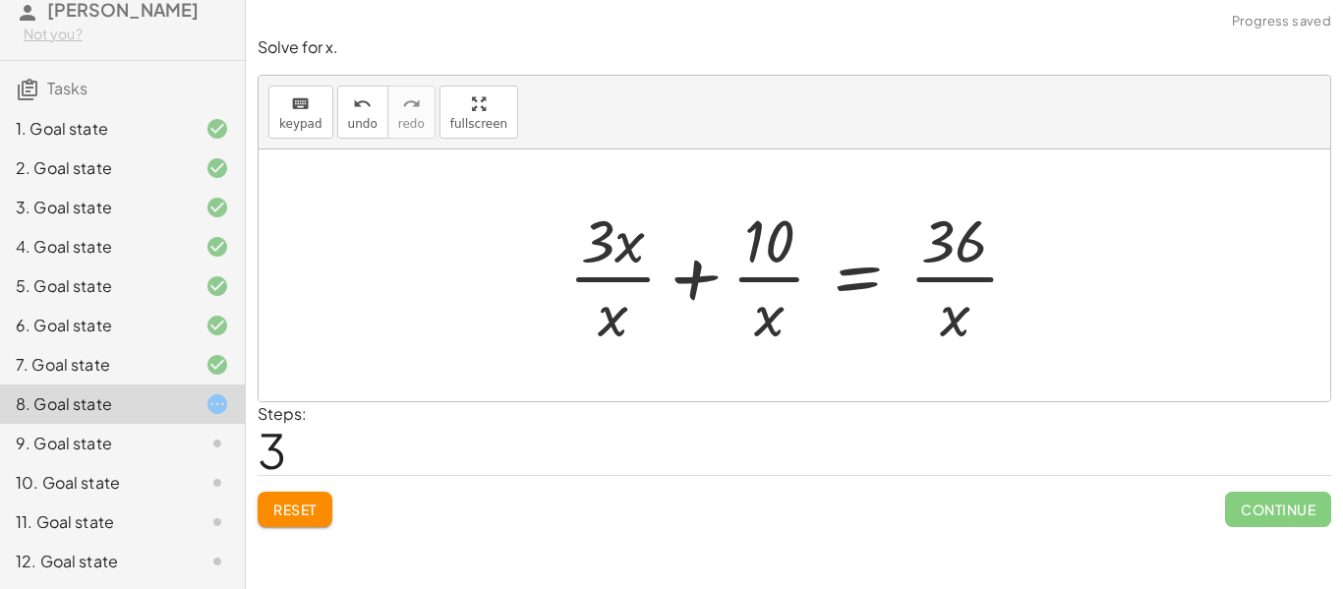
click at [761, 281] on div at bounding box center [801, 275] width 487 height 151
click at [598, 281] on div at bounding box center [801, 275] width 487 height 151
click at [315, 518] on button "Reset" at bounding box center [295, 509] width 75 height 35
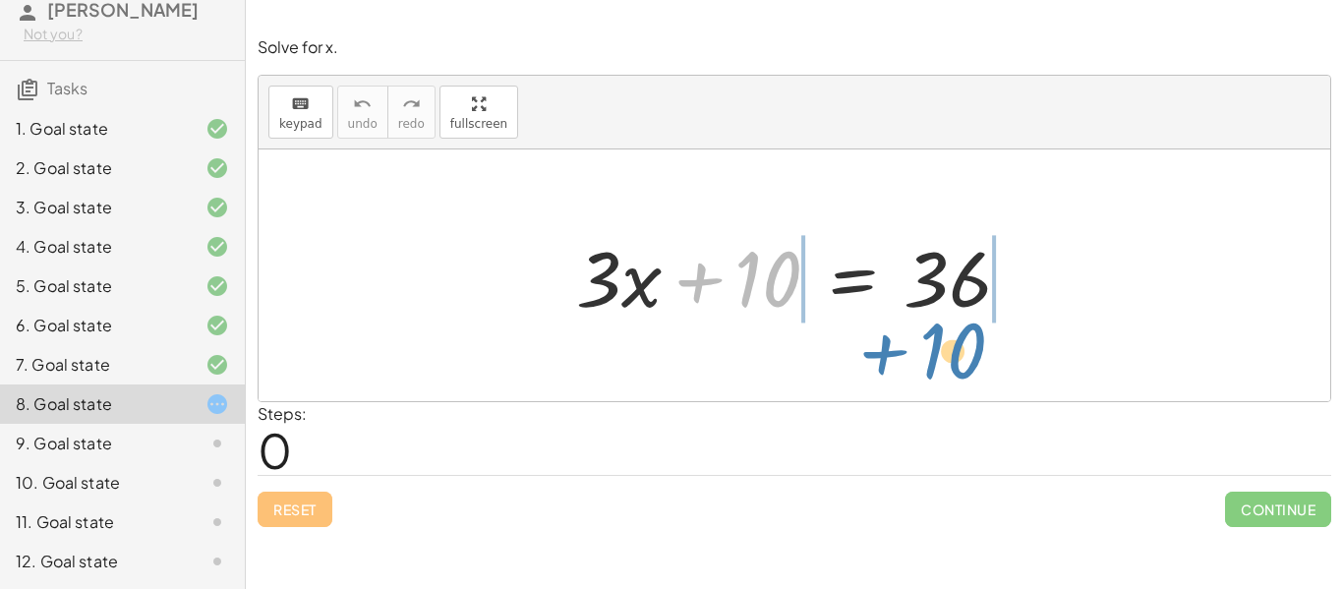
drag, startPoint x: 775, startPoint y: 257, endPoint x: 958, endPoint y: 328, distance: 196.5
click at [958, 328] on div "+ 10 + · 3 · x + 10 = 36" at bounding box center [794, 275] width 495 height 111
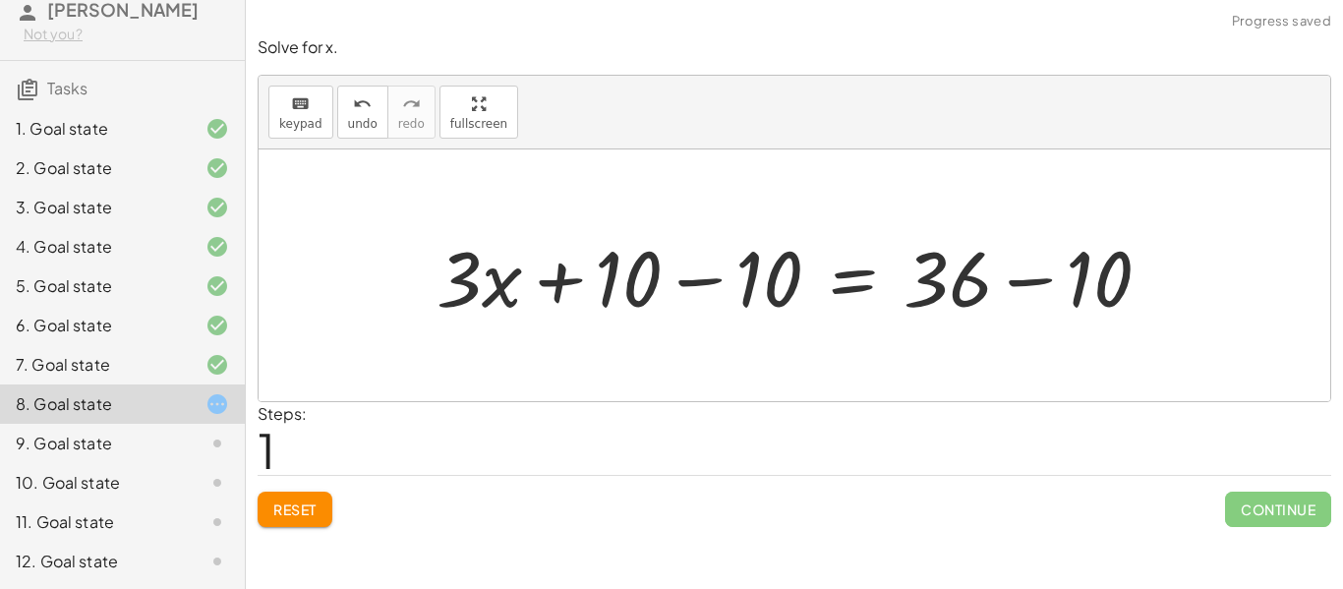
click at [1031, 284] on div at bounding box center [802, 275] width 750 height 101
click at [719, 285] on div at bounding box center [731, 275] width 609 height 101
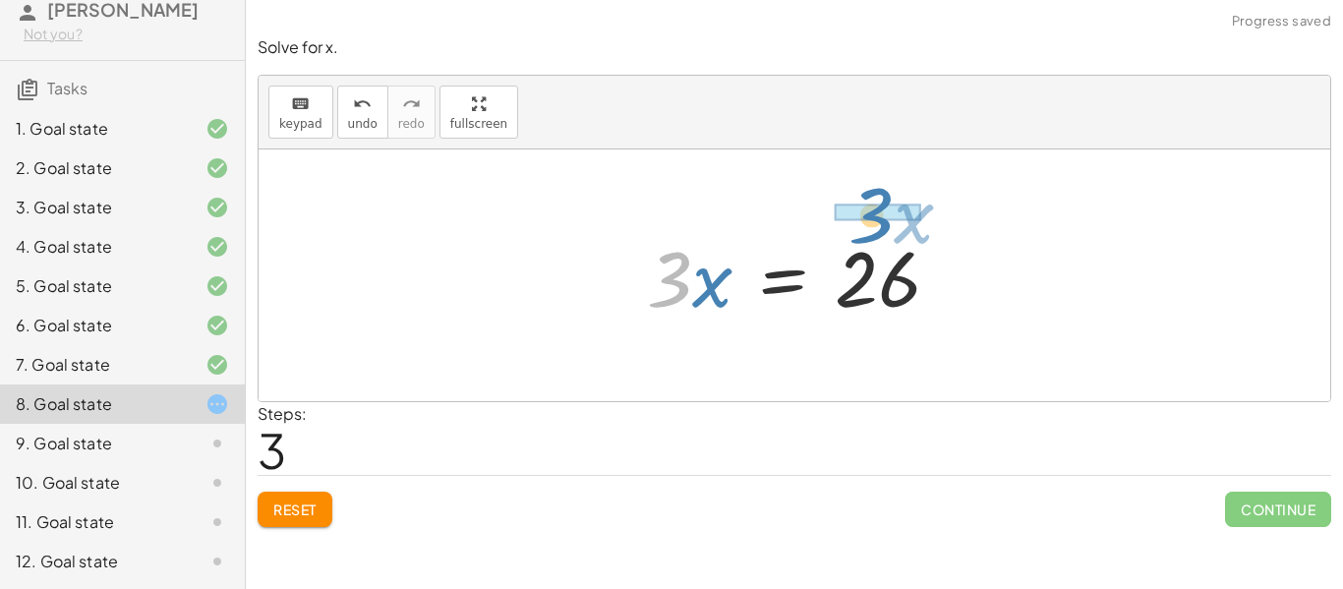
drag, startPoint x: 675, startPoint y: 290, endPoint x: 874, endPoint y: 227, distance: 208.3
click at [874, 227] on div at bounding box center [801, 275] width 328 height 101
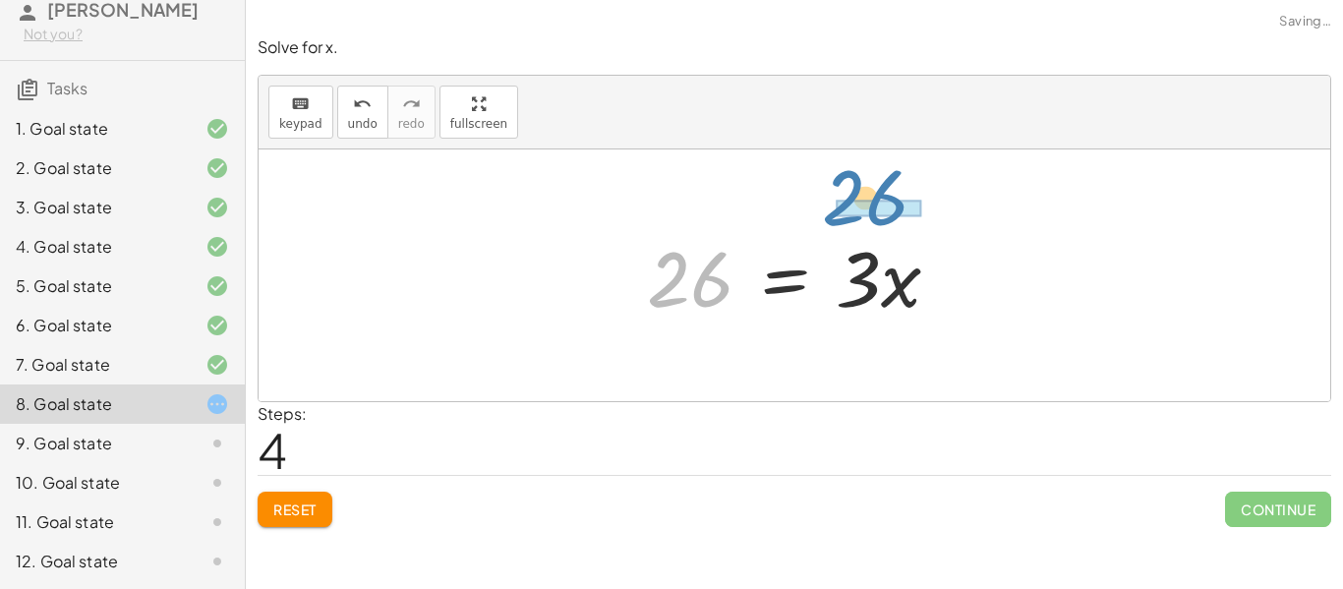
drag, startPoint x: 676, startPoint y: 281, endPoint x: 850, endPoint y: 200, distance: 192.2
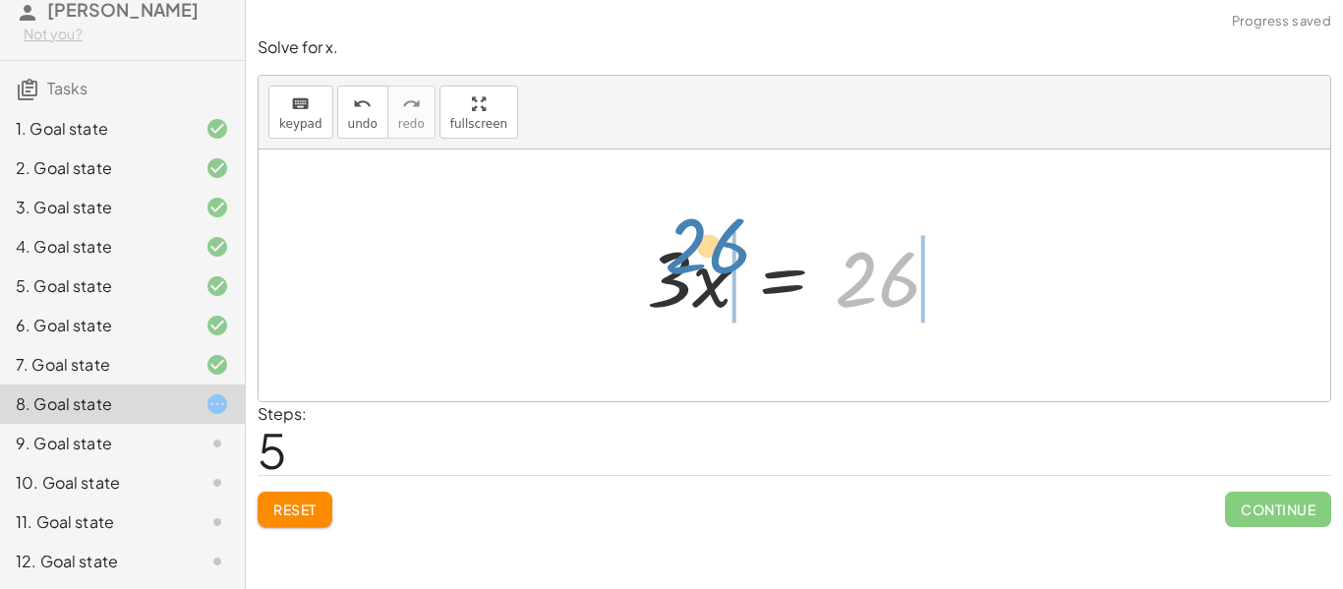
drag, startPoint x: 884, startPoint y: 285, endPoint x: 714, endPoint y: 252, distance: 173.3
click at [714, 252] on div at bounding box center [801, 275] width 328 height 101
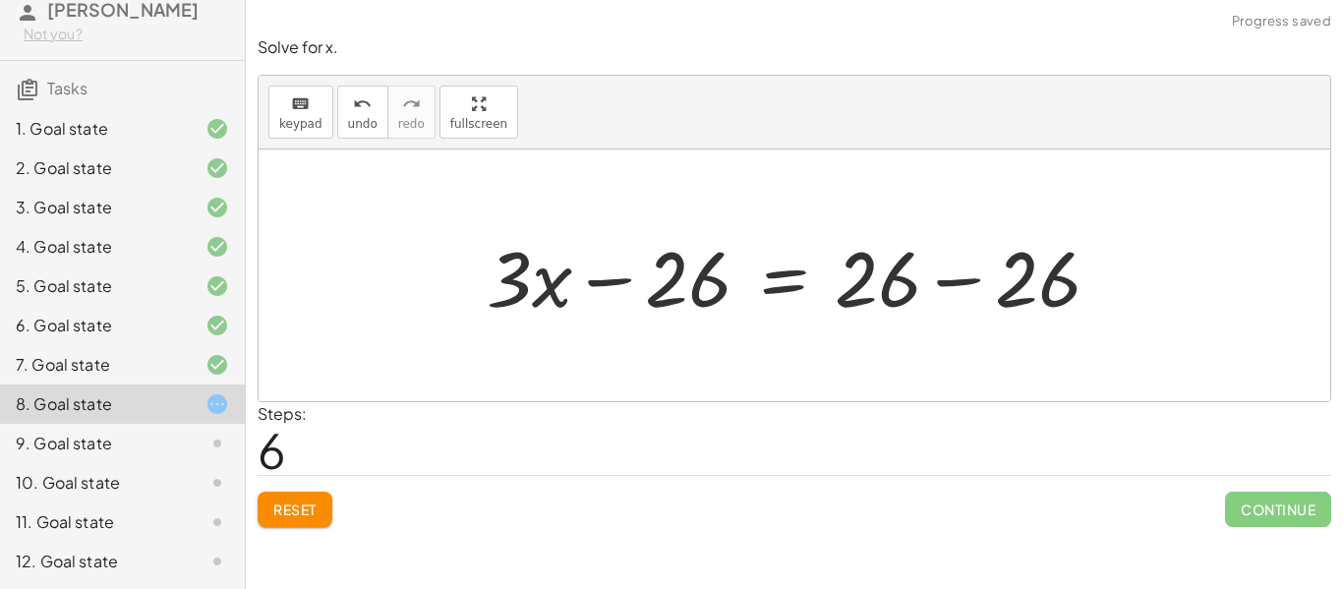
click at [623, 274] on div at bounding box center [801, 275] width 649 height 101
click at [967, 276] on div at bounding box center [801, 275] width 649 height 101
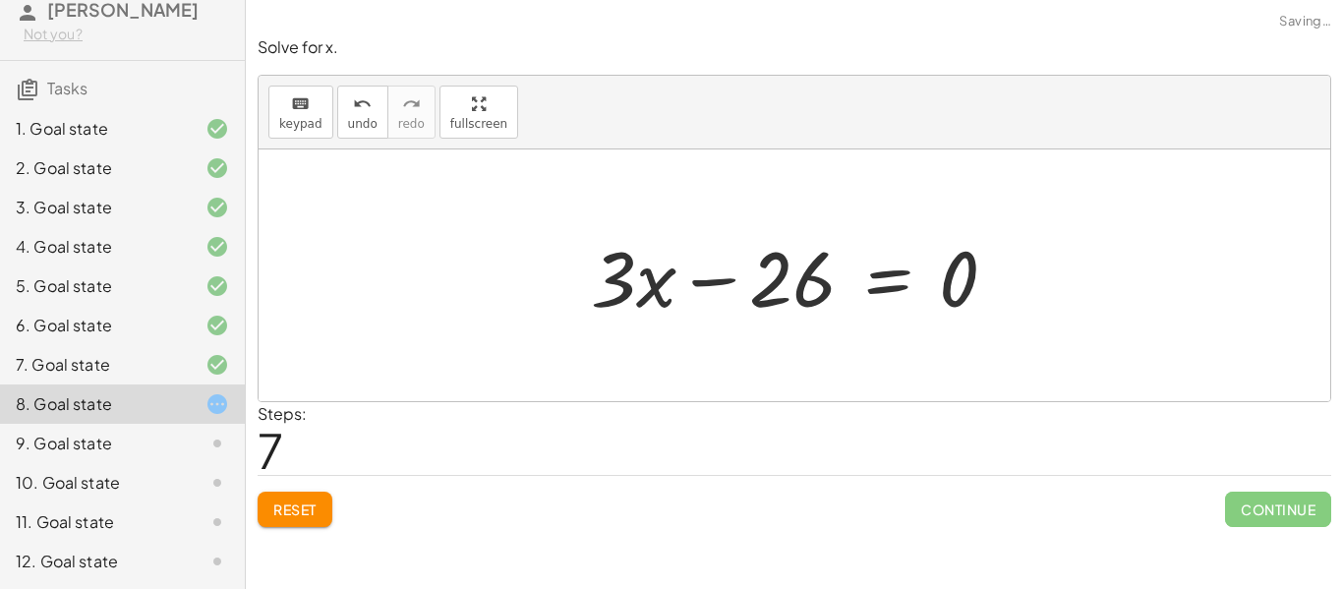
click at [746, 280] on div at bounding box center [801, 275] width 441 height 101
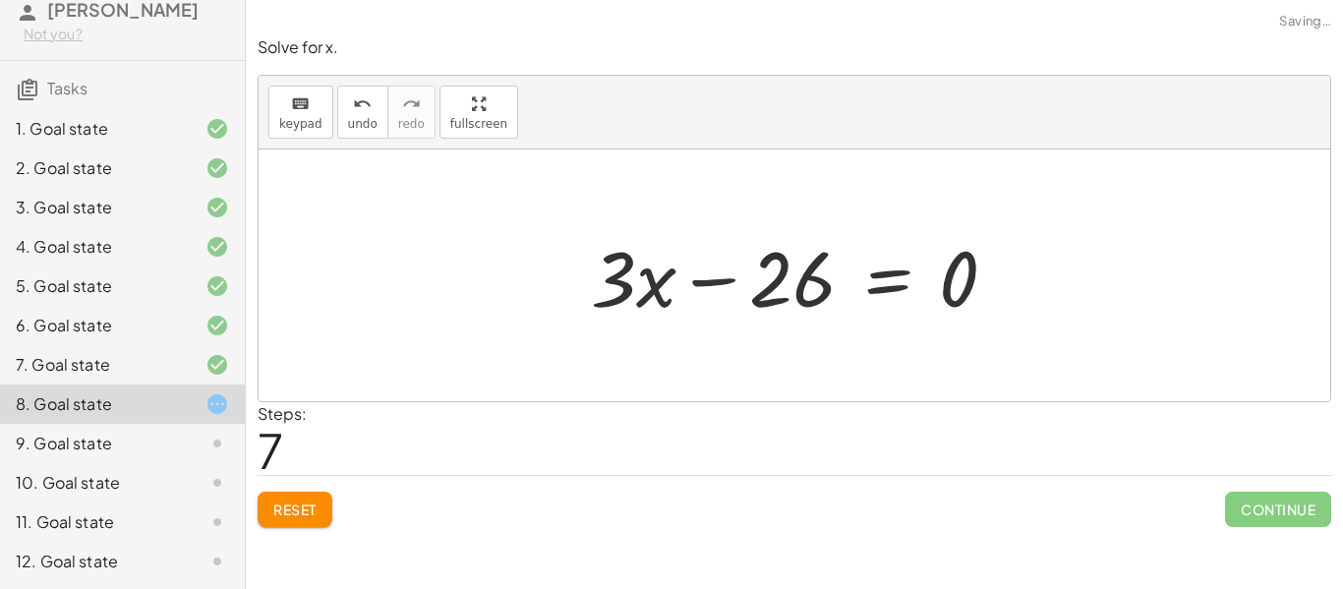
click at [746, 280] on div at bounding box center [801, 275] width 441 height 101
click at [297, 499] on button "Reset" at bounding box center [295, 509] width 75 height 35
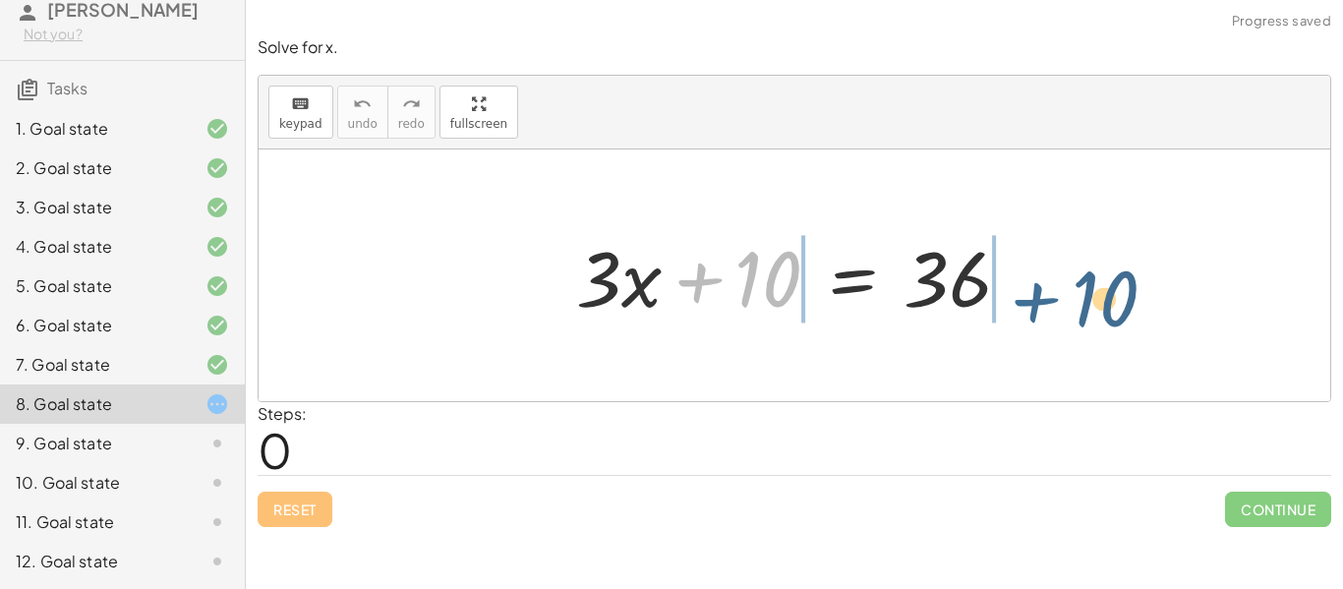
drag, startPoint x: 717, startPoint y: 268, endPoint x: 1051, endPoint y: 287, distance: 334.8
click at [1051, 287] on div "+ 10 + · 3 · x + 10 = 36" at bounding box center [795, 275] width 1072 height 252
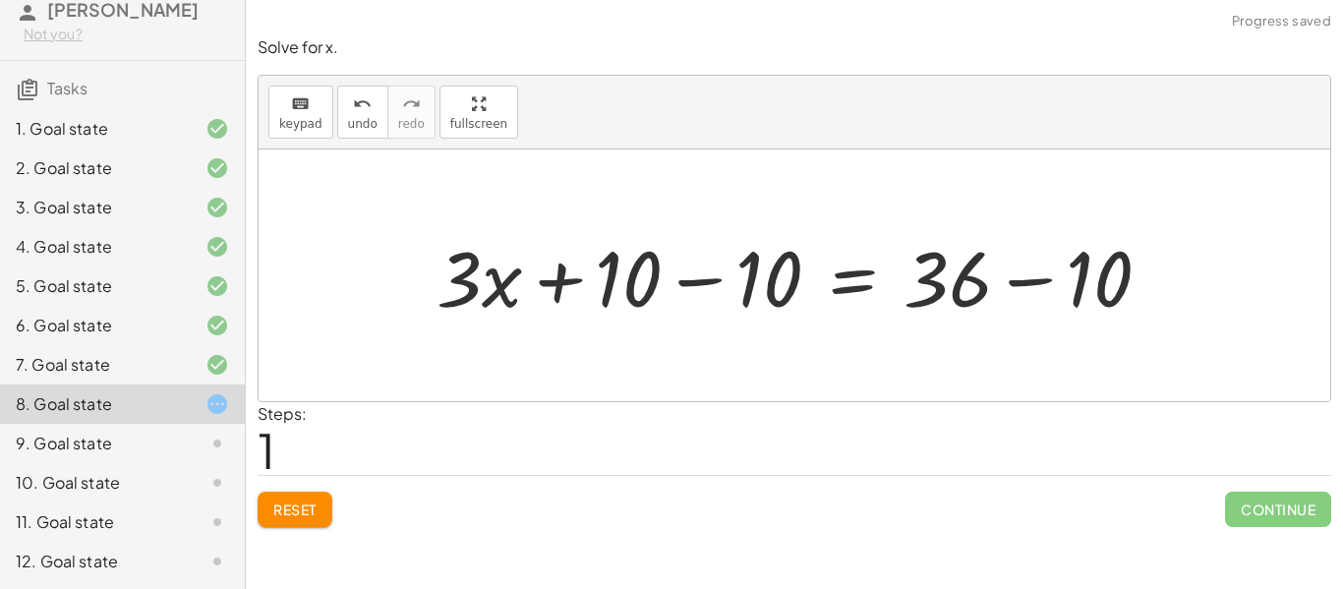
click at [1060, 284] on div at bounding box center [802, 275] width 750 height 101
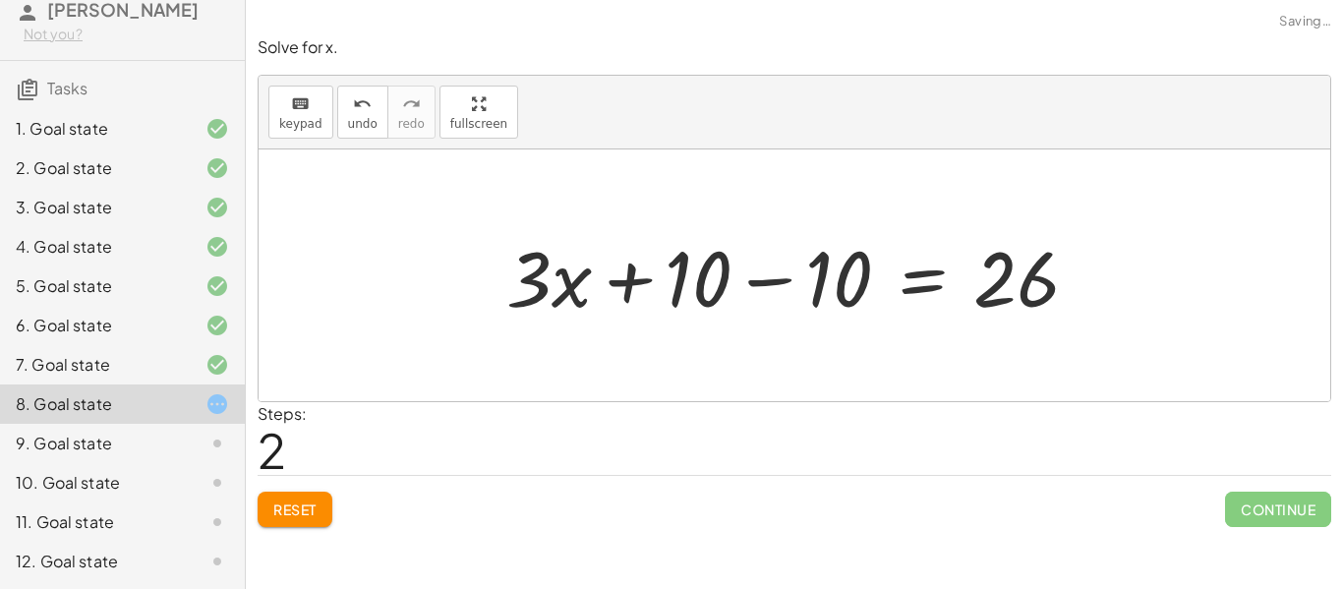
click at [710, 271] on div at bounding box center [801, 275] width 609 height 101
click at [809, 288] on div at bounding box center [801, 275] width 609 height 101
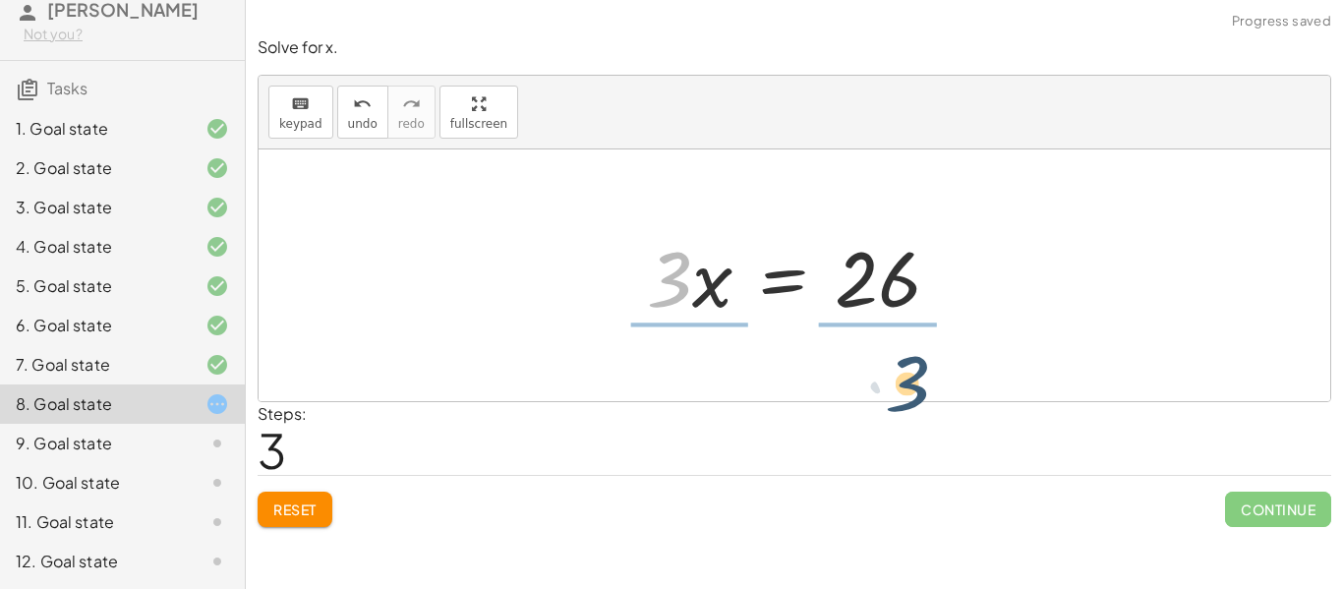
drag, startPoint x: 691, startPoint y: 277, endPoint x: 928, endPoint y: 381, distance: 258.9
click at [928, 381] on div "+ · 3 · x + 10 = 36 + · 3 · x + 10 − 10 = + 36 − 10 + · 3 · x + 10 − 10 = 26 + …" at bounding box center [795, 275] width 1072 height 252
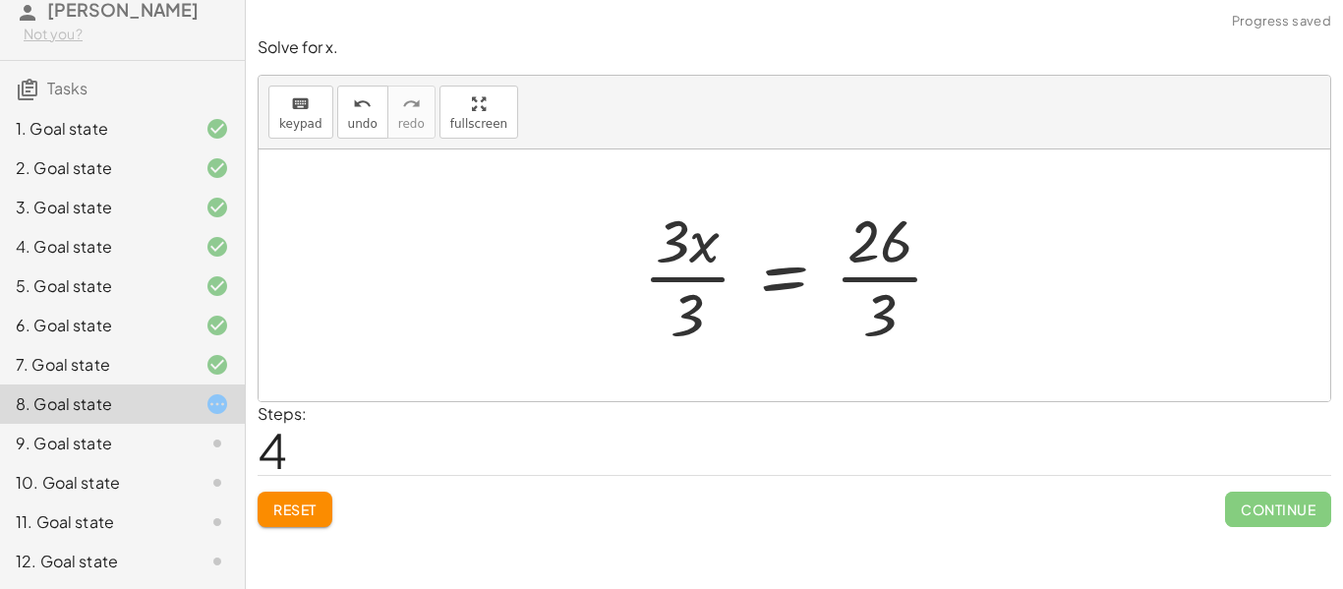
click at [878, 280] on div at bounding box center [801, 275] width 336 height 151
click at [704, 281] on div at bounding box center [801, 275] width 336 height 151
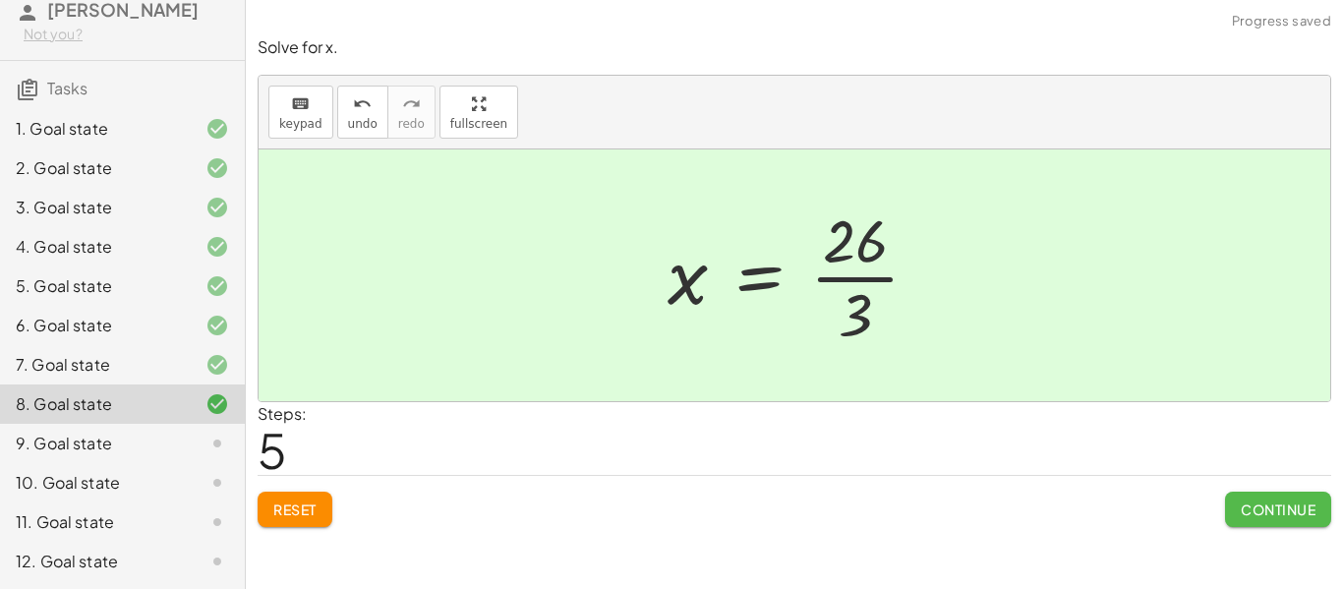
click at [1259, 508] on span "Continue" at bounding box center [1278, 509] width 75 height 18
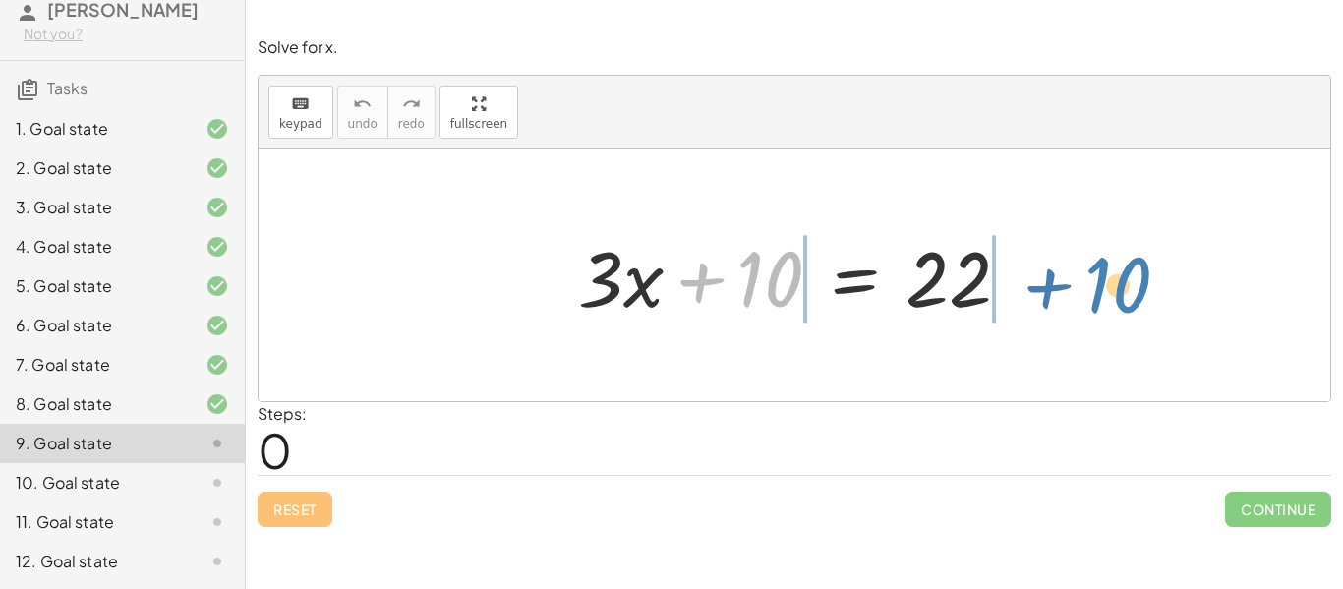
drag, startPoint x: 765, startPoint y: 285, endPoint x: 1111, endPoint y: 291, distance: 346.1
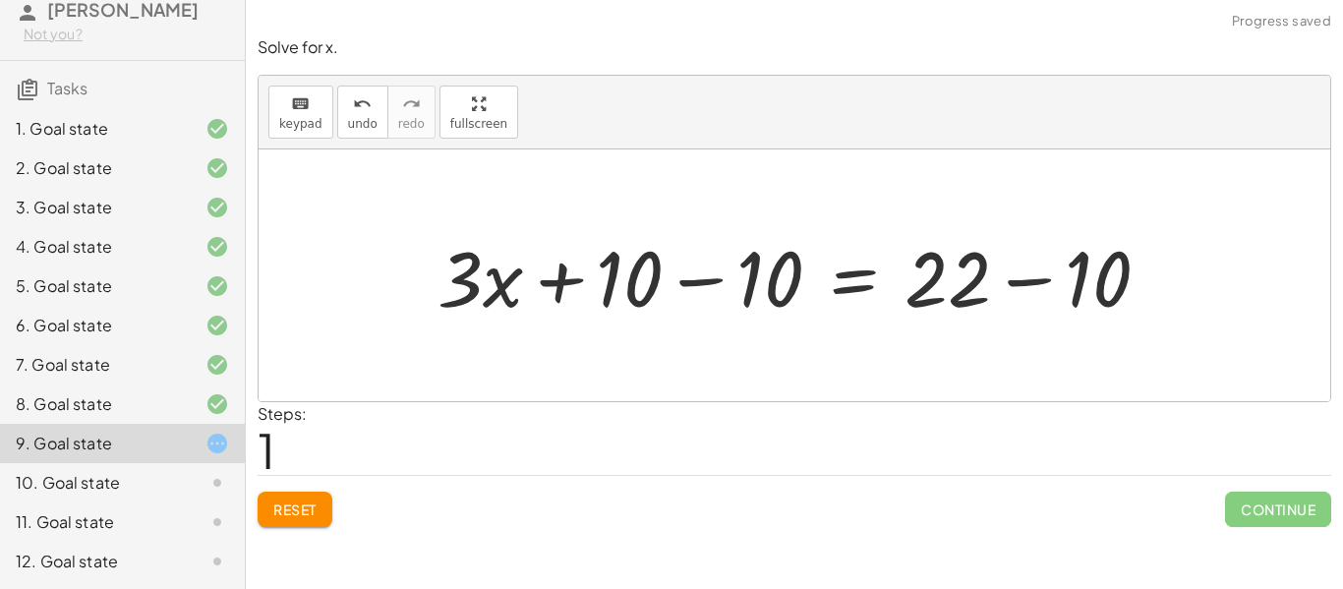
click at [1035, 284] on div at bounding box center [802, 275] width 748 height 101
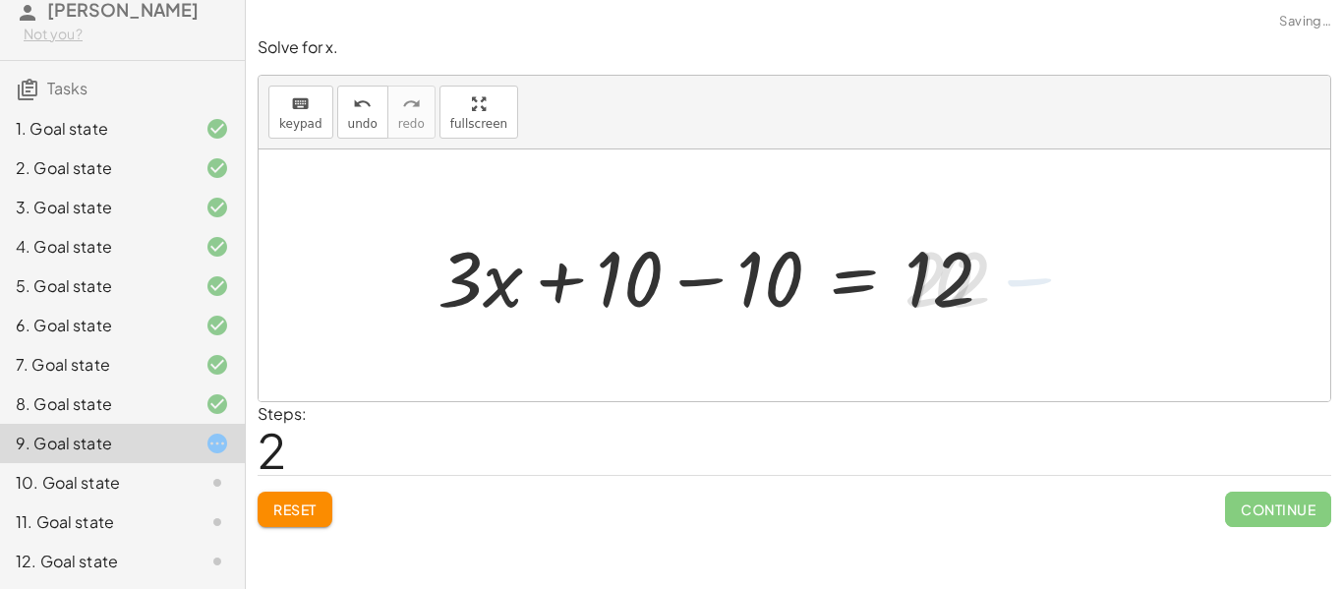
click at [716, 280] on div at bounding box center [724, 275] width 592 height 101
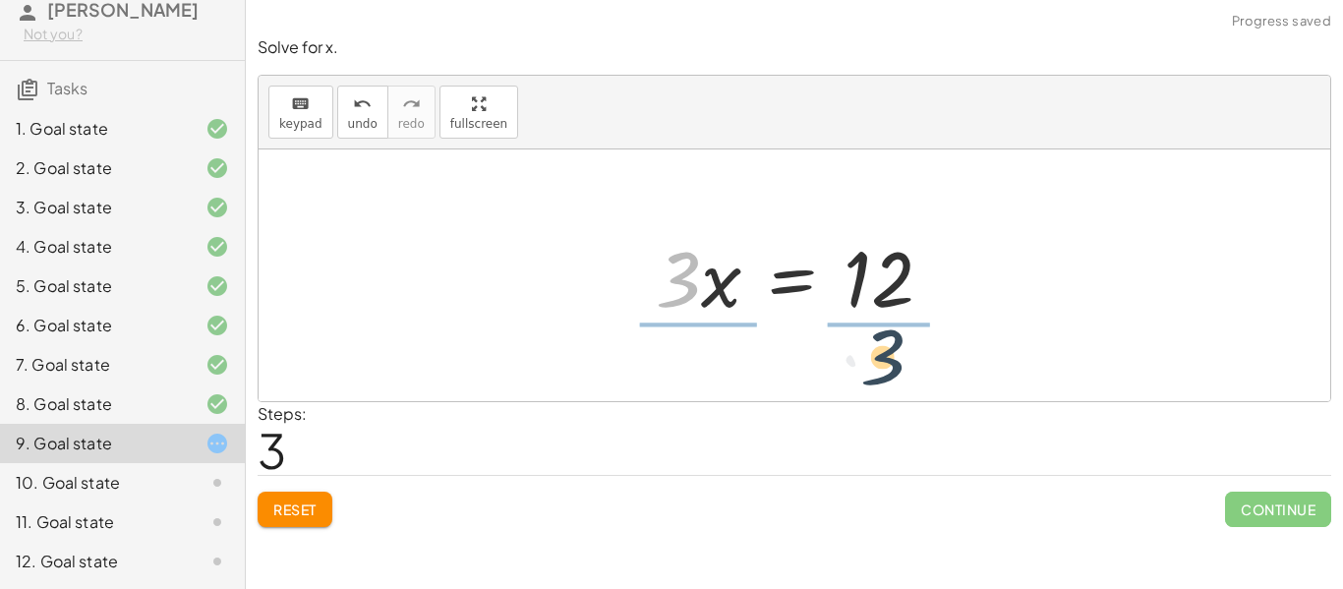
drag, startPoint x: 690, startPoint y: 285, endPoint x: 898, endPoint y: 364, distance: 221.9
click at [898, 364] on div "+ · 3 · x + 10 = 22 + · 3 · x + 10 − 10 = + 22 − 10 + · 3 · x + 10 − 10 = 12 + …" at bounding box center [795, 275] width 1072 height 252
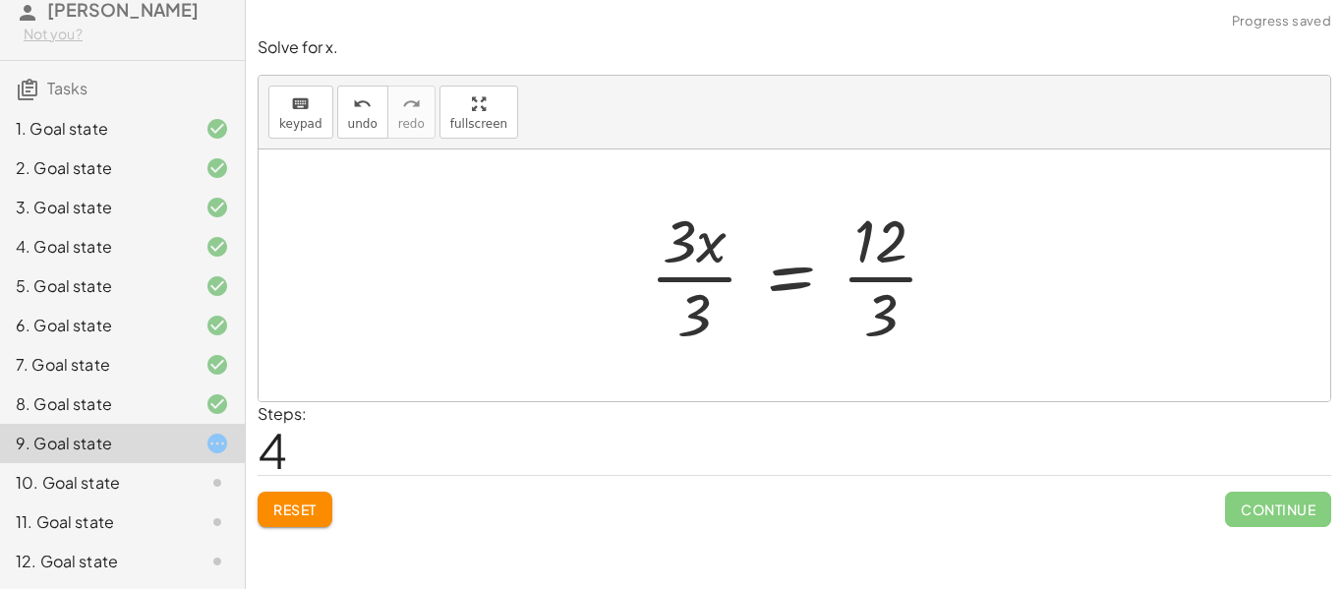
click at [697, 309] on div at bounding box center [802, 275] width 324 height 151
click at [697, 309] on div at bounding box center [826, 275] width 275 height 151
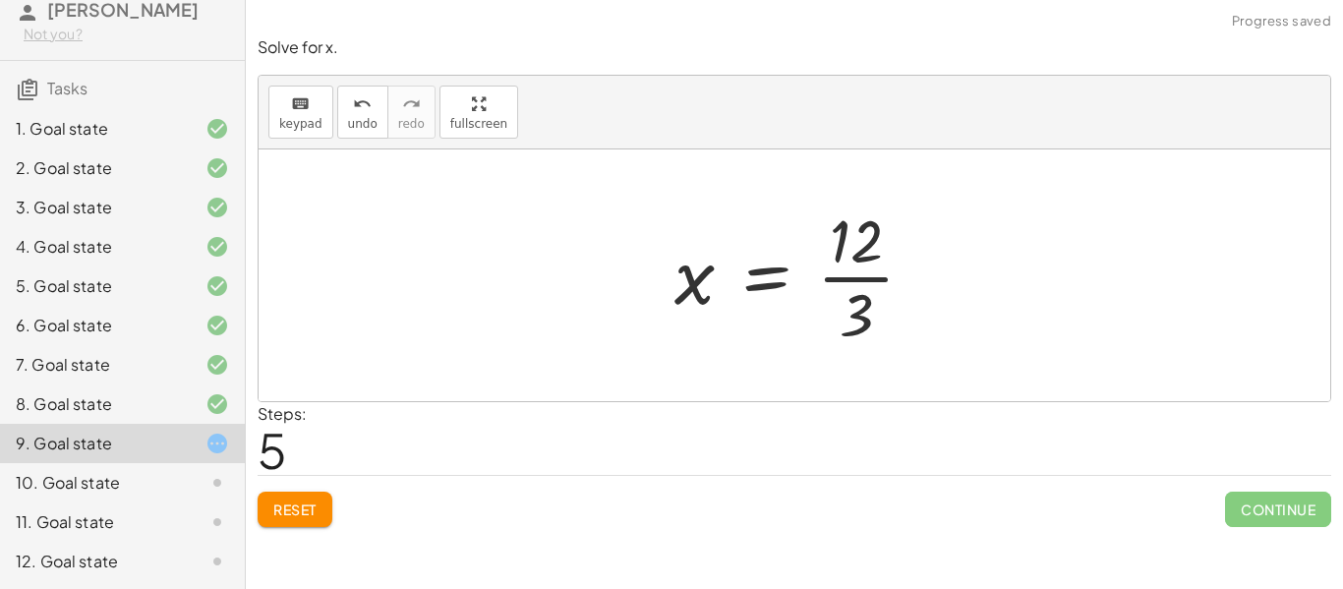
click at [870, 315] on div at bounding box center [802, 275] width 275 height 151
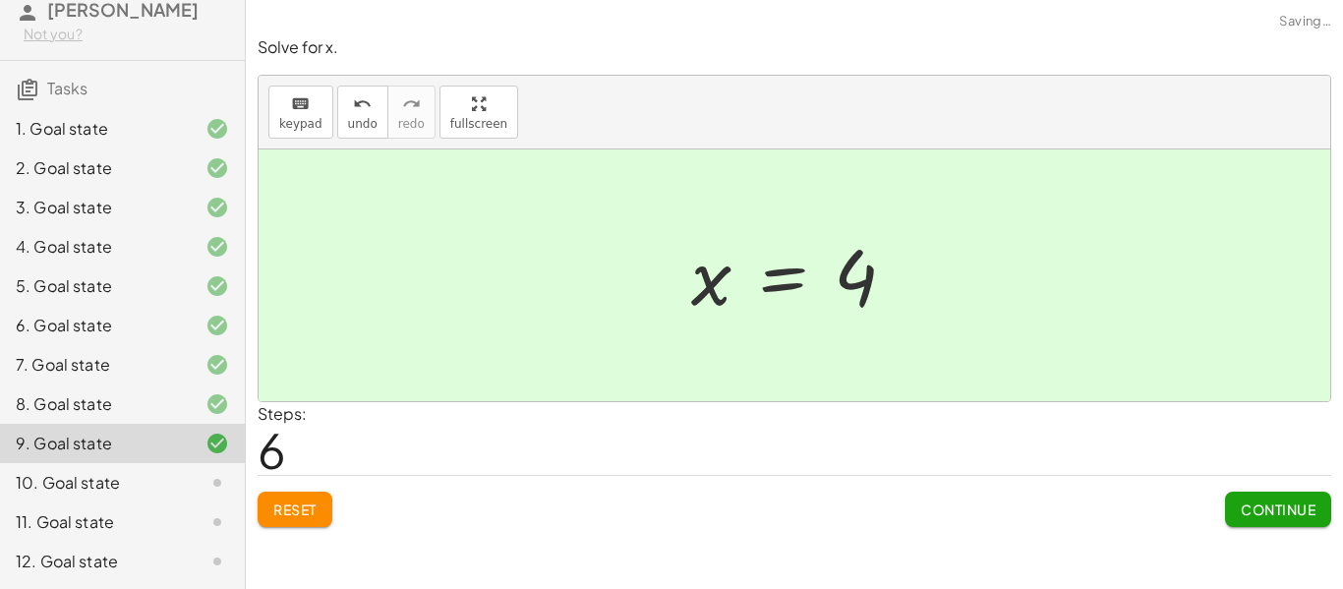
click at [1293, 497] on button "Continue" at bounding box center [1278, 509] width 106 height 35
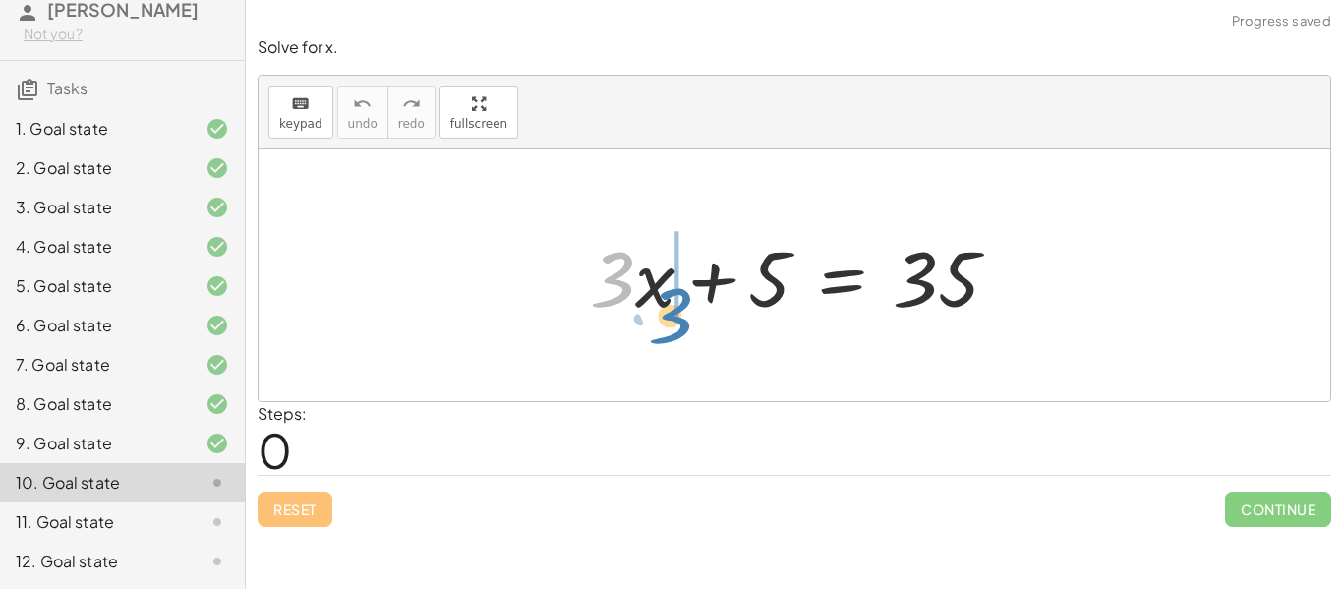
drag, startPoint x: 631, startPoint y: 286, endPoint x: 688, endPoint y: 322, distance: 67.6
click at [688, 322] on div at bounding box center [802, 275] width 444 height 101
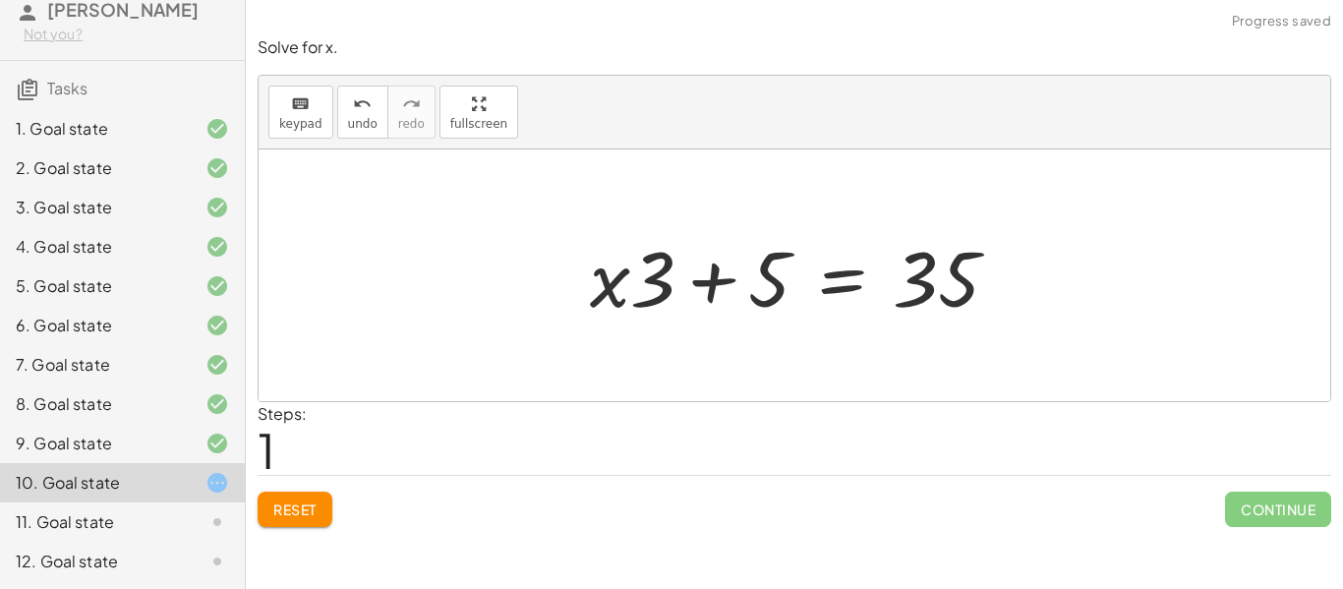
click at [300, 523] on button "Reset" at bounding box center [295, 509] width 75 height 35
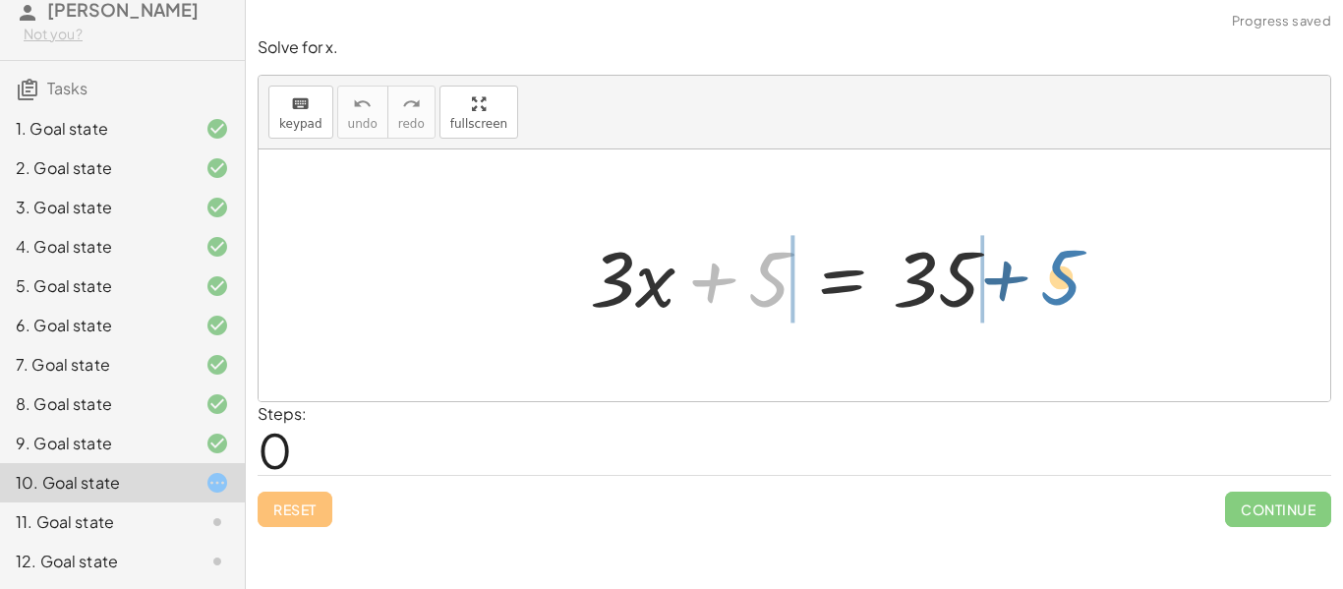
drag, startPoint x: 766, startPoint y: 267, endPoint x: 1056, endPoint y: 267, distance: 290.0
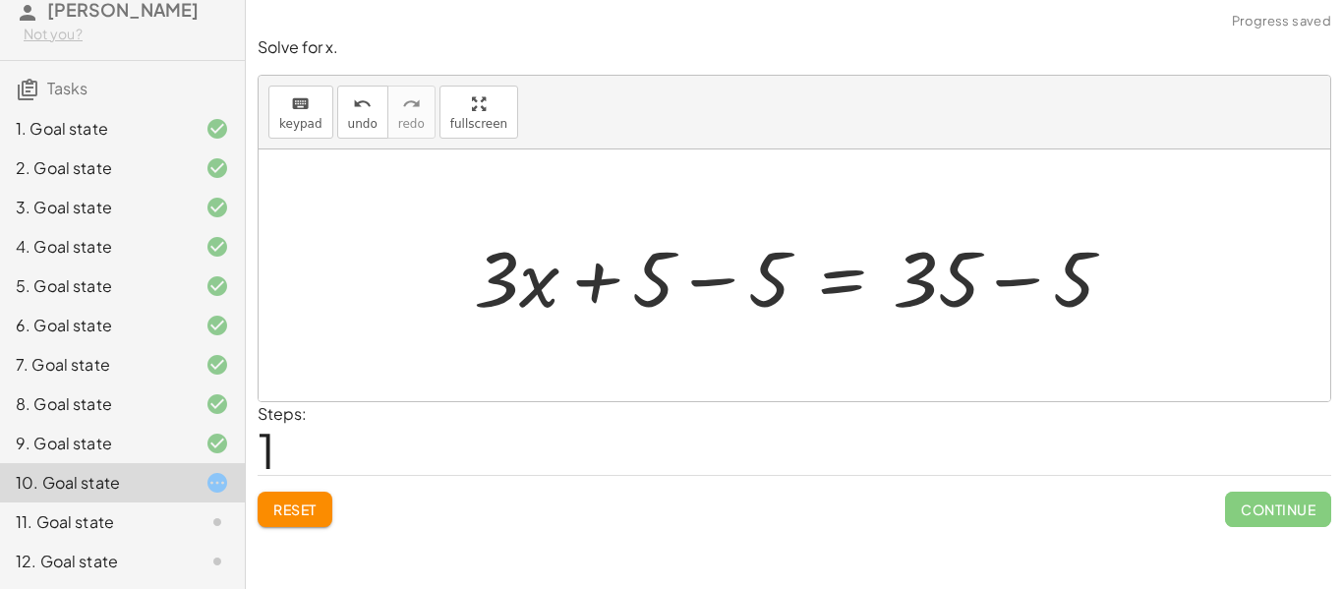
click at [1003, 279] on div at bounding box center [801, 275] width 675 height 101
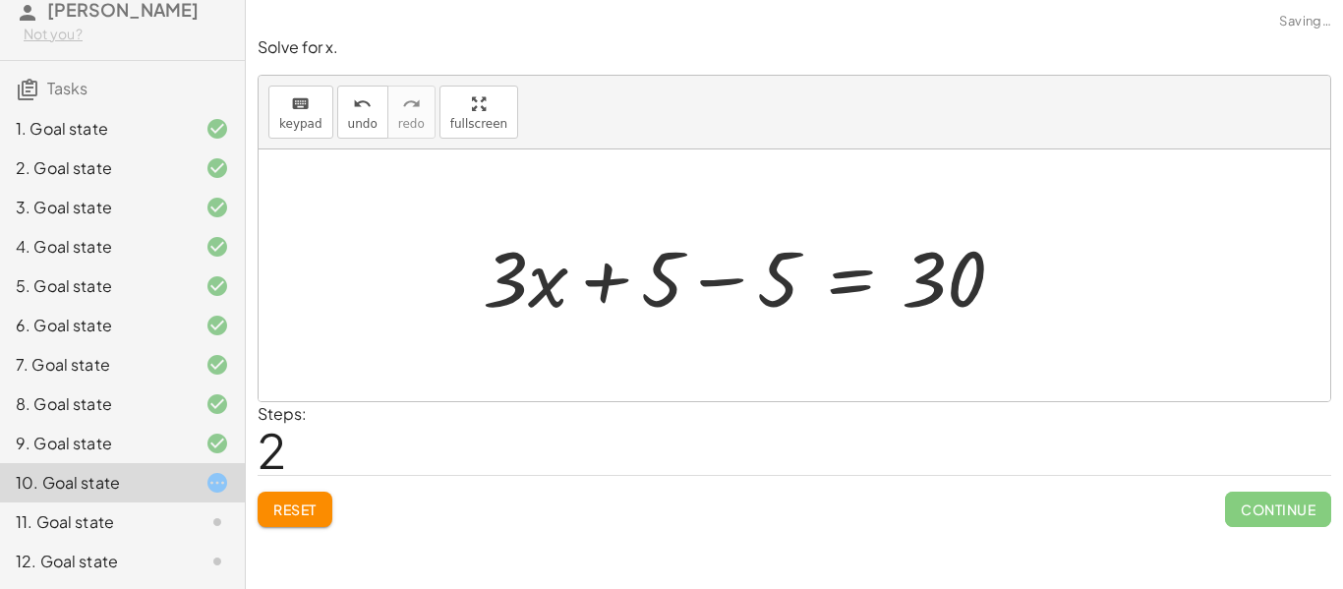
click at [721, 279] on div at bounding box center [751, 275] width 557 height 101
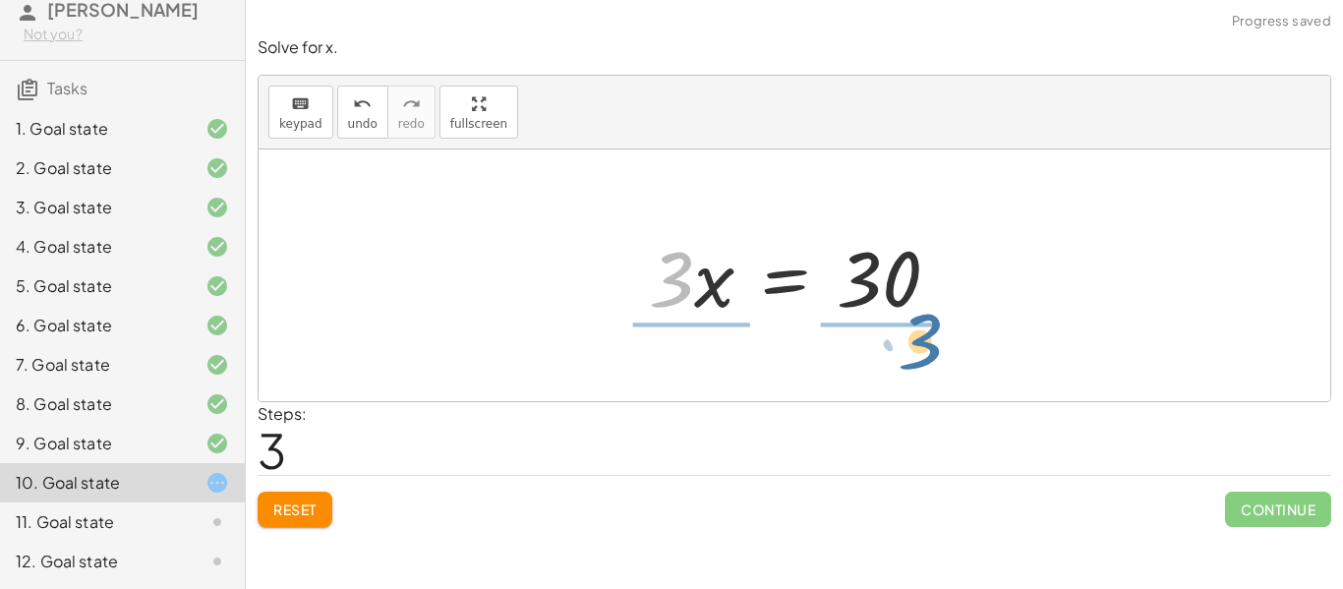
drag, startPoint x: 669, startPoint y: 284, endPoint x: 917, endPoint y: 346, distance: 256.3
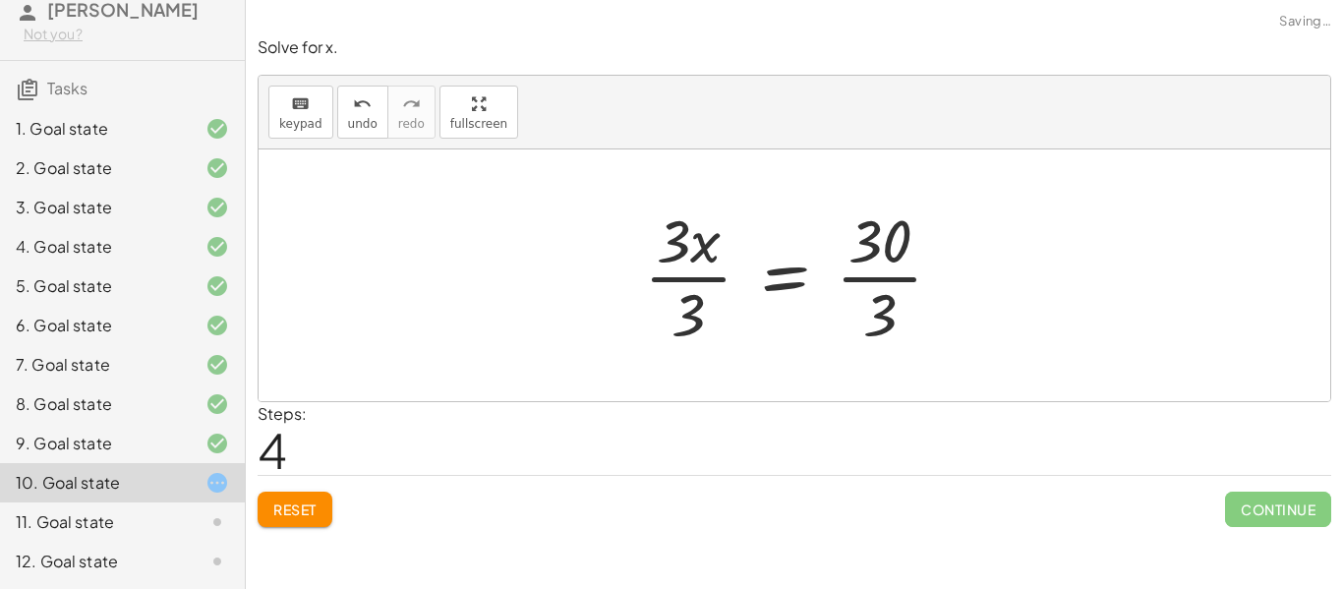
click at [876, 277] on div at bounding box center [801, 275] width 334 height 151
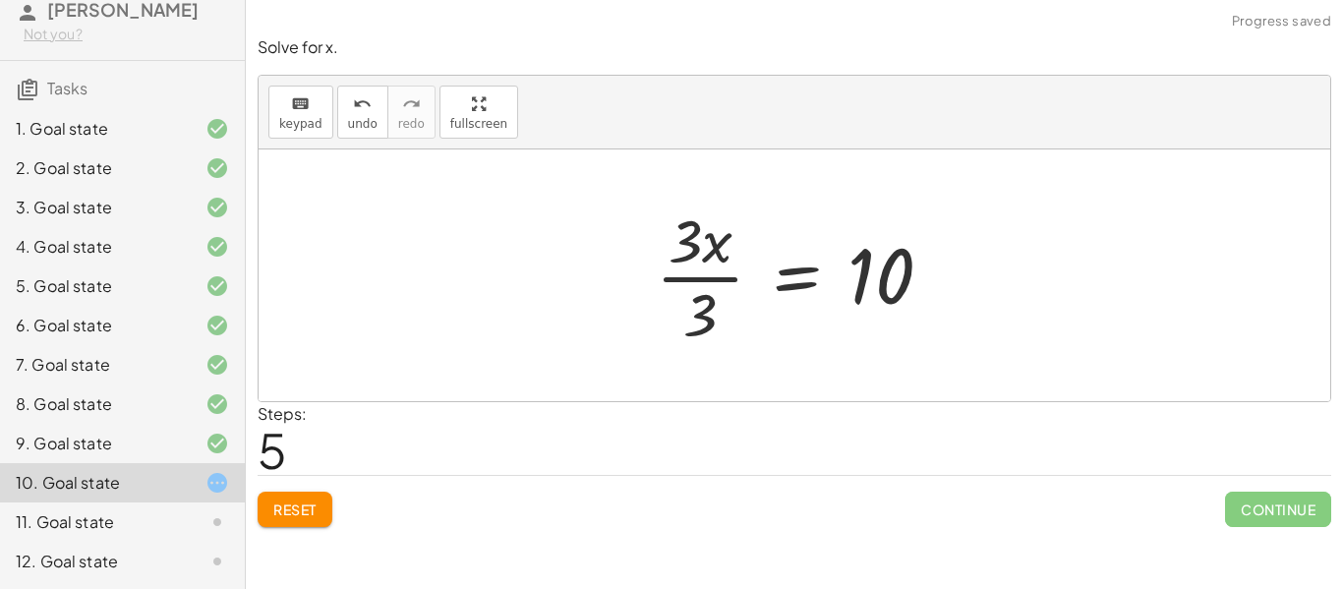
click at [717, 277] on div at bounding box center [802, 275] width 313 height 151
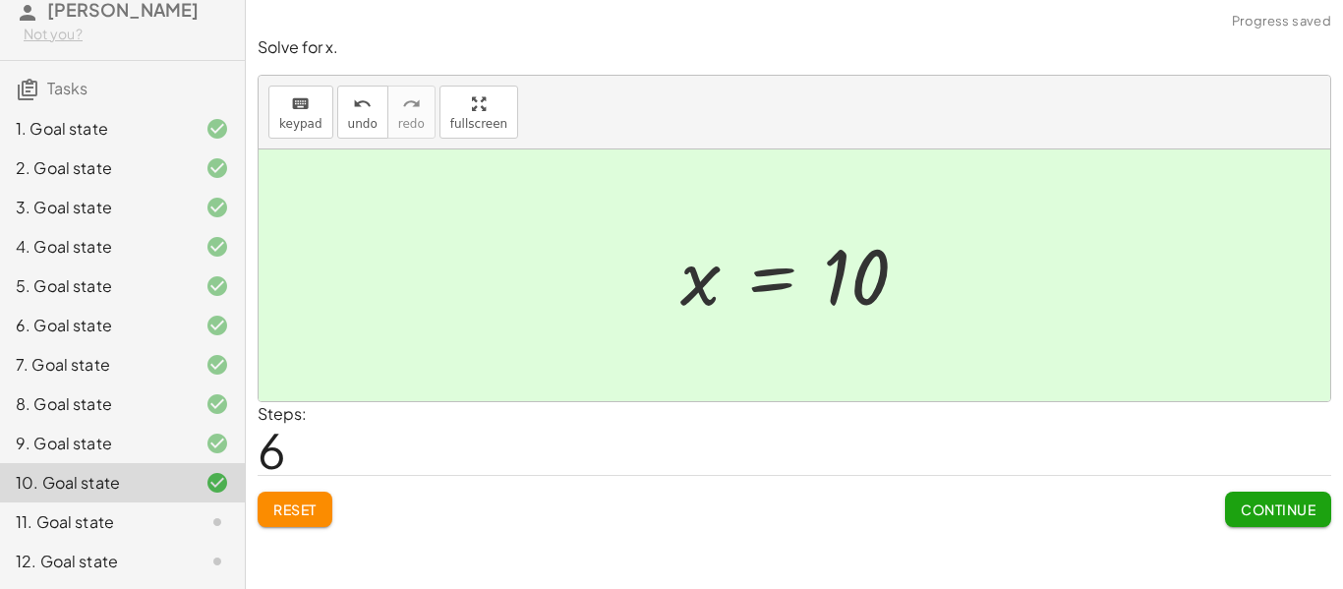
click at [1295, 505] on span "Continue" at bounding box center [1278, 509] width 75 height 18
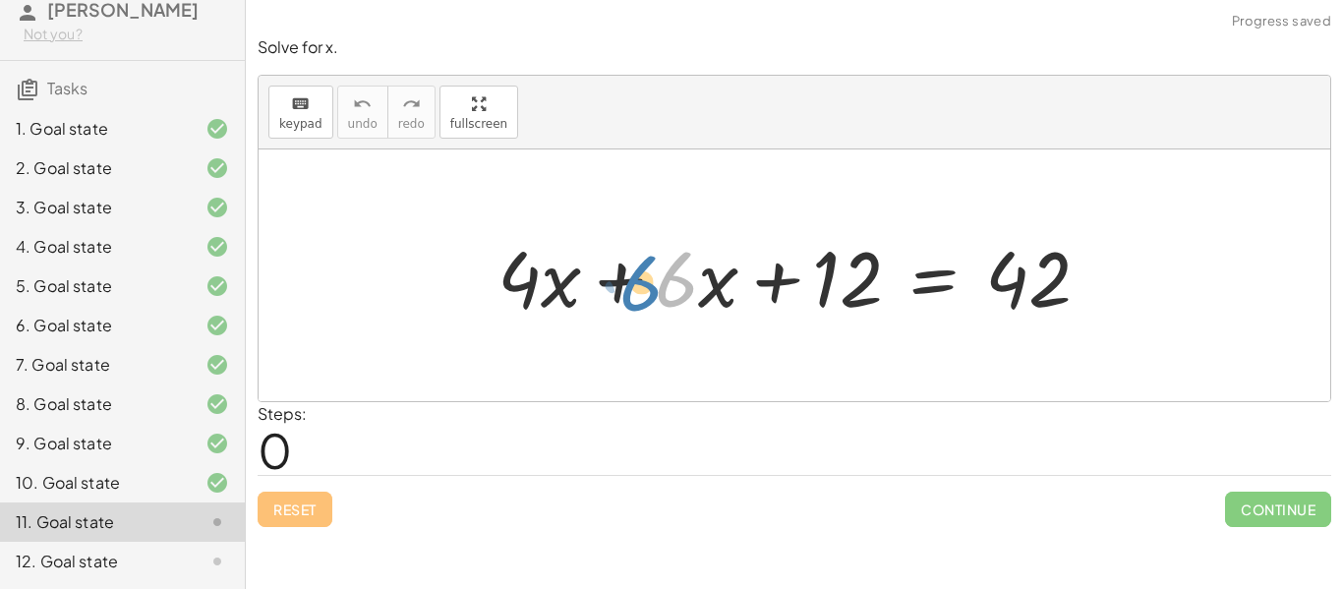
drag, startPoint x: 684, startPoint y: 274, endPoint x: 651, endPoint y: 278, distance: 33.7
click at [651, 278] on div at bounding box center [802, 275] width 628 height 101
click at [596, 278] on div at bounding box center [802, 275] width 628 height 101
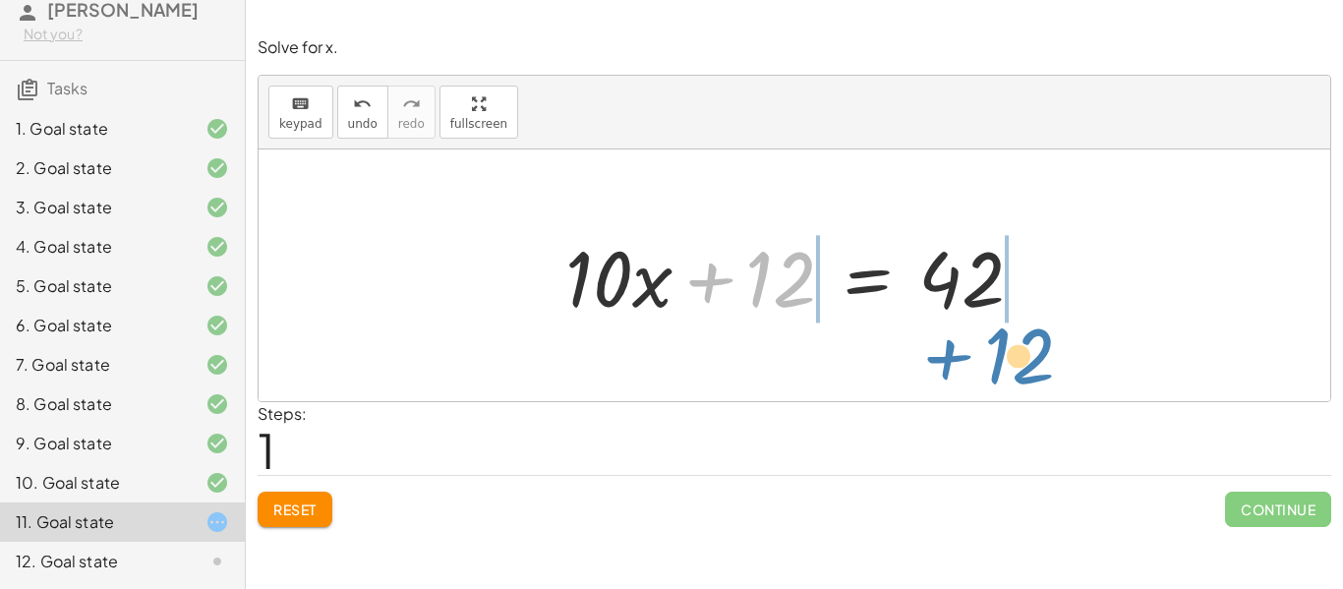
drag, startPoint x: 764, startPoint y: 275, endPoint x: 1012, endPoint y: 315, distance: 250.9
click at [1012, 315] on div at bounding box center [803, 275] width 494 height 101
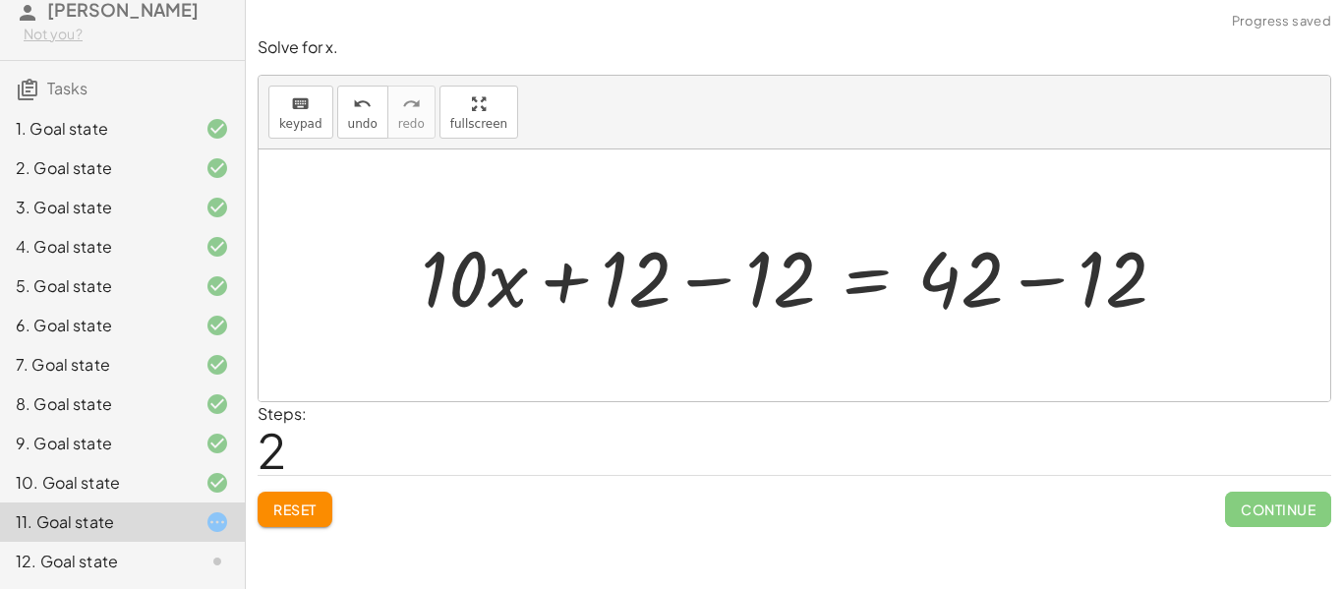
click at [1041, 281] on div at bounding box center [801, 275] width 781 height 101
click at [753, 277] on div at bounding box center [728, 275] width 635 height 101
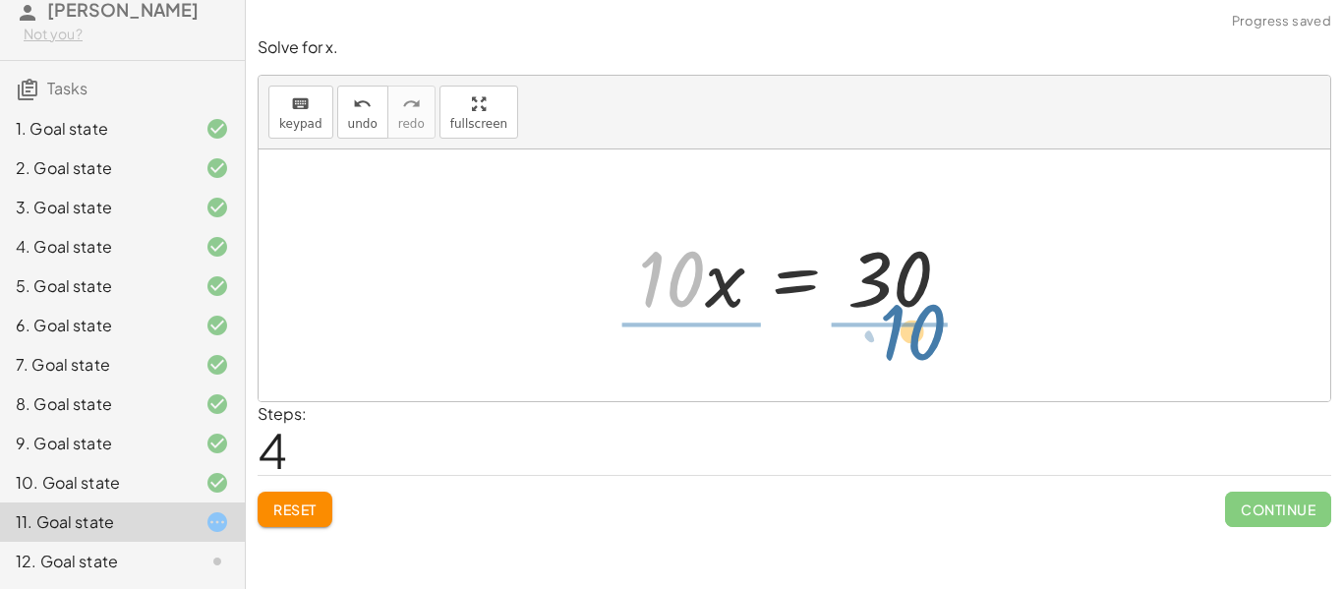
drag, startPoint x: 688, startPoint y: 277, endPoint x: 931, endPoint y: 331, distance: 248.8
click at [931, 331] on div "+ · 4 · x + · 6 · x + 12 = 42 + · 10 · x + 12 = 42 + · 10 · x + 12 − 12 = + 42 …" at bounding box center [795, 275] width 1072 height 252
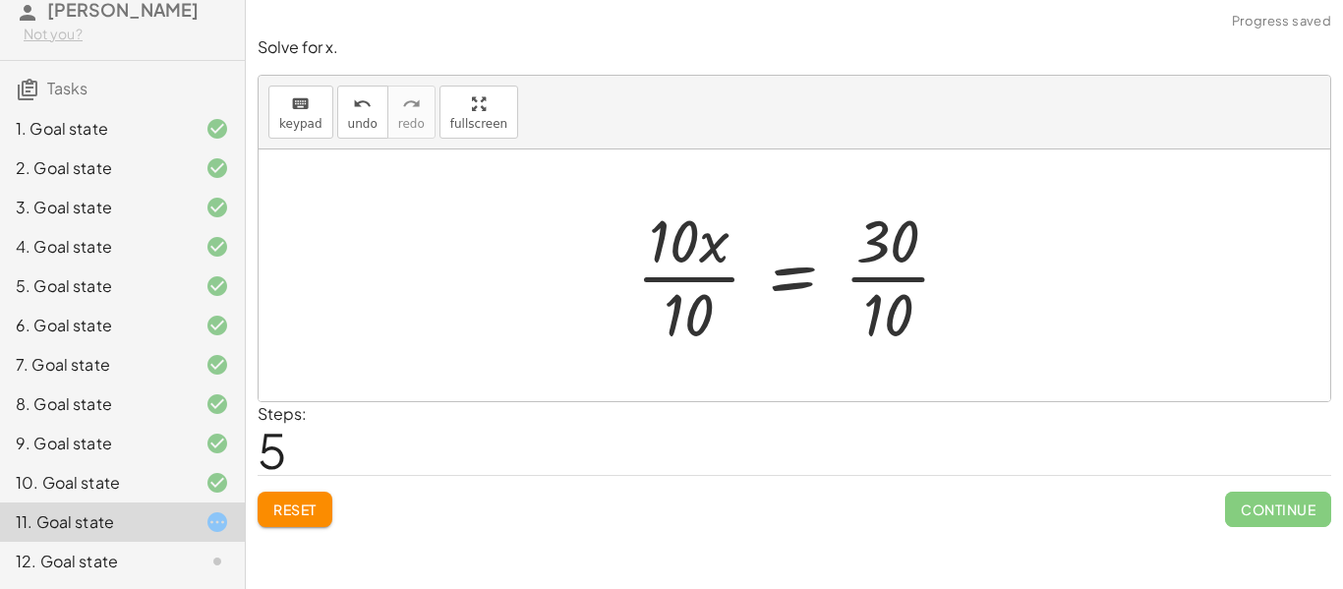
click at [709, 282] on div at bounding box center [801, 275] width 351 height 151
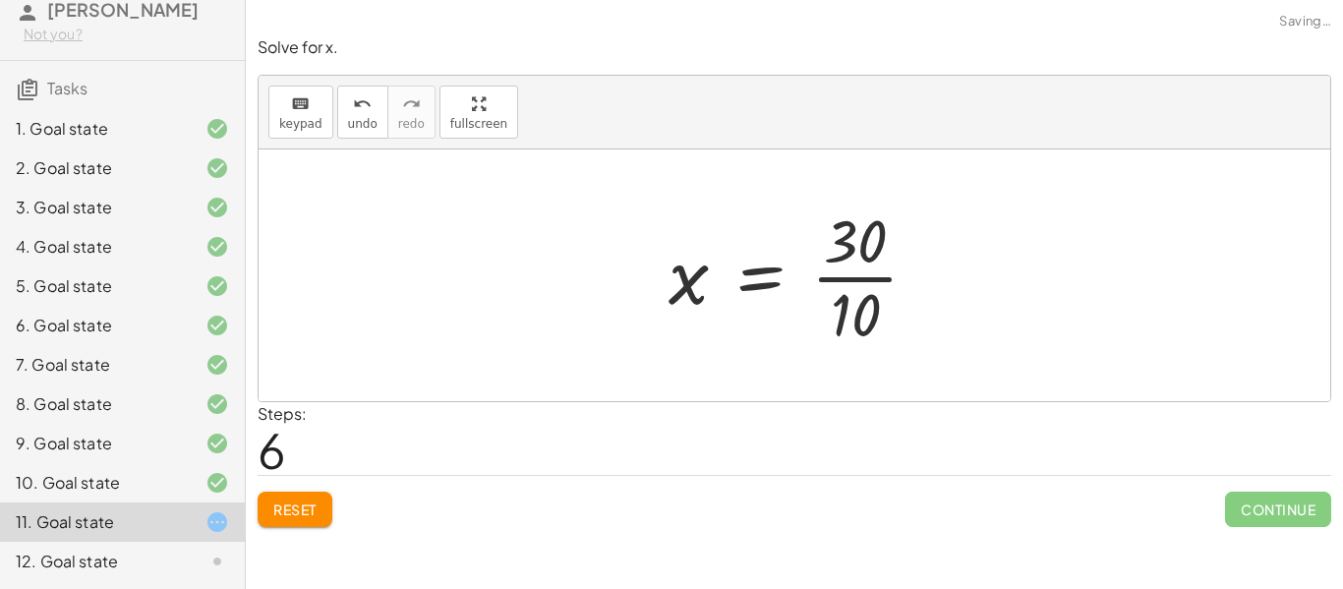
click at [870, 278] on div at bounding box center [801, 275] width 285 height 151
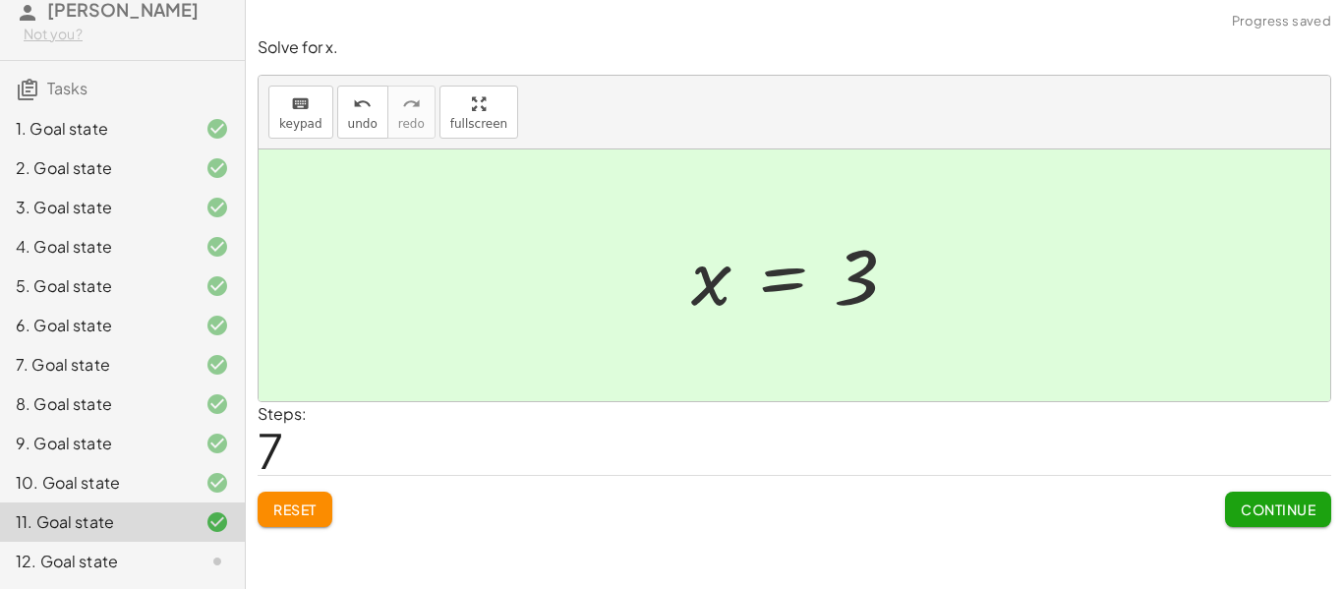
click at [1287, 507] on span "Continue" at bounding box center [1278, 509] width 75 height 18
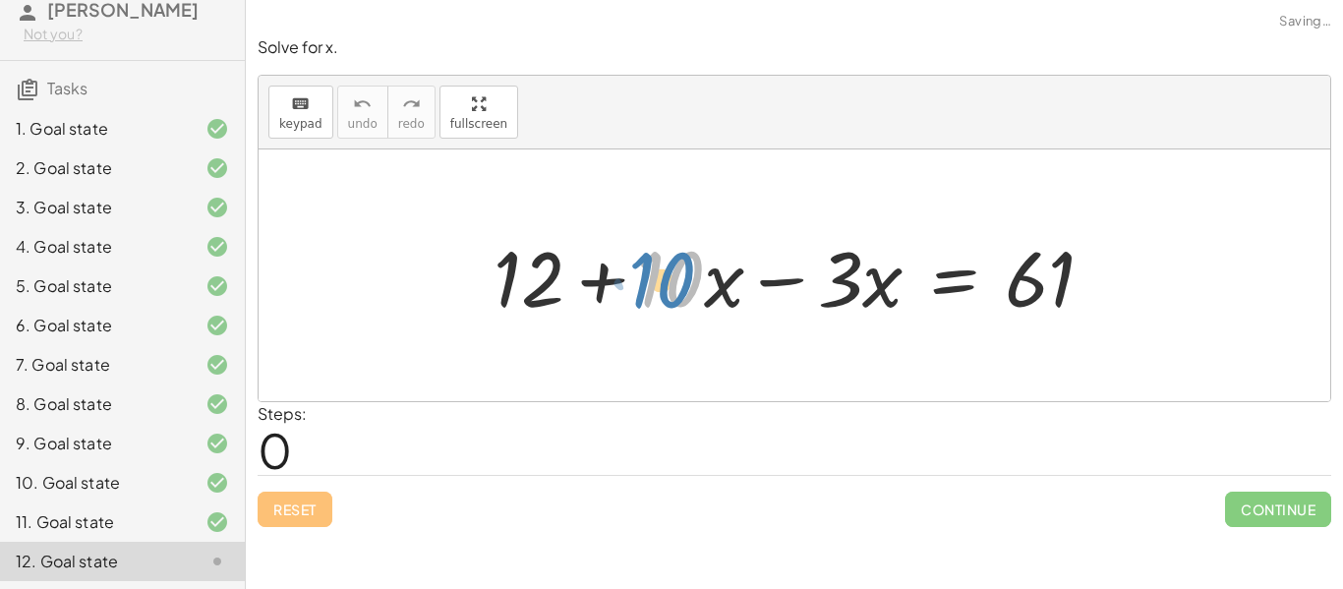
drag, startPoint x: 675, startPoint y: 262, endPoint x: 666, endPoint y: 263, distance: 9.9
click at [666, 263] on div at bounding box center [802, 275] width 637 height 101
click at [793, 276] on div at bounding box center [802, 275] width 637 height 101
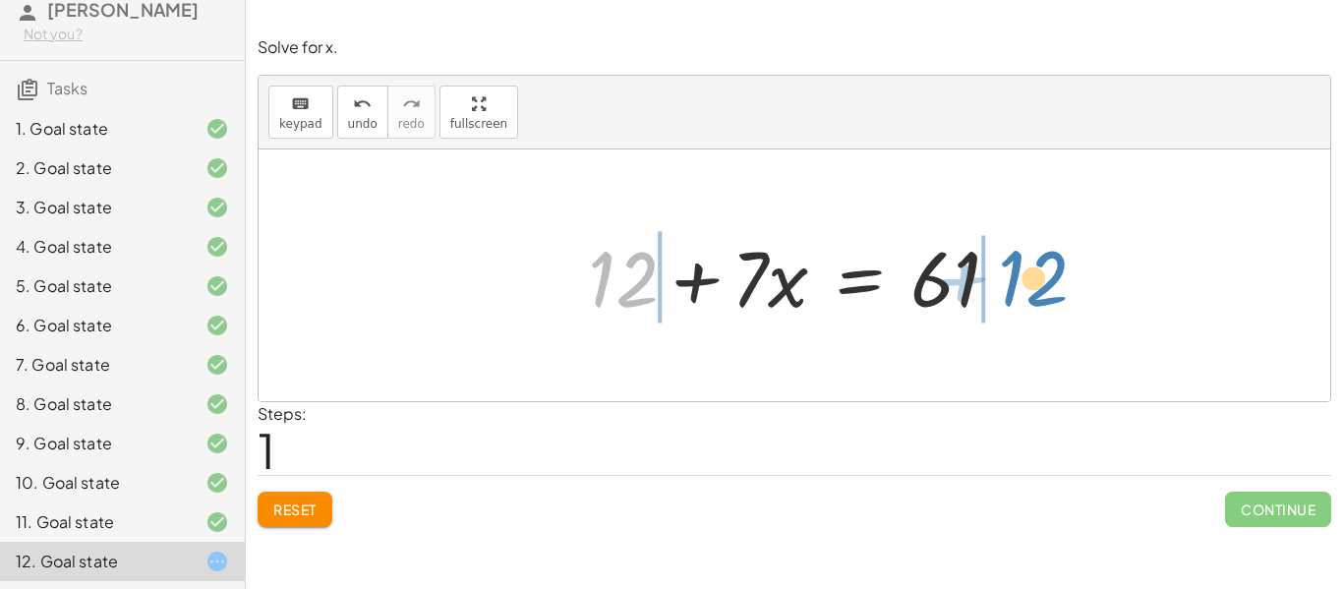
drag, startPoint x: 633, startPoint y: 273, endPoint x: 1052, endPoint y: 269, distance: 418.9
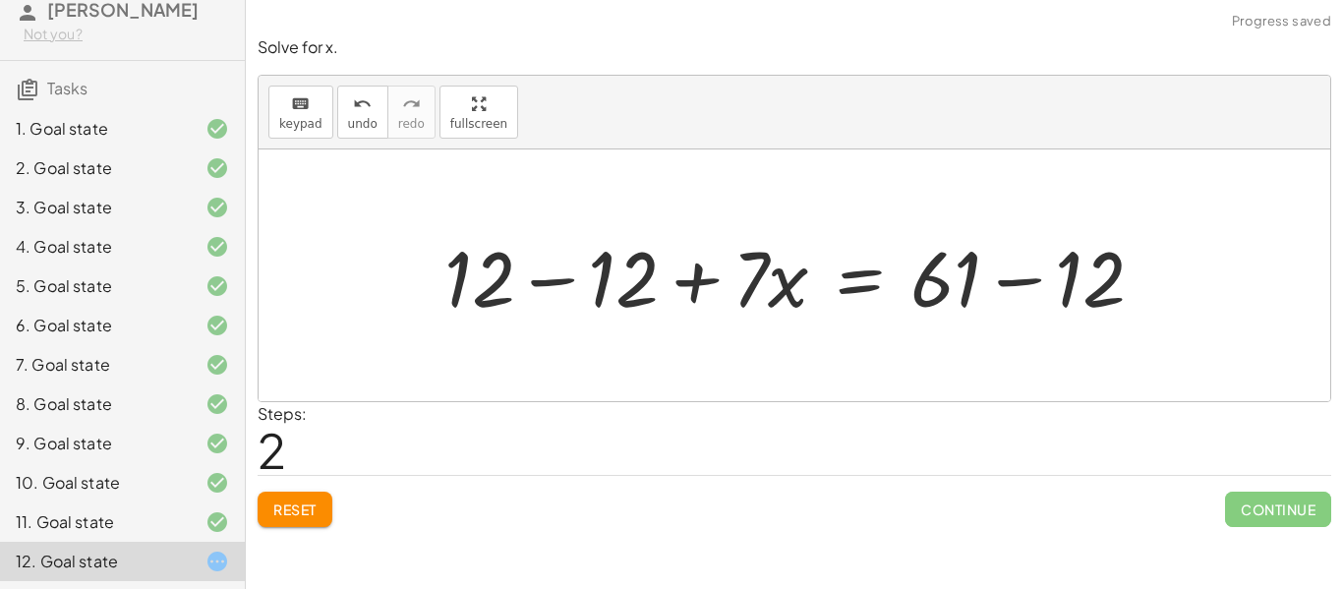
click at [1021, 285] on div at bounding box center [802, 275] width 735 height 101
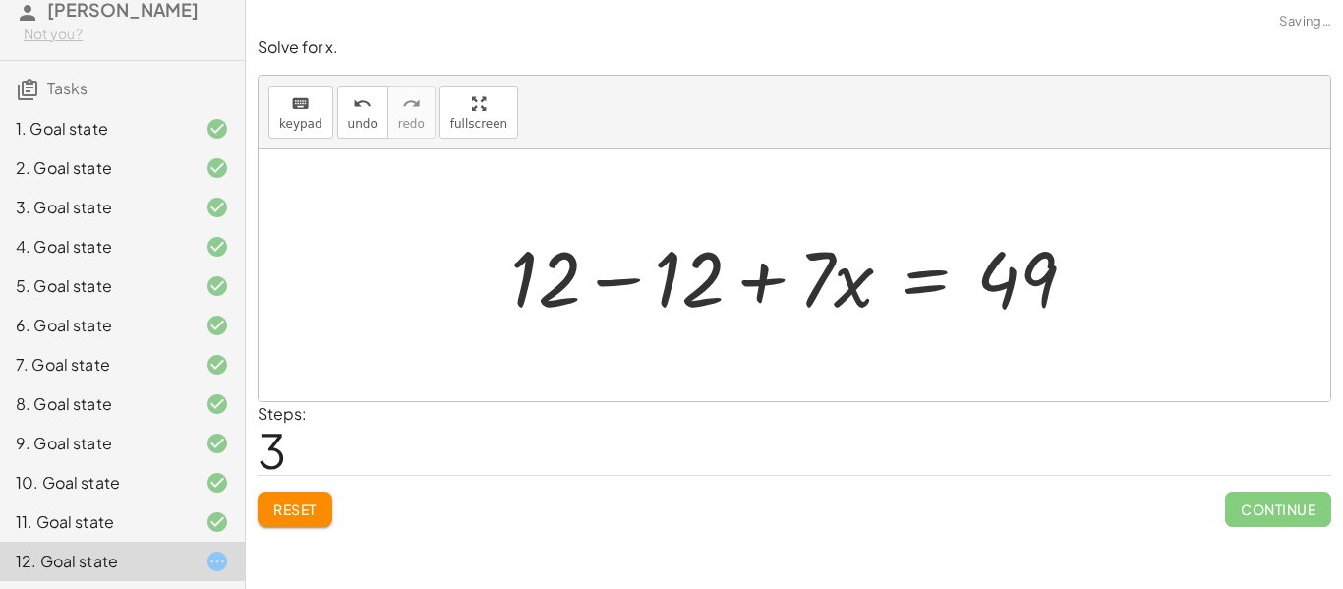
click at [632, 277] on div at bounding box center [801, 275] width 603 height 101
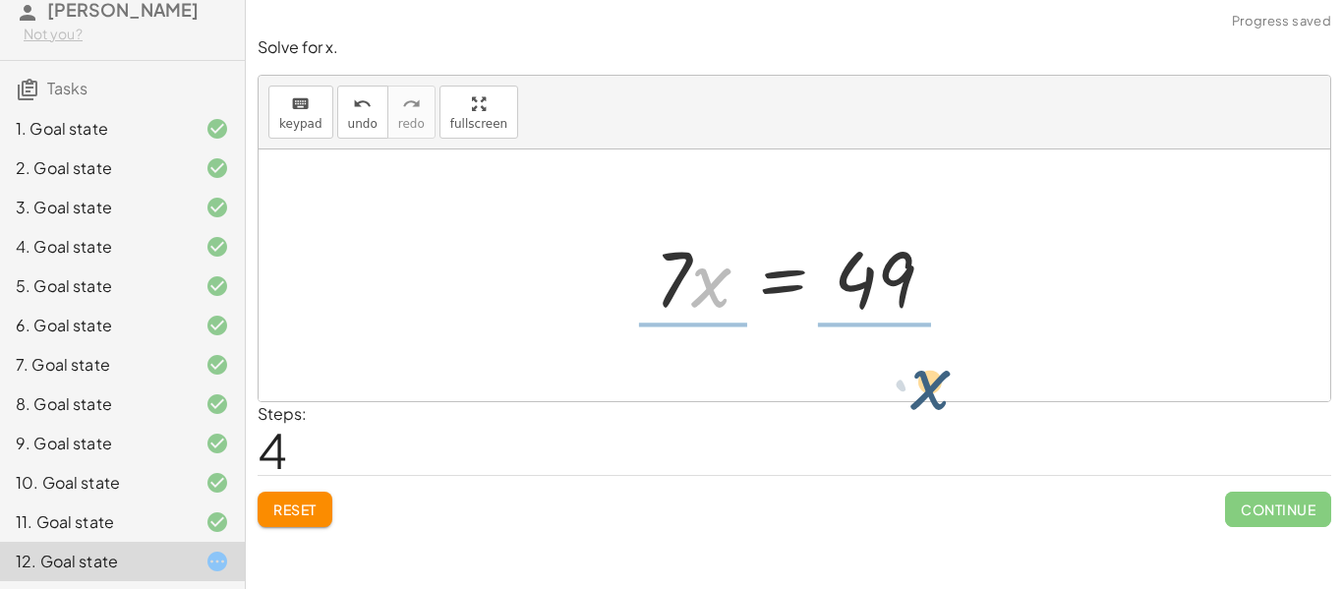
drag, startPoint x: 697, startPoint y: 266, endPoint x: 917, endPoint y: 359, distance: 238.8
click at [917, 359] on div "+ 12 + · 10 · x − · 3 · x = 61 + 12 + · 7 · x = 61 + 12 − 12 + · 7 · x = + 61 −…" at bounding box center [795, 275] width 1072 height 252
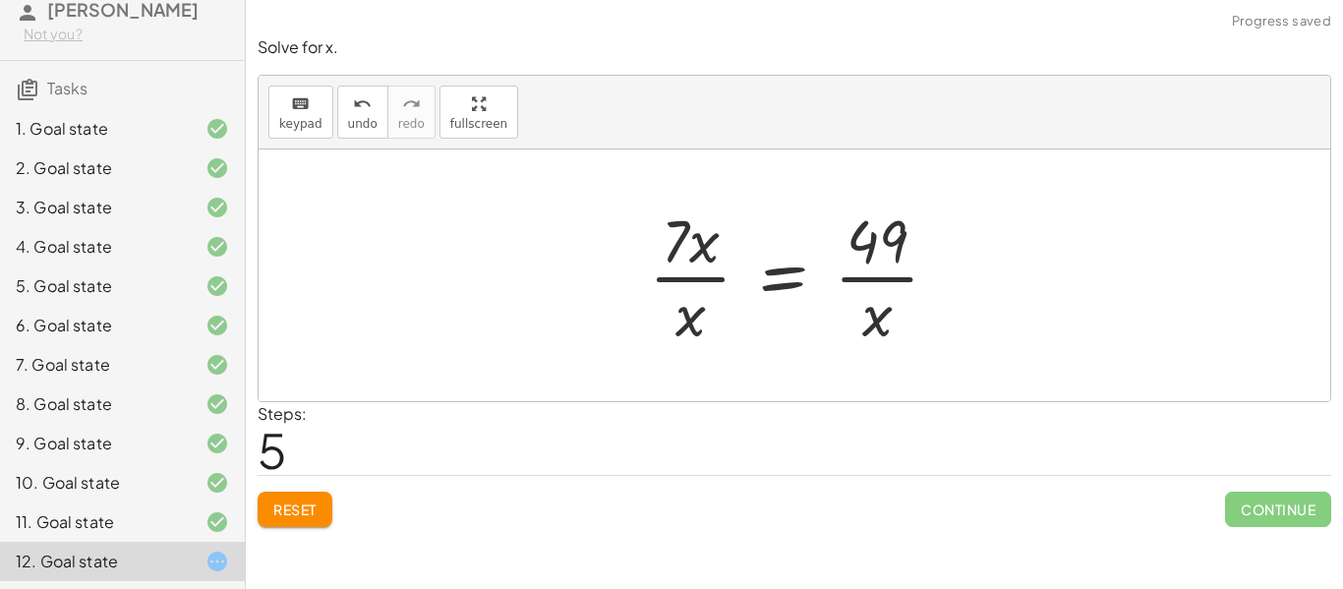
click at [322, 518] on button "Reset" at bounding box center [295, 509] width 75 height 35
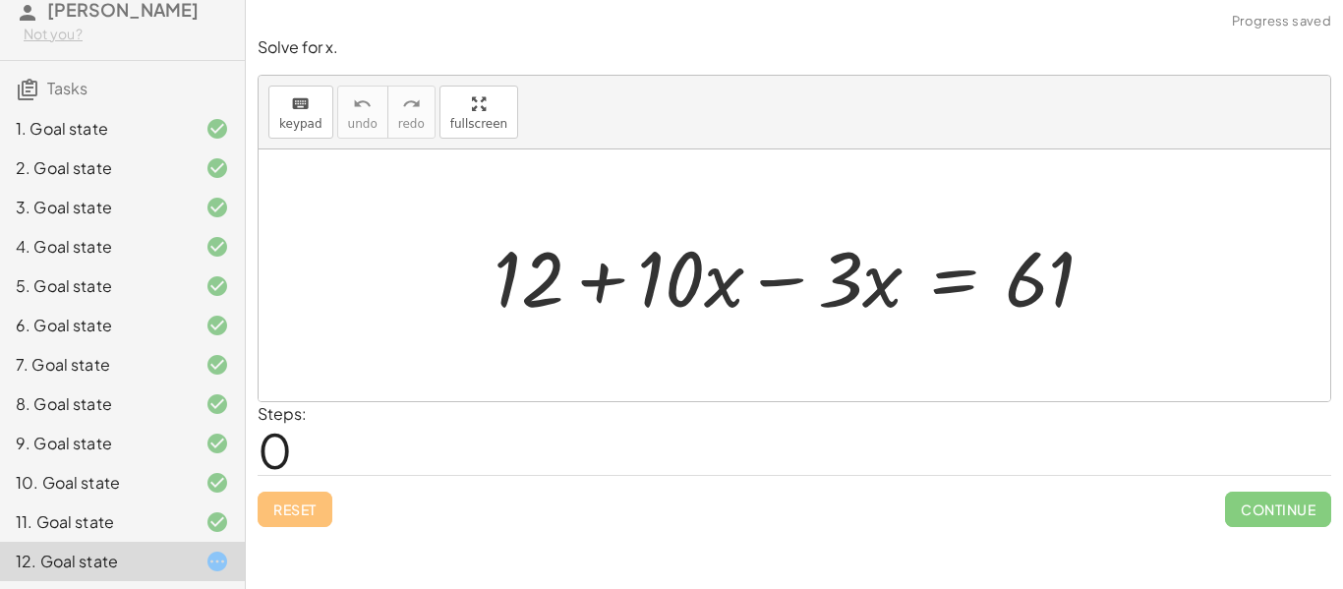
click at [794, 285] on div at bounding box center [802, 275] width 637 height 101
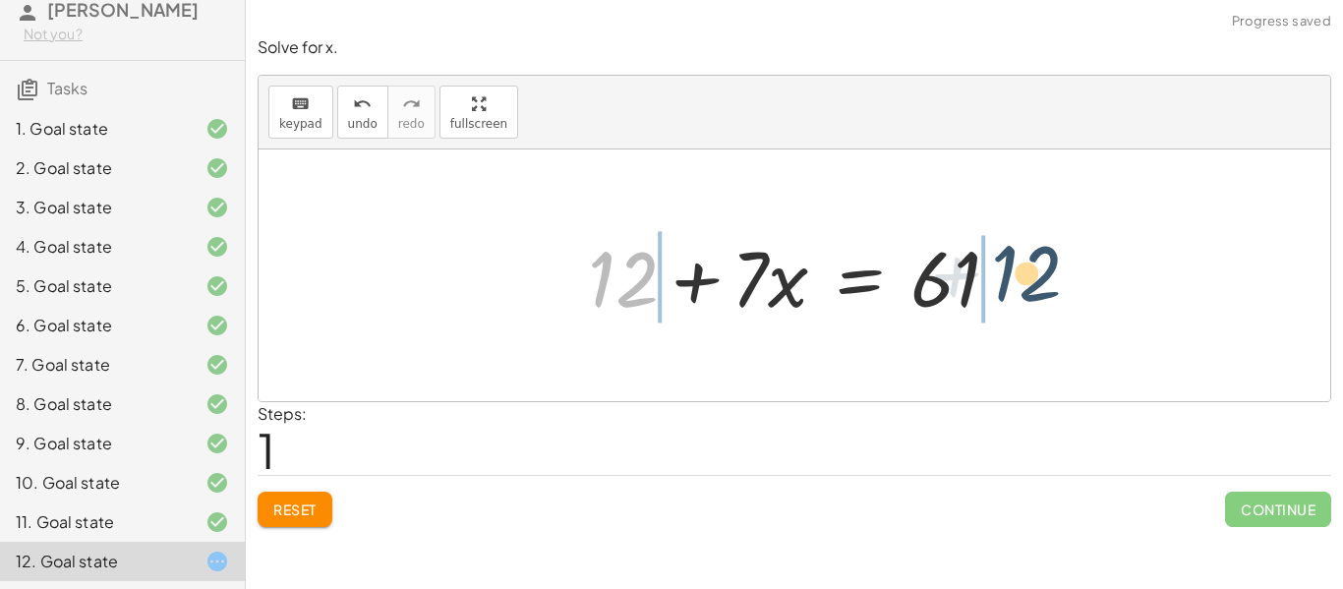
drag, startPoint x: 587, startPoint y: 281, endPoint x: 1000, endPoint y: 277, distance: 413.0
click at [1000, 277] on div at bounding box center [801, 275] width 447 height 101
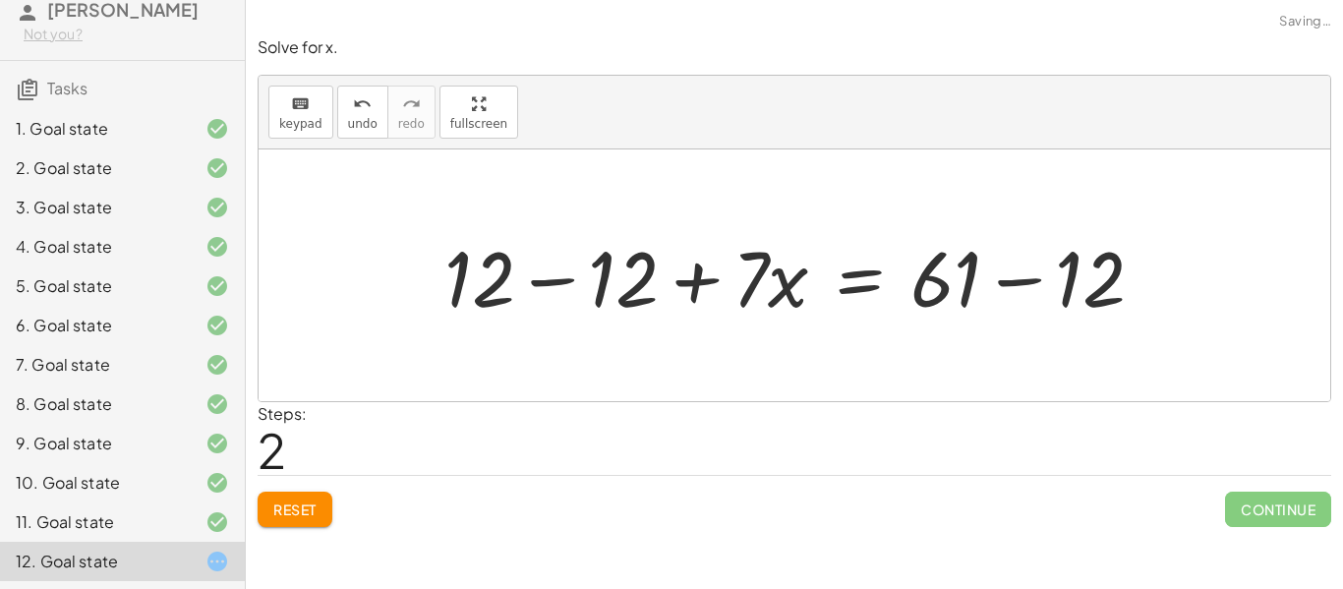
click at [1001, 280] on div at bounding box center [802, 275] width 735 height 101
click at [562, 280] on div at bounding box center [737, 275] width 603 height 101
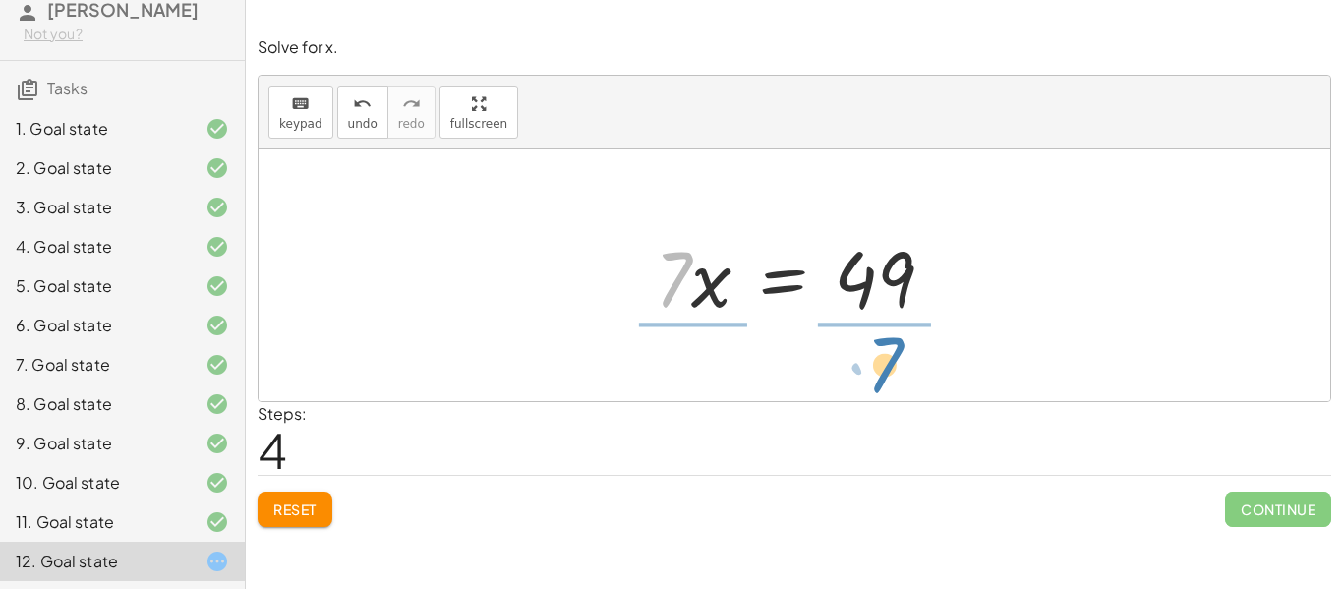
drag, startPoint x: 679, startPoint y: 274, endPoint x: 895, endPoint y: 360, distance: 231.7
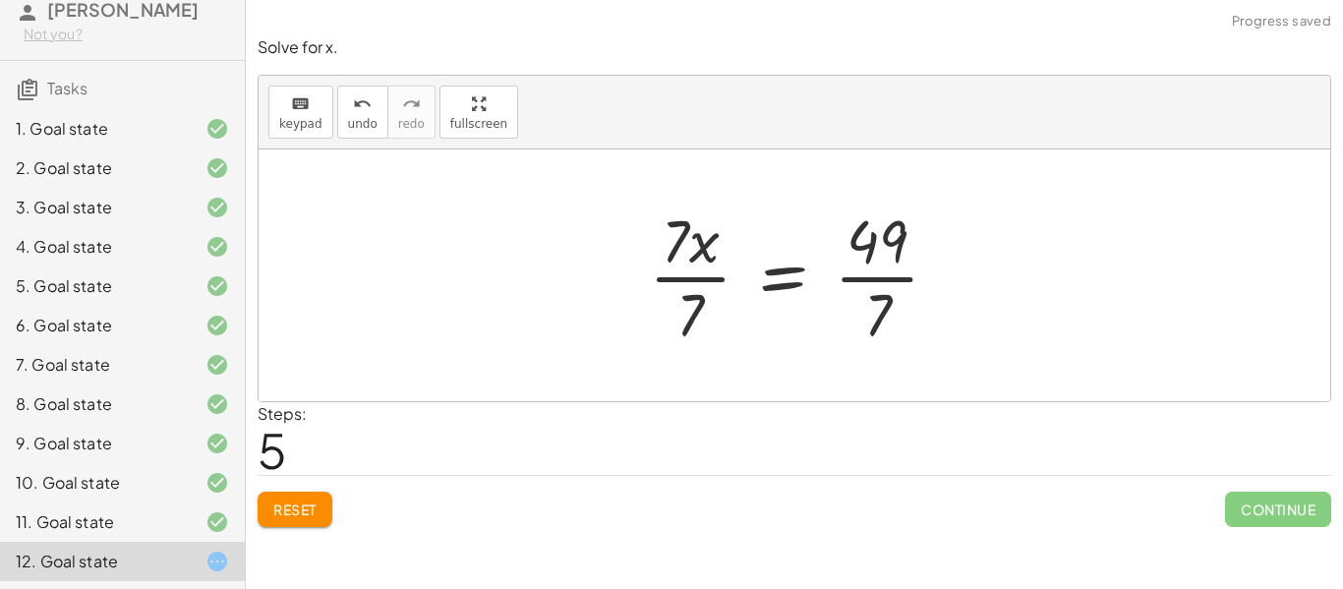
click at [883, 281] on div at bounding box center [802, 275] width 326 height 151
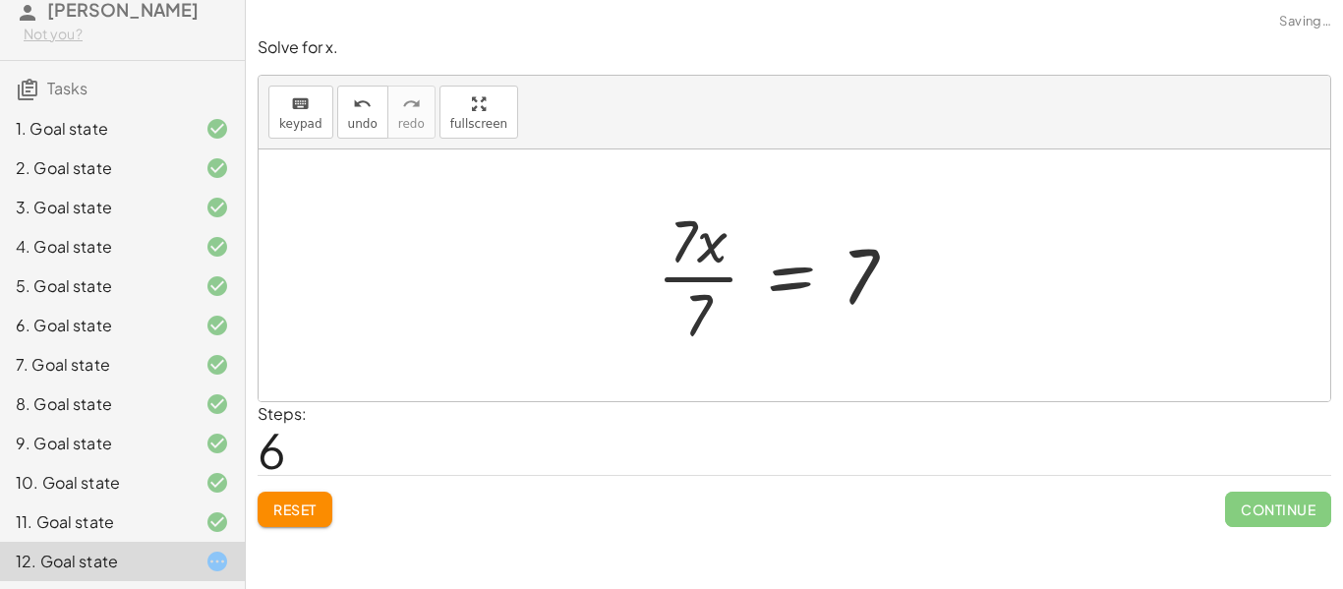
click at [704, 274] on div at bounding box center [784, 275] width 275 height 151
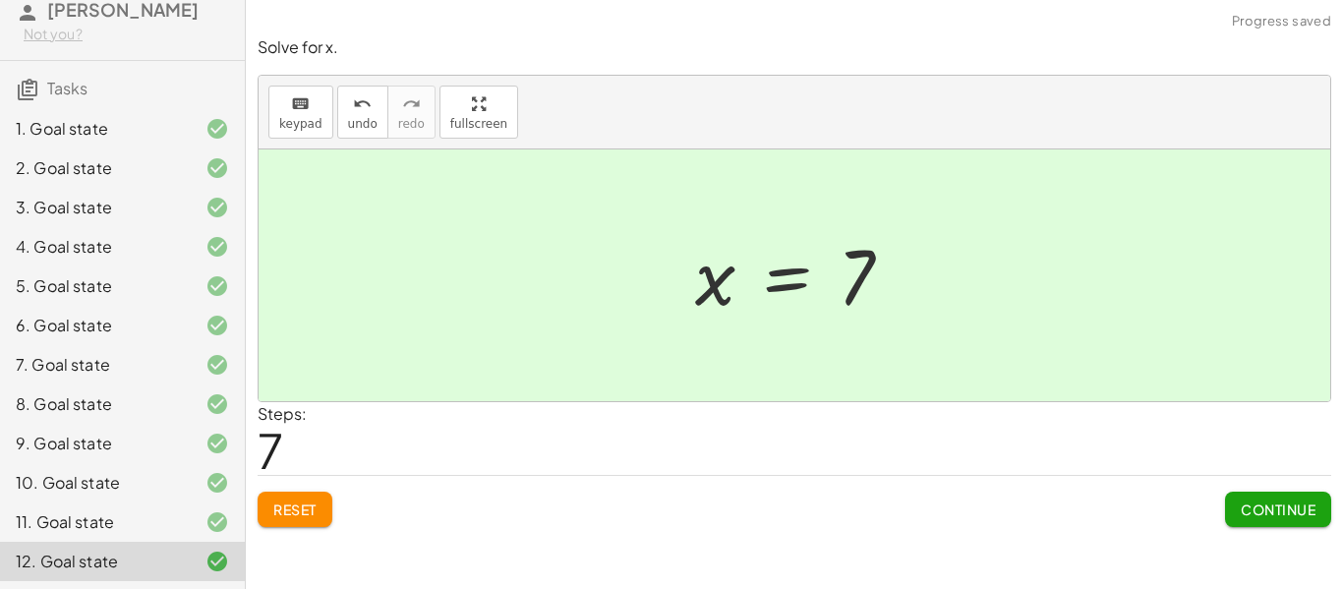
click at [1241, 509] on span "Continue" at bounding box center [1278, 509] width 75 height 18
